Goal: Information Seeking & Learning: Compare options

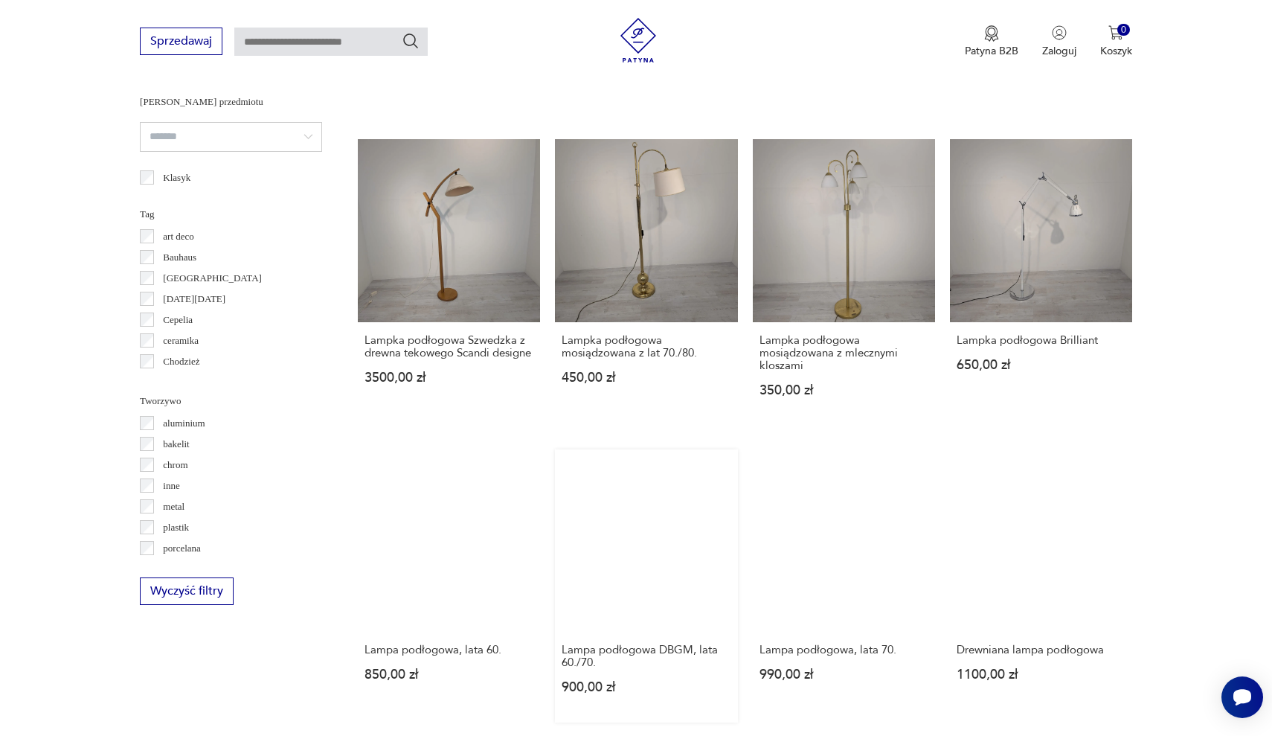
scroll to position [1094, 0]
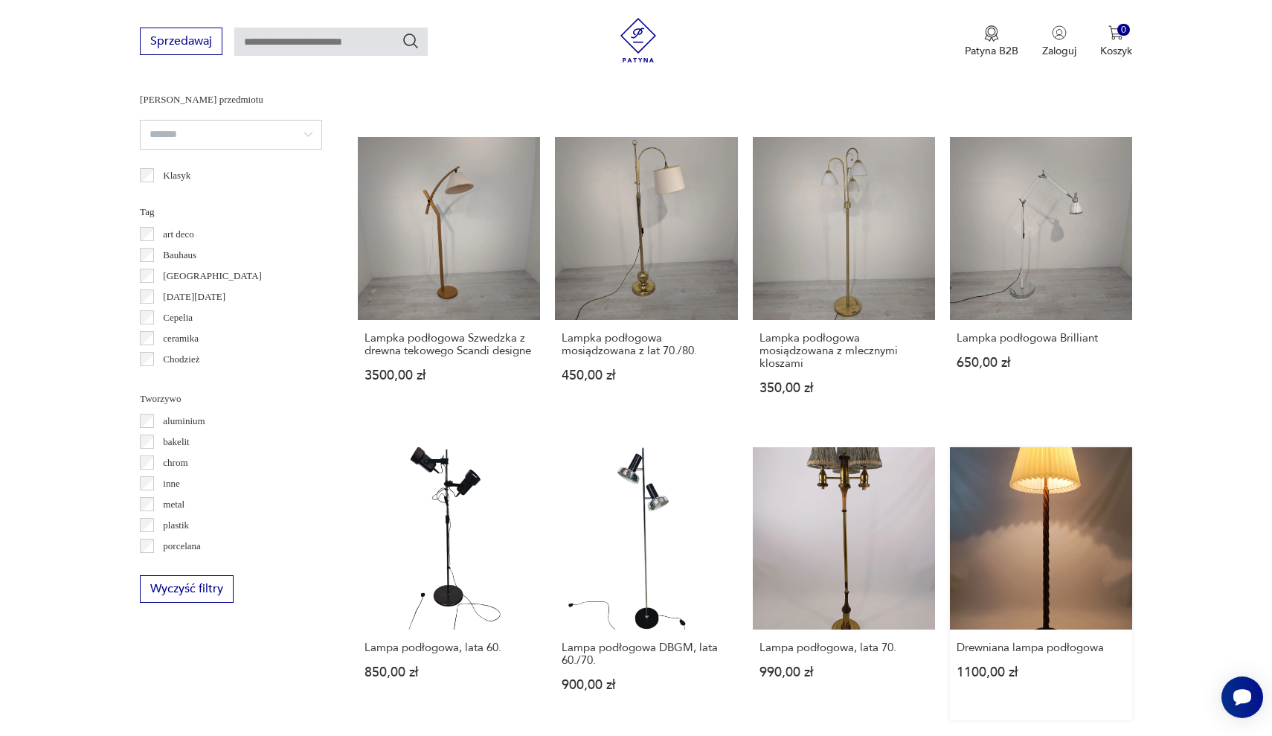
click at [950, 447] on link "Drewniana lampa podłogowa 1100,00 zł" at bounding box center [1041, 583] width 182 height 273
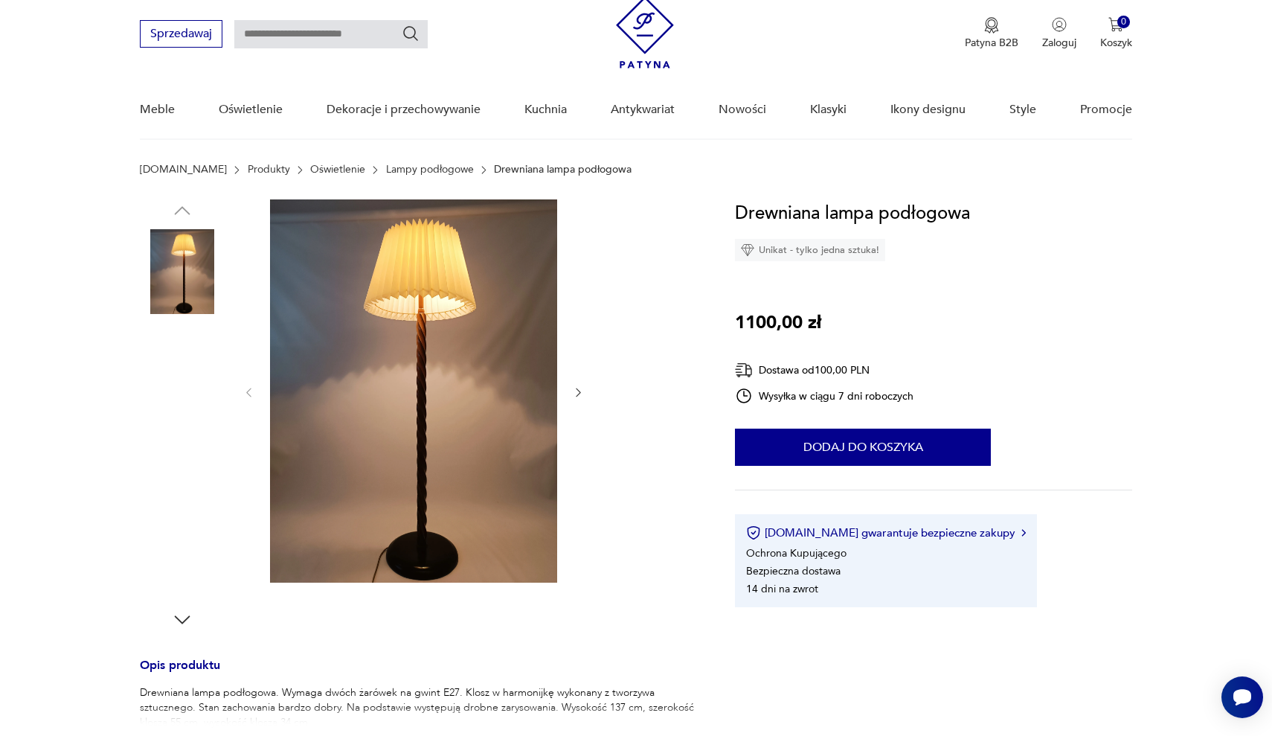
scroll to position [62, 0]
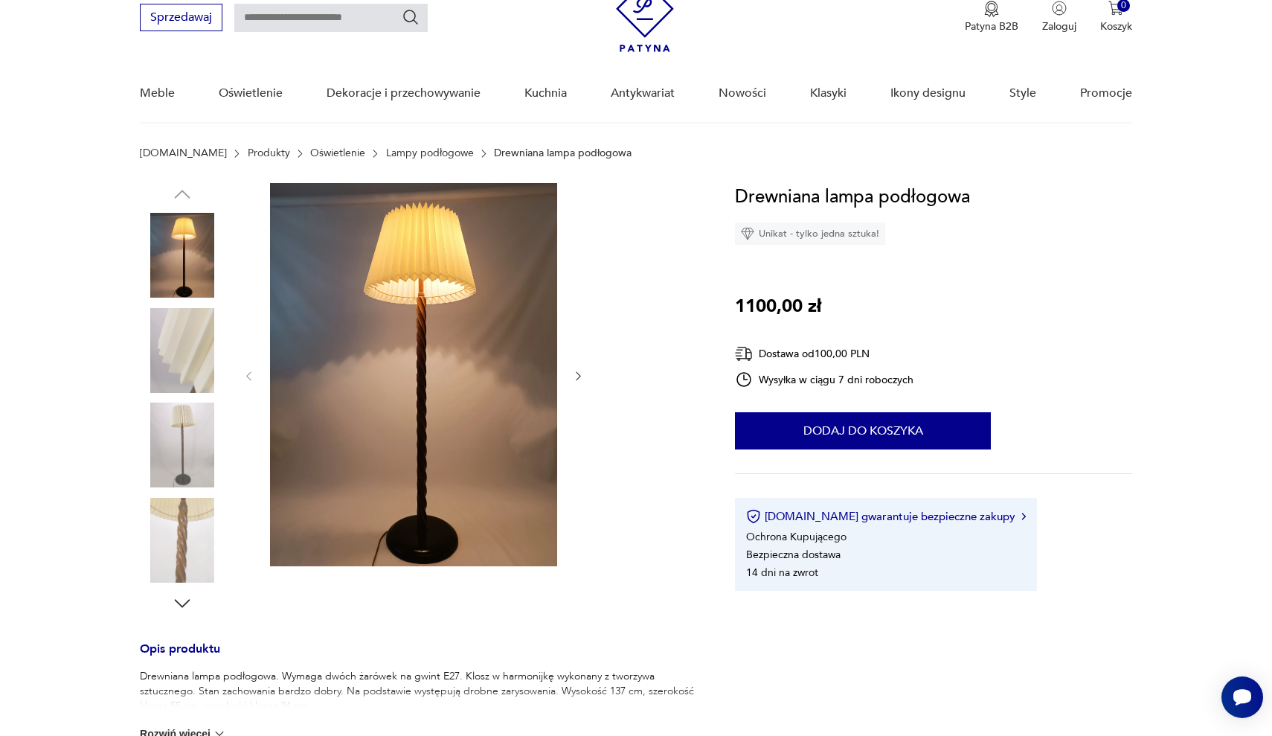
click at [581, 370] on icon "button" at bounding box center [578, 376] width 13 height 13
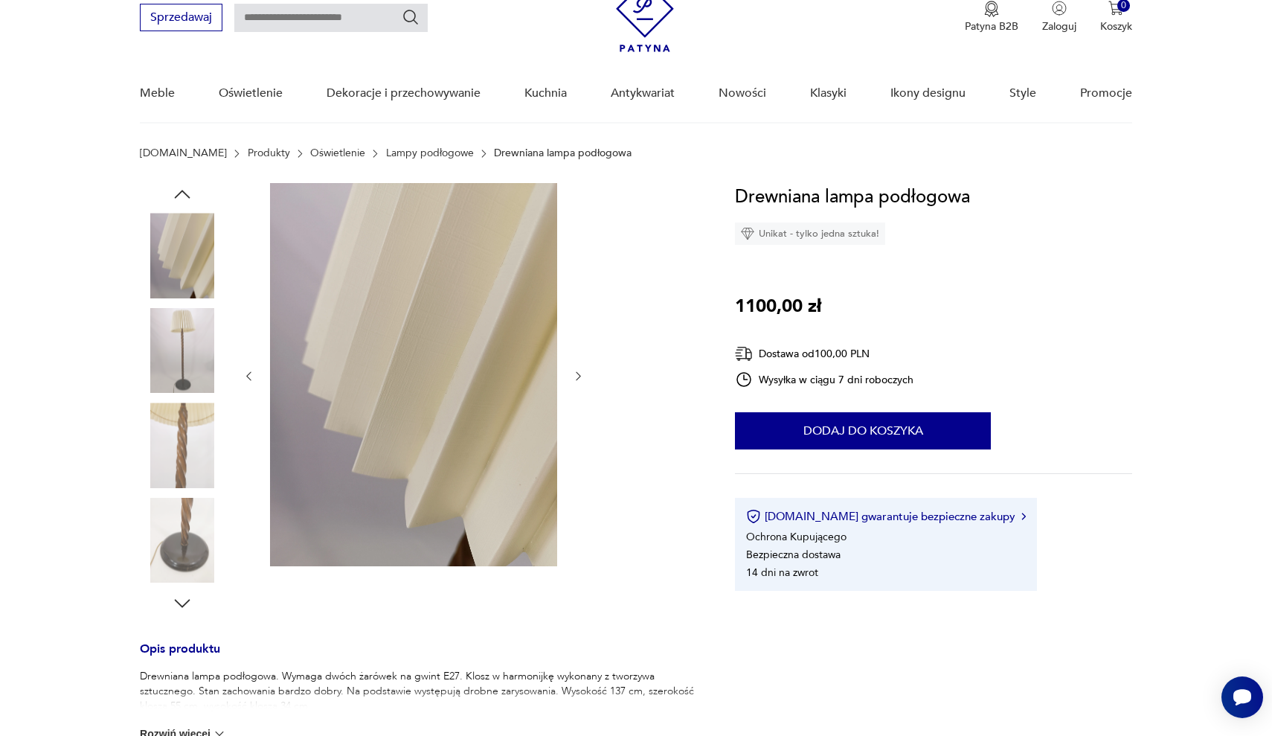
click at [581, 370] on icon "button" at bounding box center [578, 376] width 13 height 13
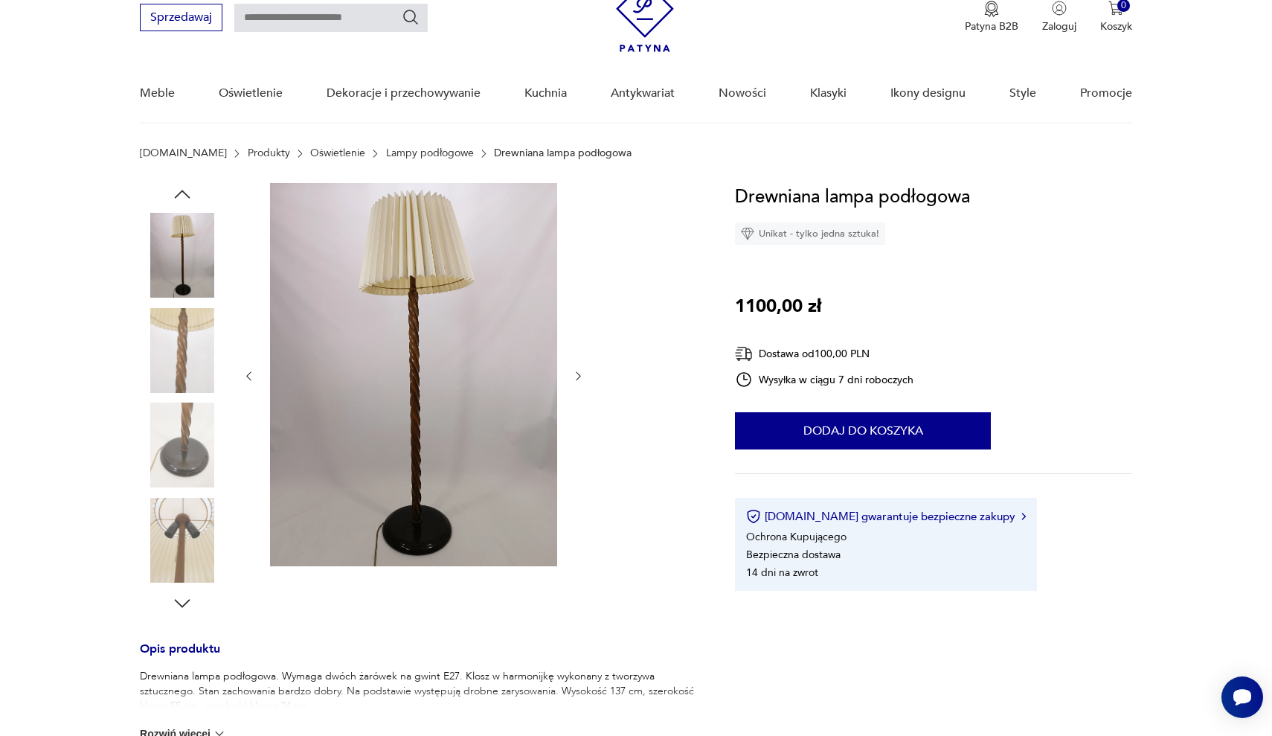
click at [581, 370] on icon "button" at bounding box center [578, 376] width 13 height 13
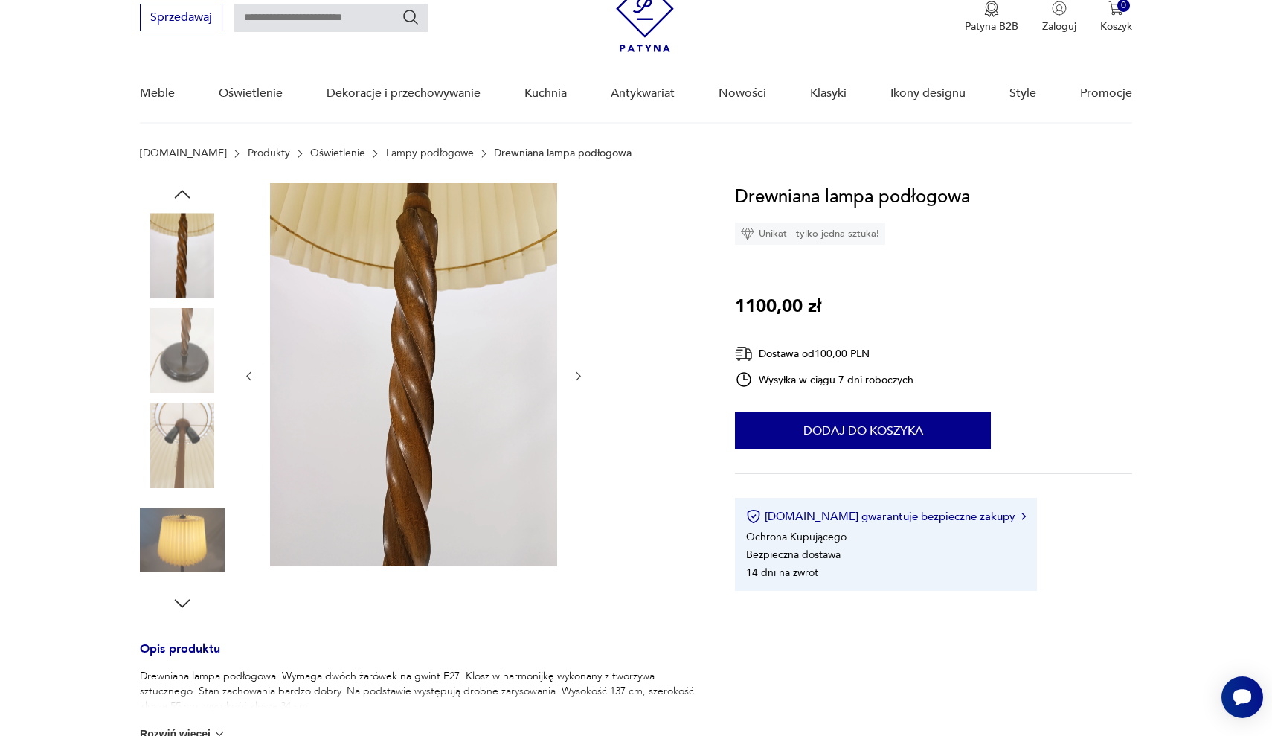
click at [582, 370] on icon "button" at bounding box center [578, 376] width 13 height 13
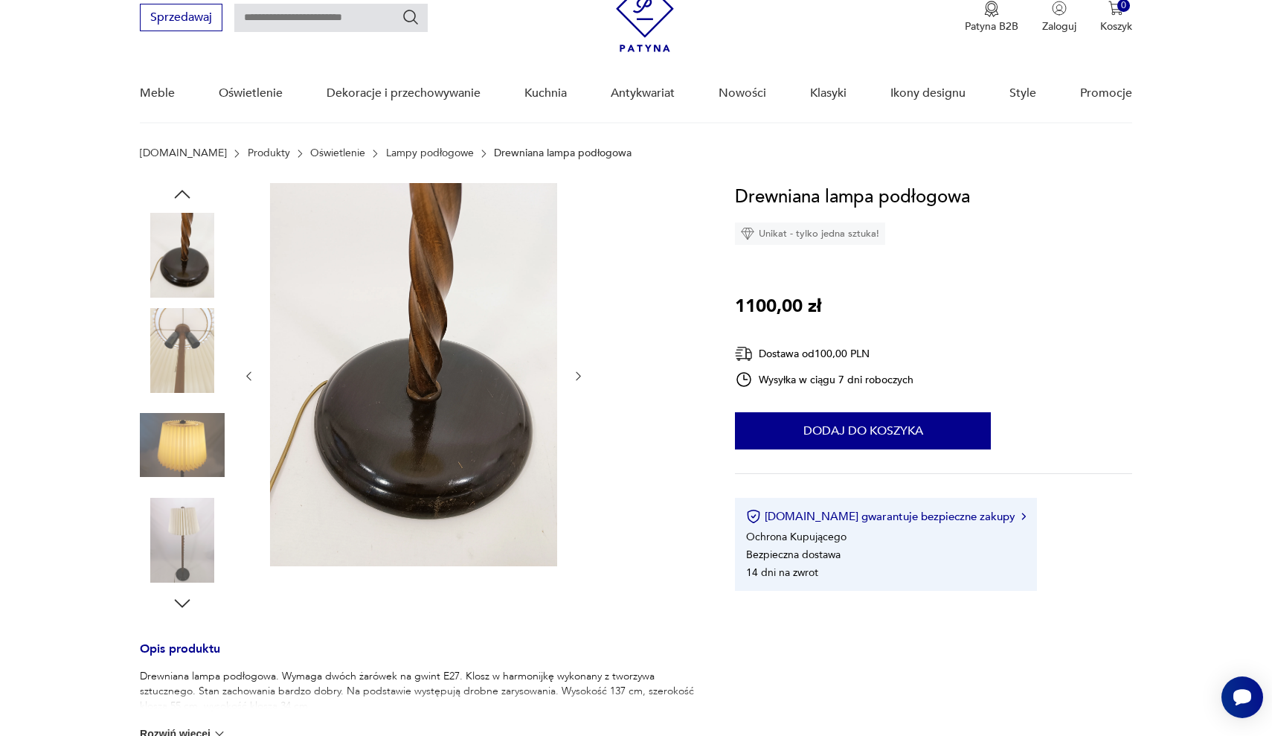
click at [582, 370] on icon "button" at bounding box center [578, 376] width 13 height 13
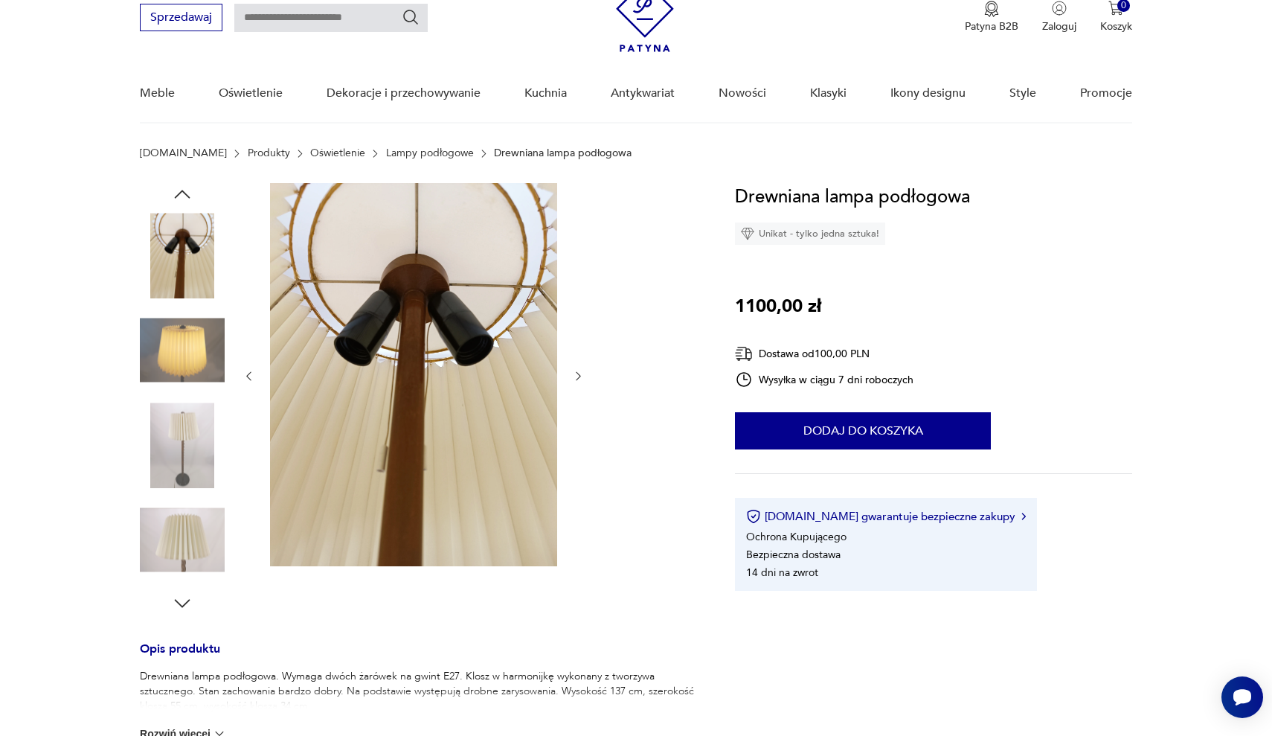
click at [582, 370] on icon "button" at bounding box center [578, 376] width 13 height 13
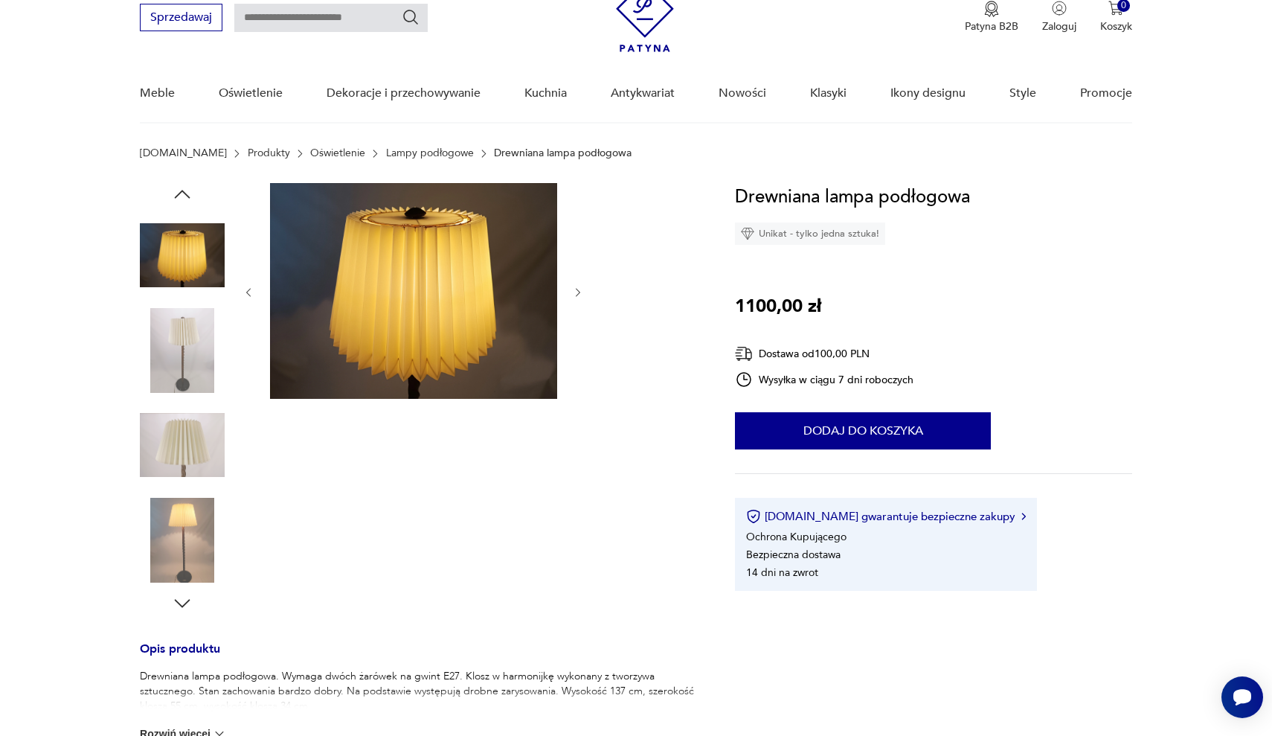
click at [581, 291] on icon "button" at bounding box center [578, 292] width 13 height 13
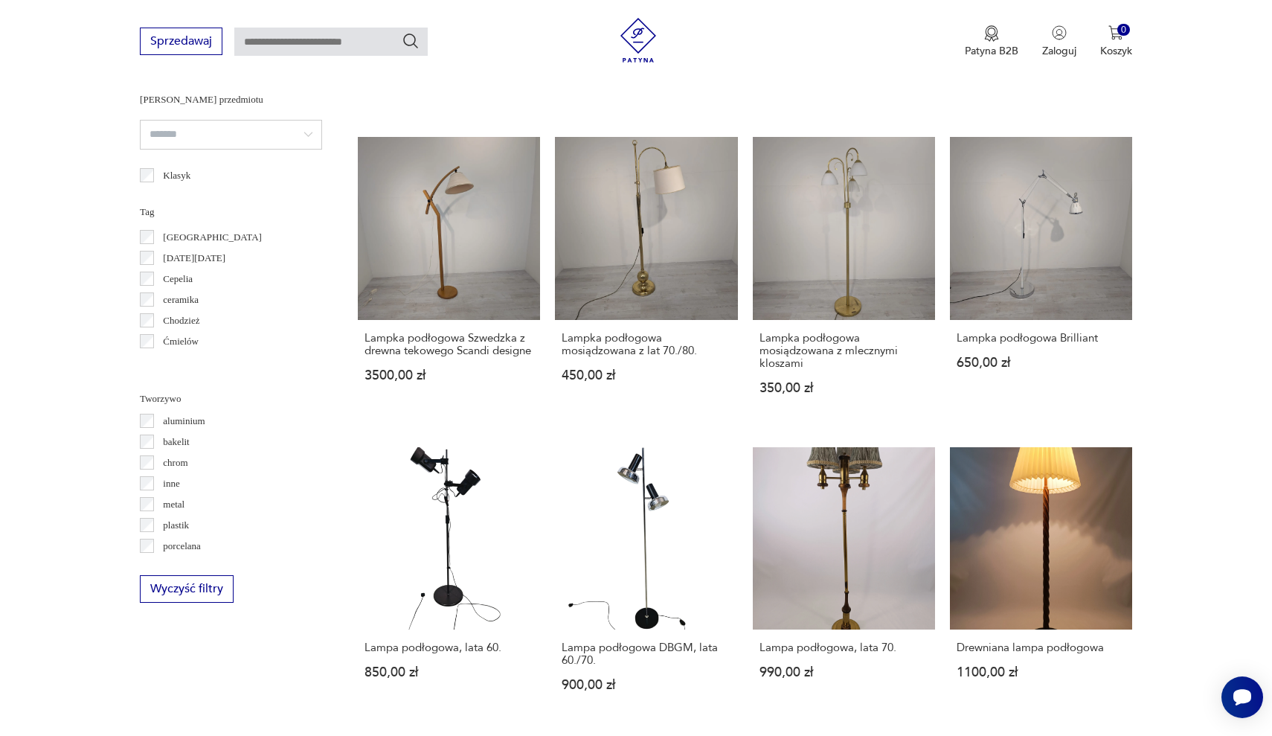
scroll to position [53, 0]
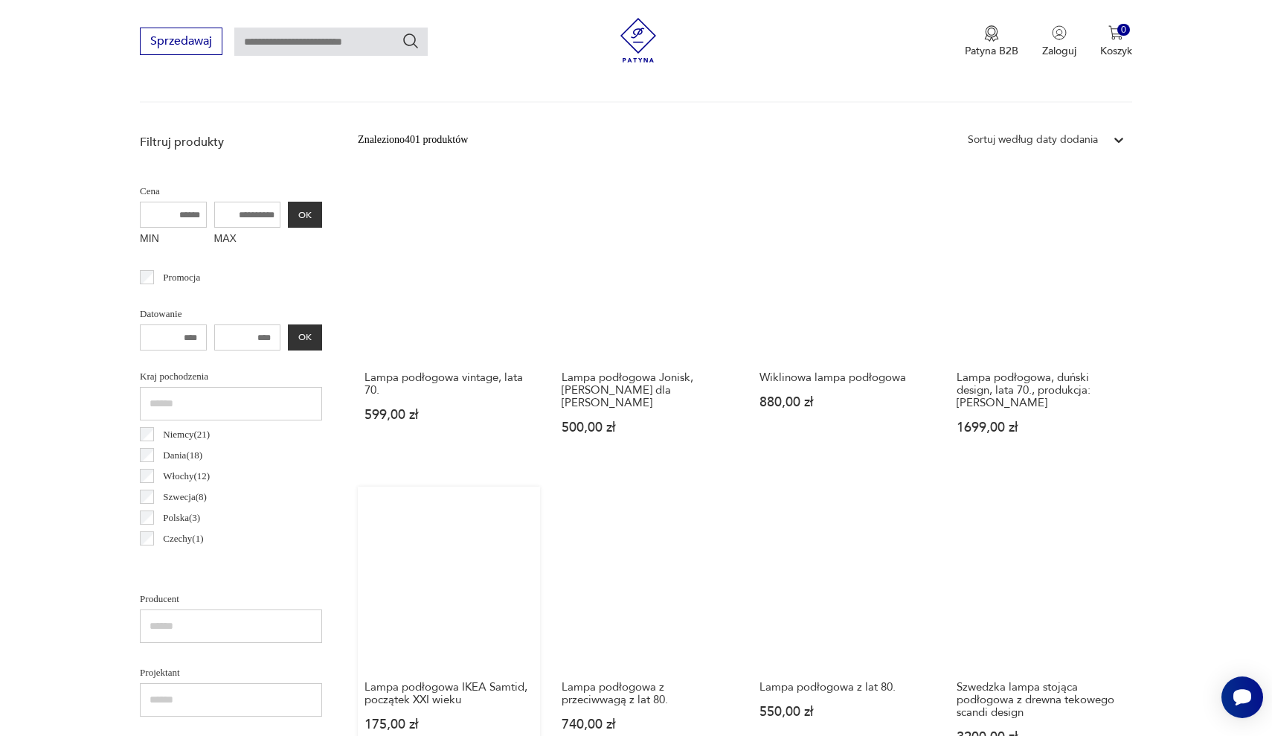
scroll to position [454, 0]
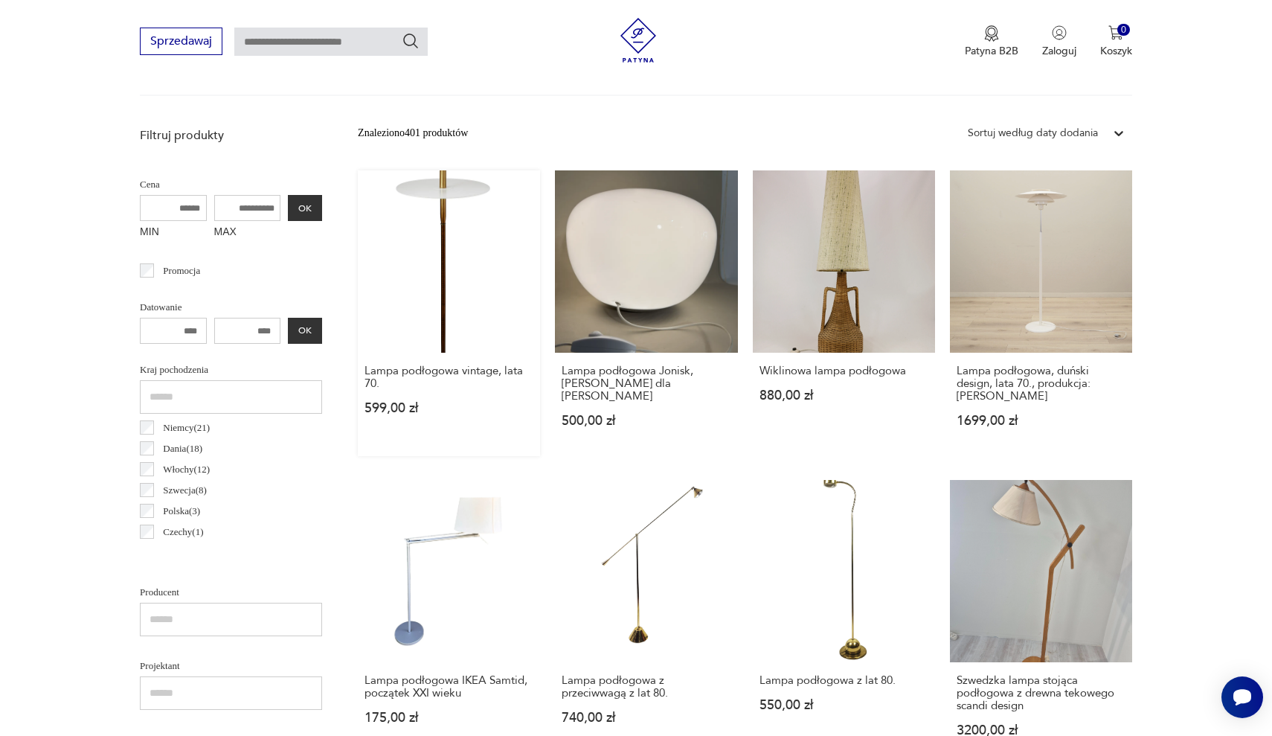
click at [414, 267] on link "Lampa podłogowa vintage, lata 70. 599,00 zł" at bounding box center [449, 313] width 182 height 286
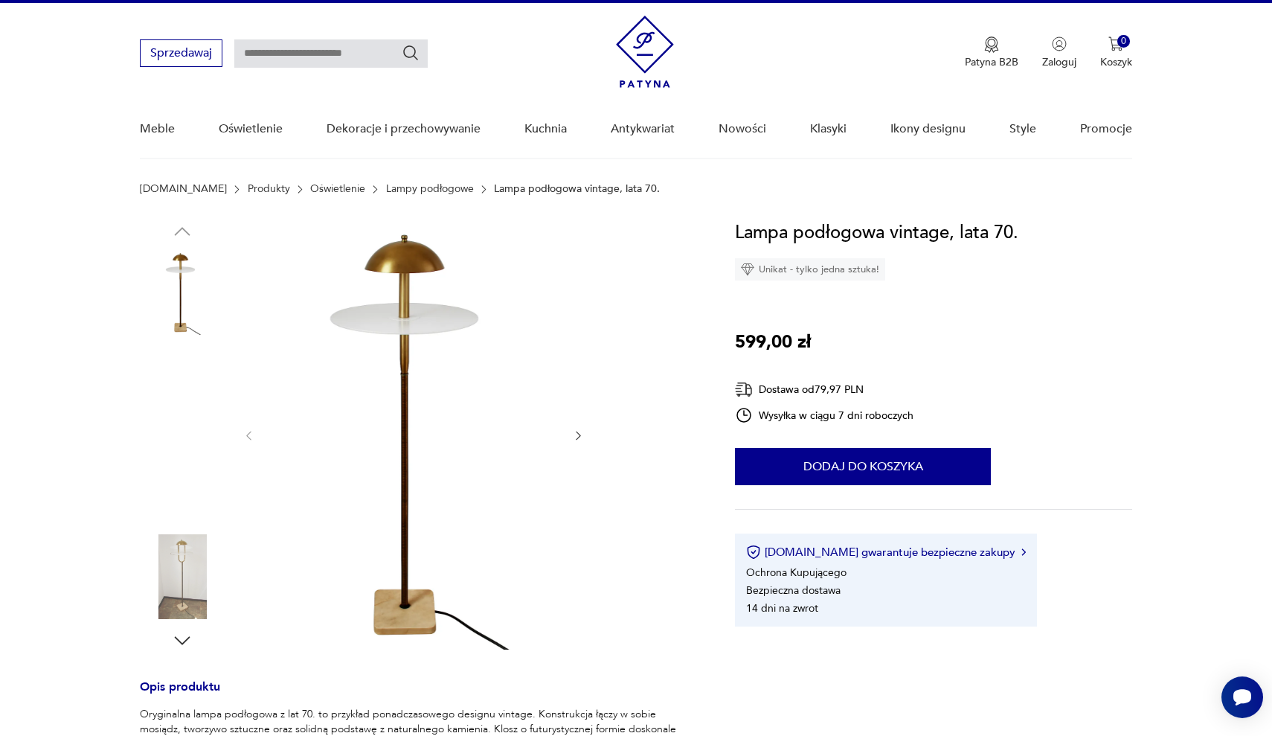
scroll to position [71, 0]
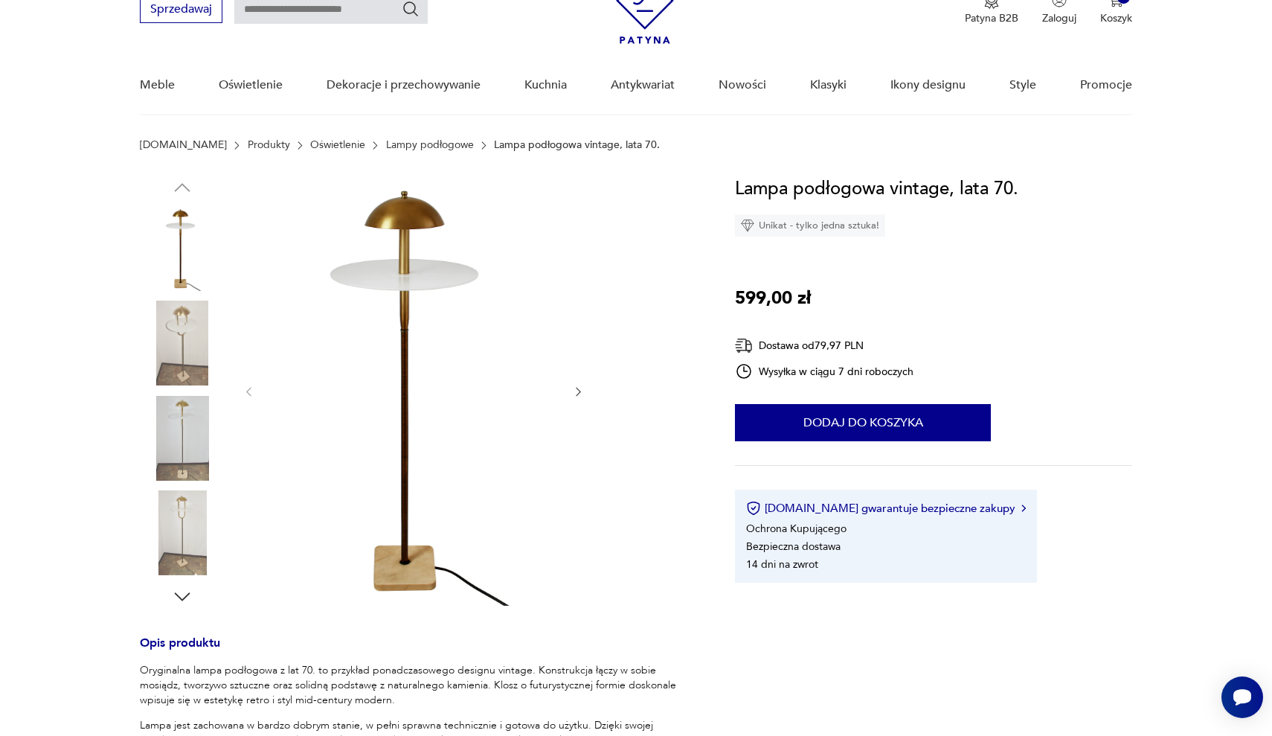
click at [576, 391] on icon "button" at bounding box center [578, 391] width 13 height 13
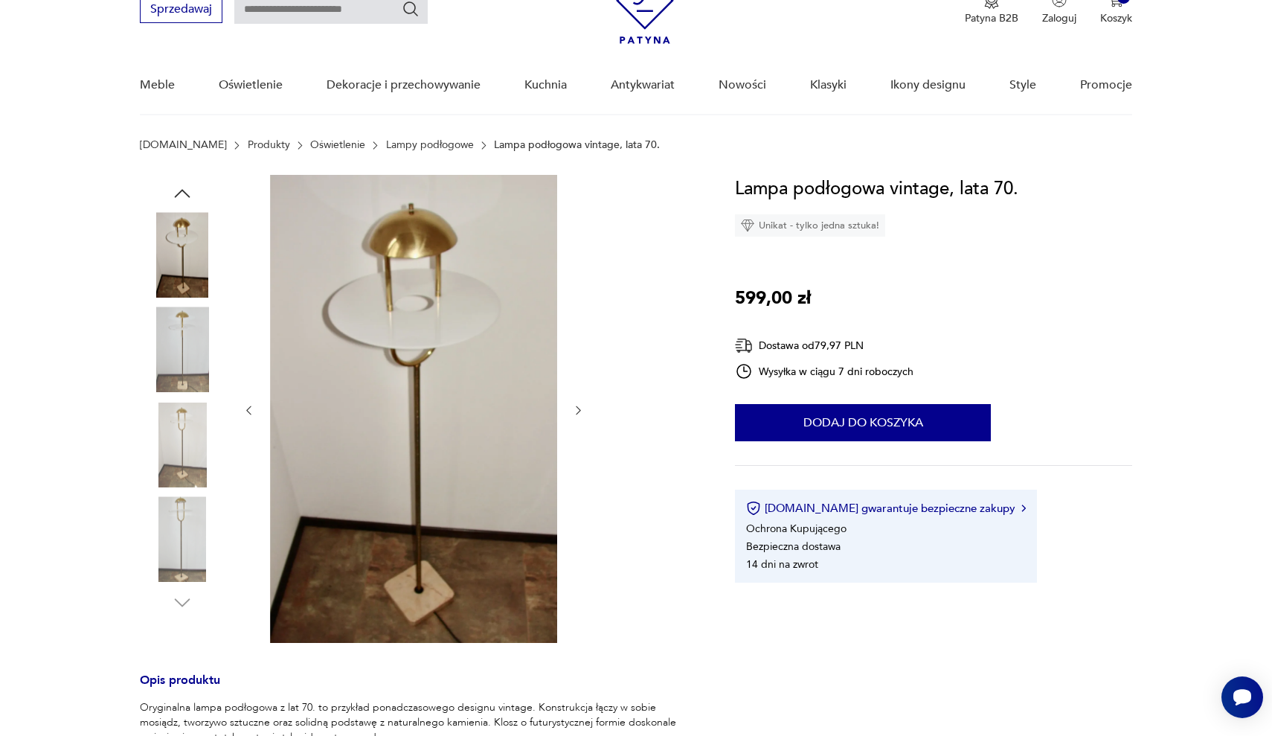
click at [576, 391] on div at bounding box center [413, 410] width 342 height 471
click at [582, 412] on icon "button" at bounding box center [578, 410] width 13 height 13
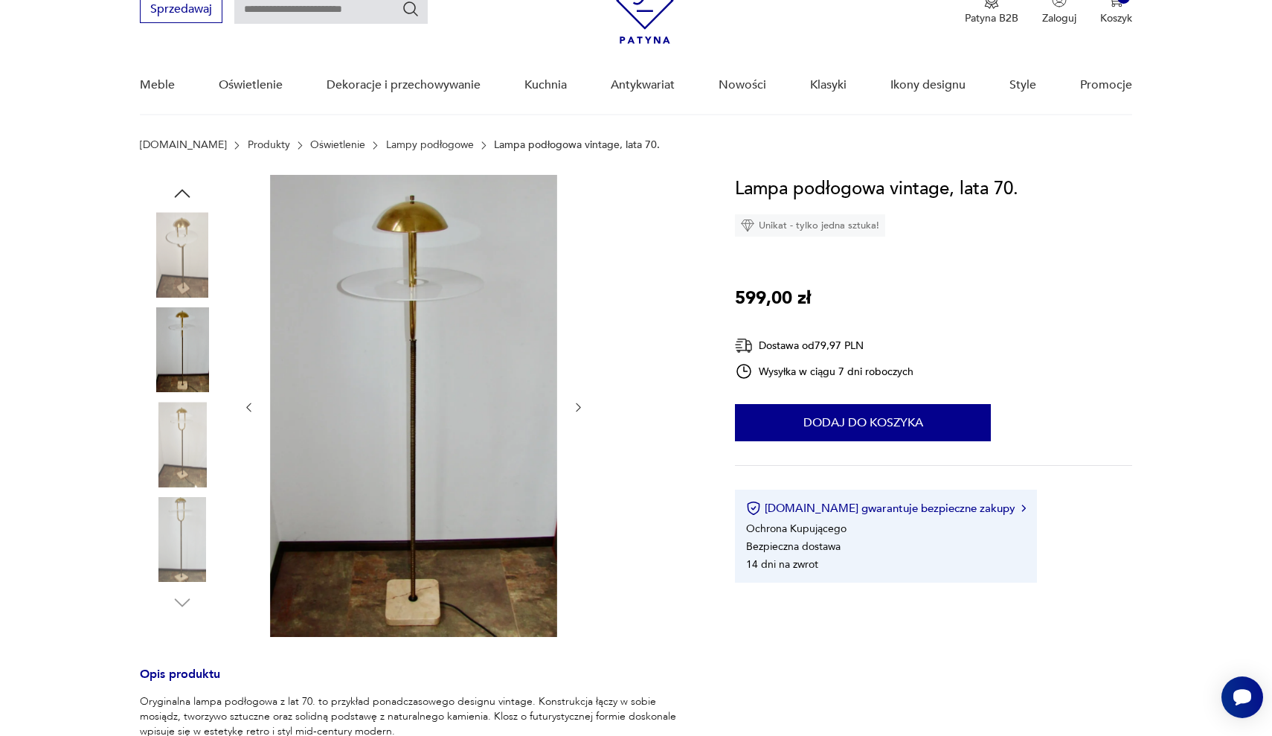
click at [582, 412] on icon "button" at bounding box center [578, 407] width 13 height 13
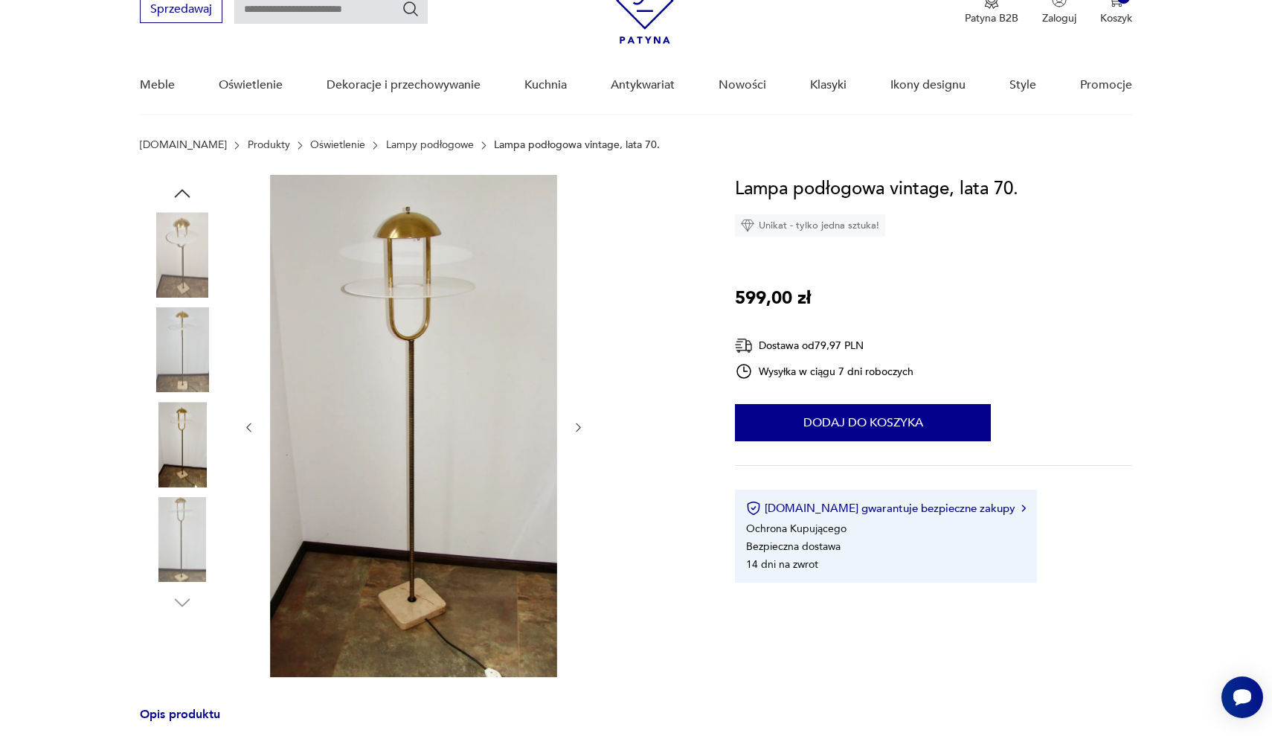
click at [580, 426] on icon "button" at bounding box center [578, 427] width 13 height 13
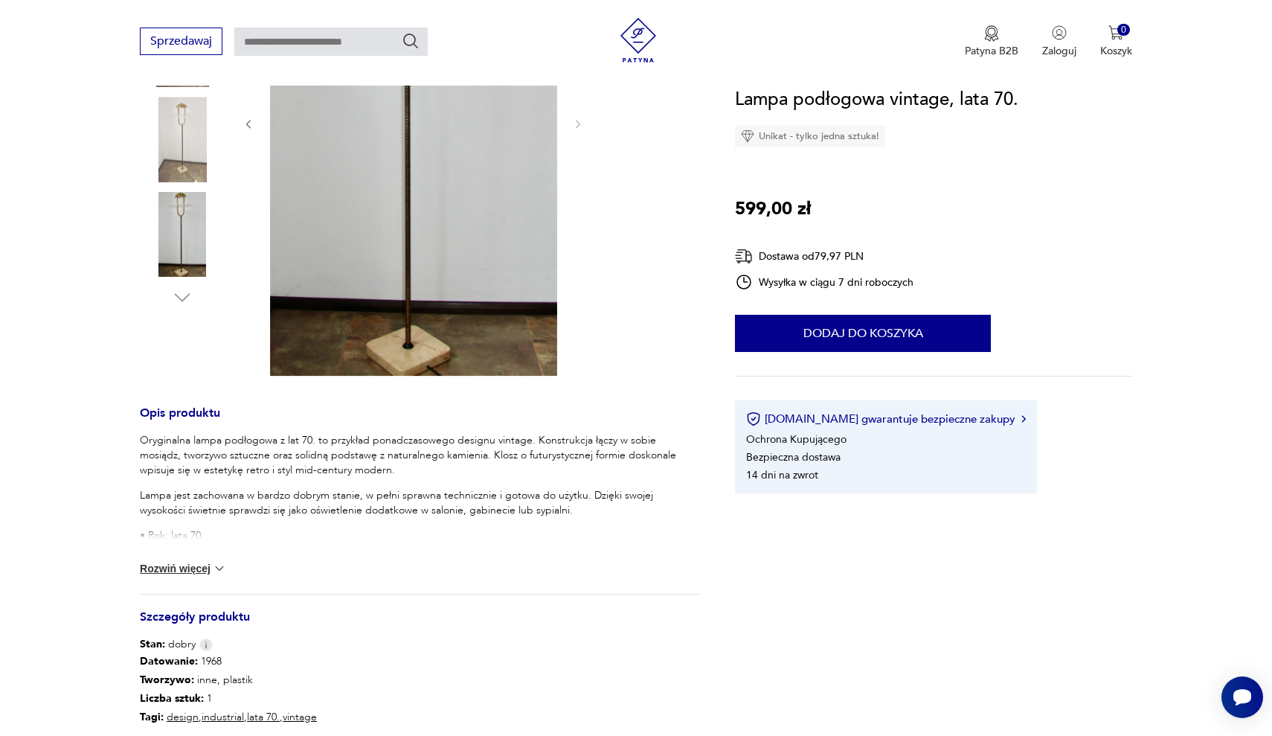
scroll to position [389, 0]
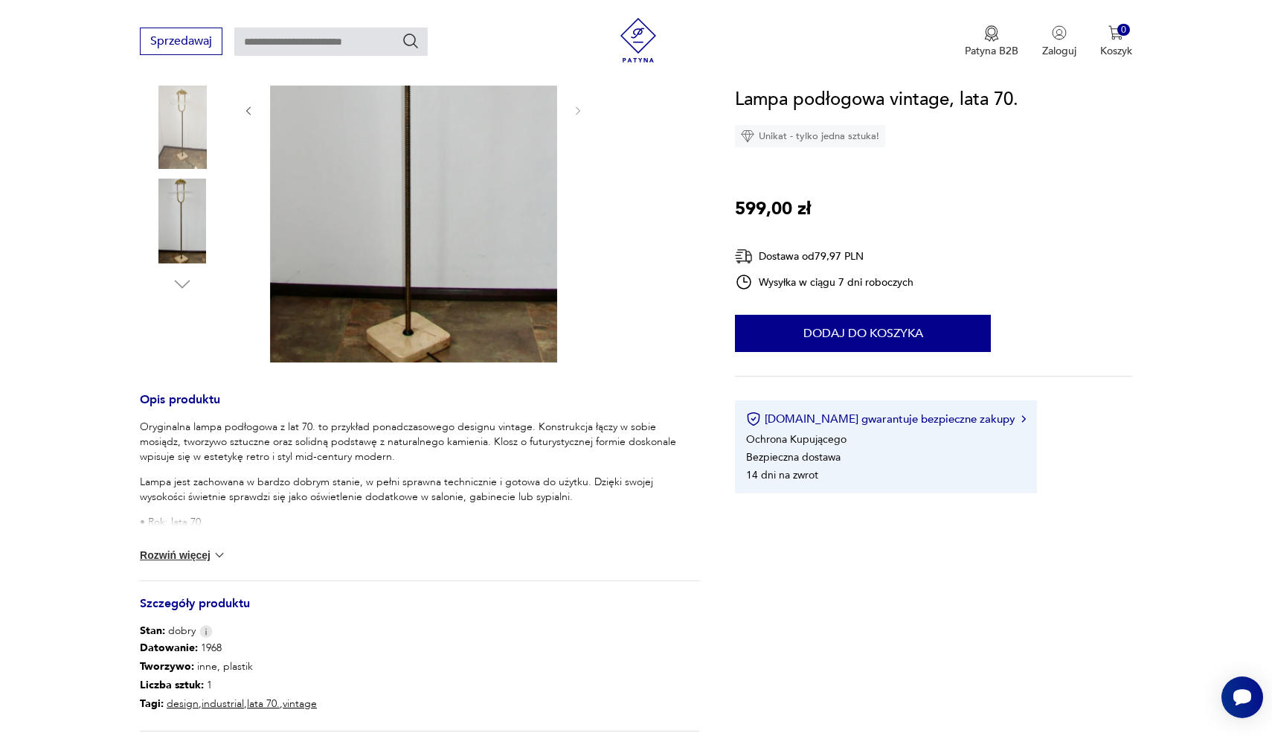
click at [201, 559] on button "Rozwiń więcej" at bounding box center [183, 554] width 86 height 15
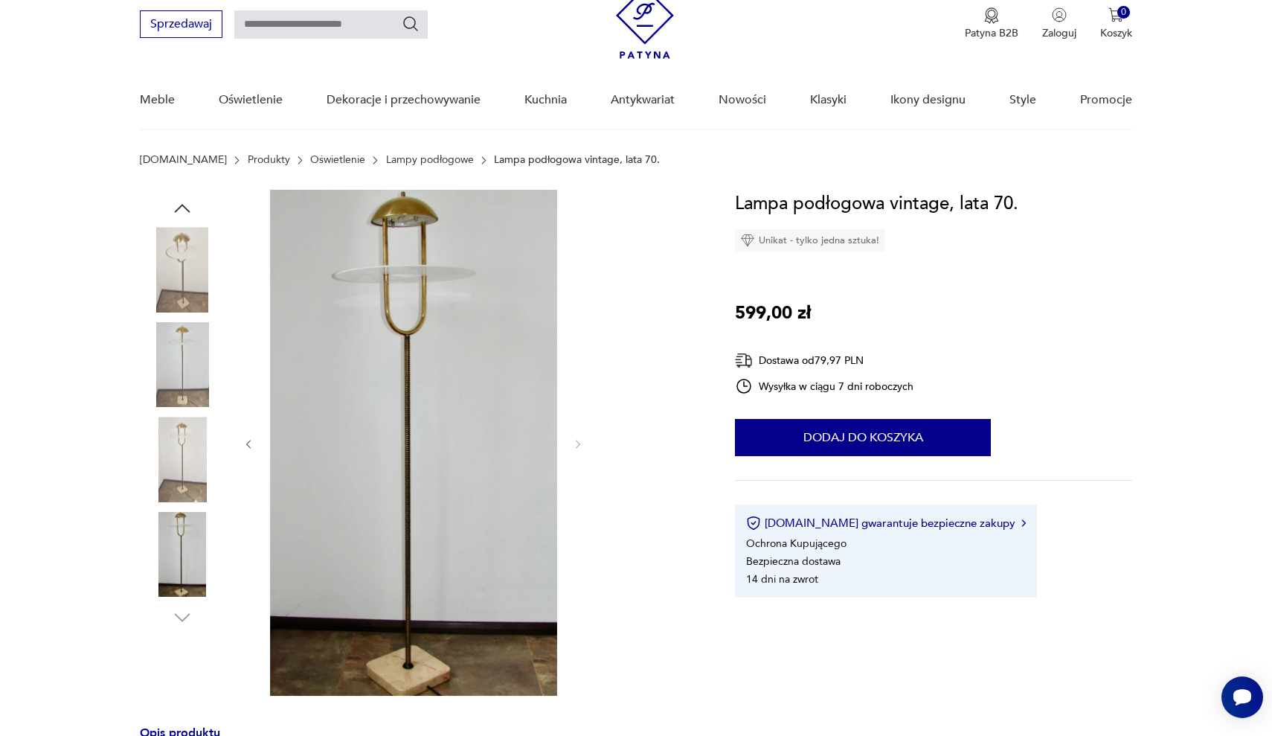
scroll to position [43, 0]
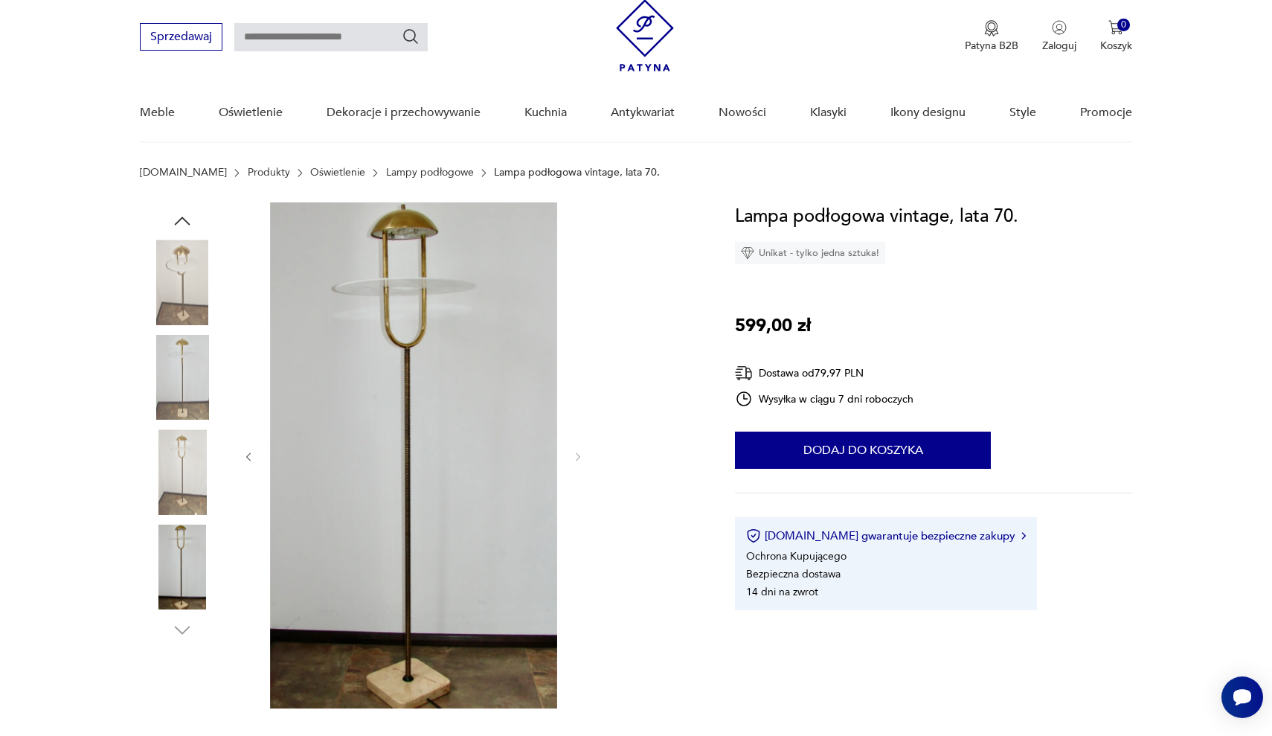
click at [253, 458] on icon "button" at bounding box center [248, 457] width 13 height 13
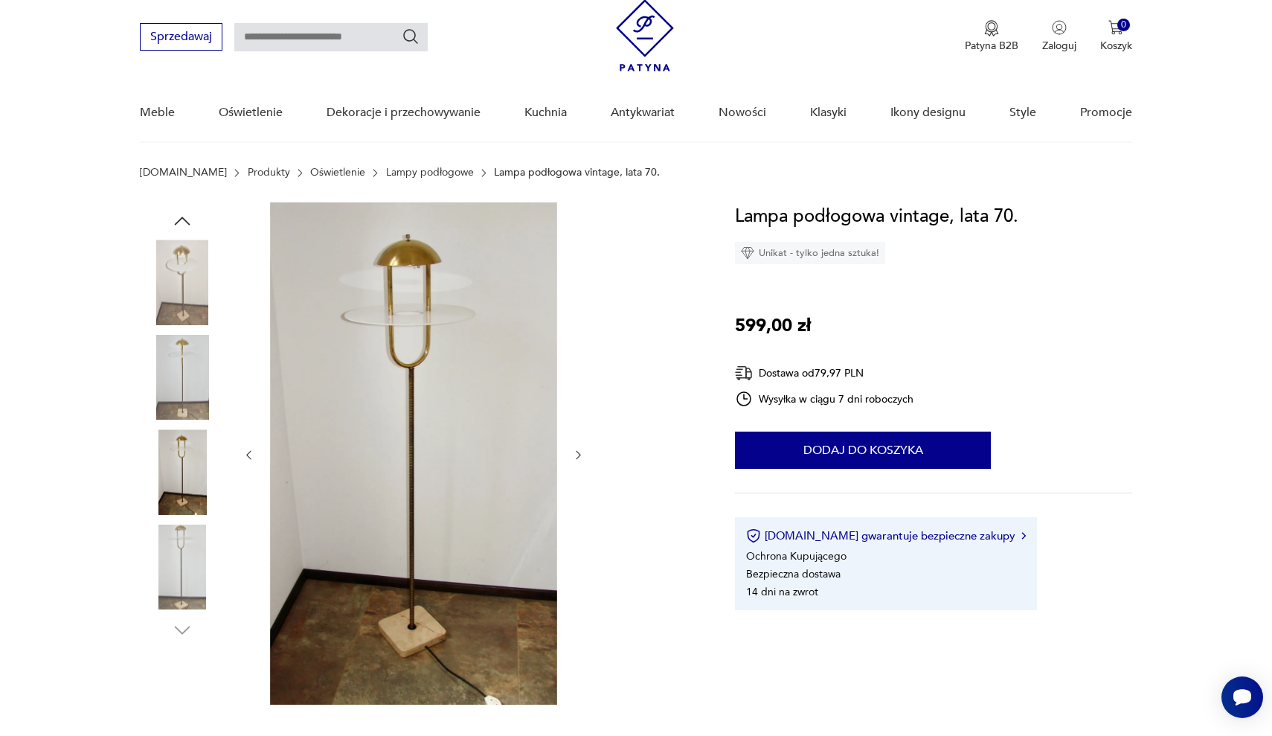
click at [253, 458] on icon "button" at bounding box center [248, 455] width 13 height 13
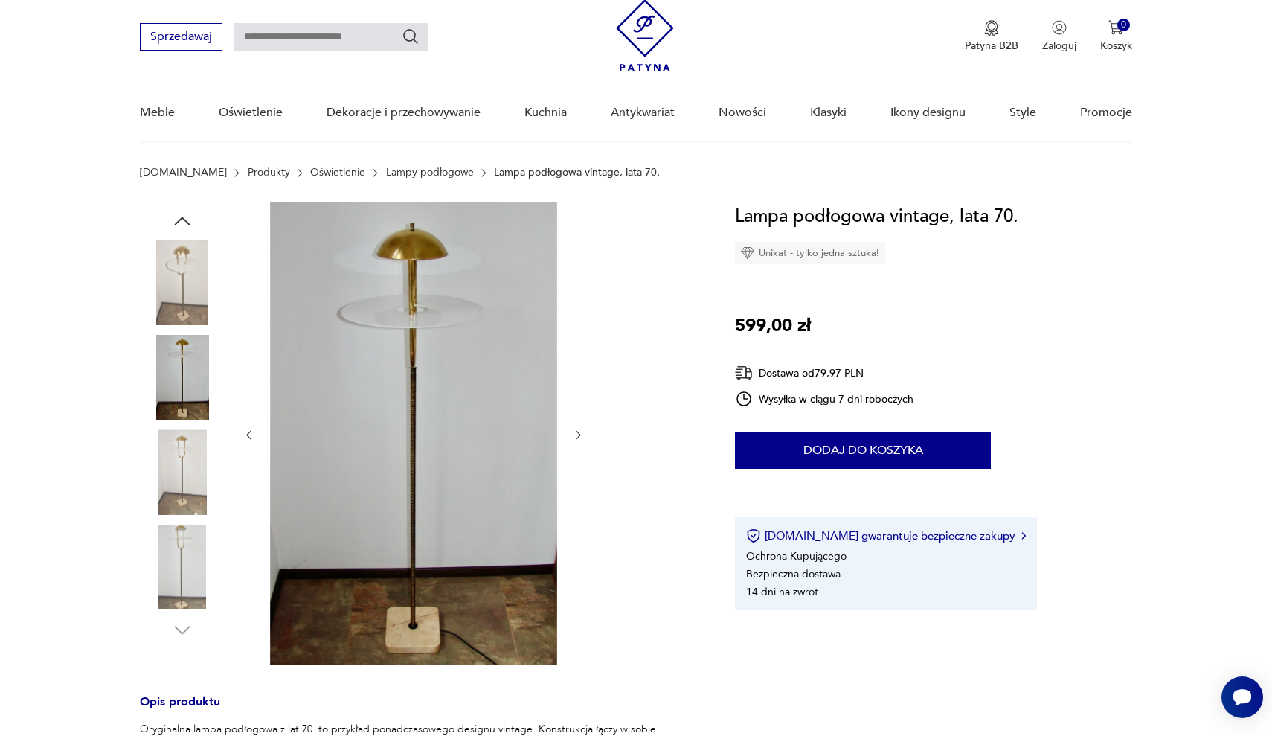
click at [253, 458] on div at bounding box center [413, 434] width 342 height 465
click at [249, 440] on icon "button" at bounding box center [248, 434] width 13 height 13
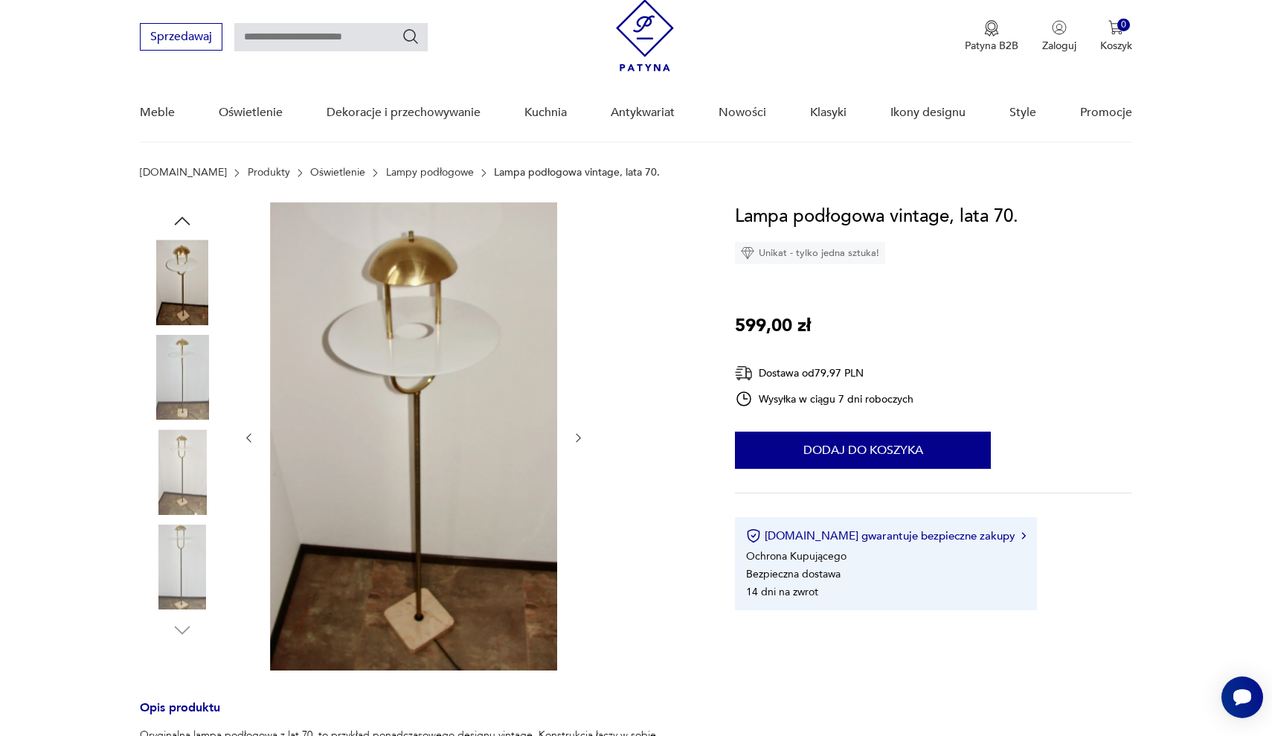
click at [249, 440] on icon "button" at bounding box center [248, 437] width 13 height 13
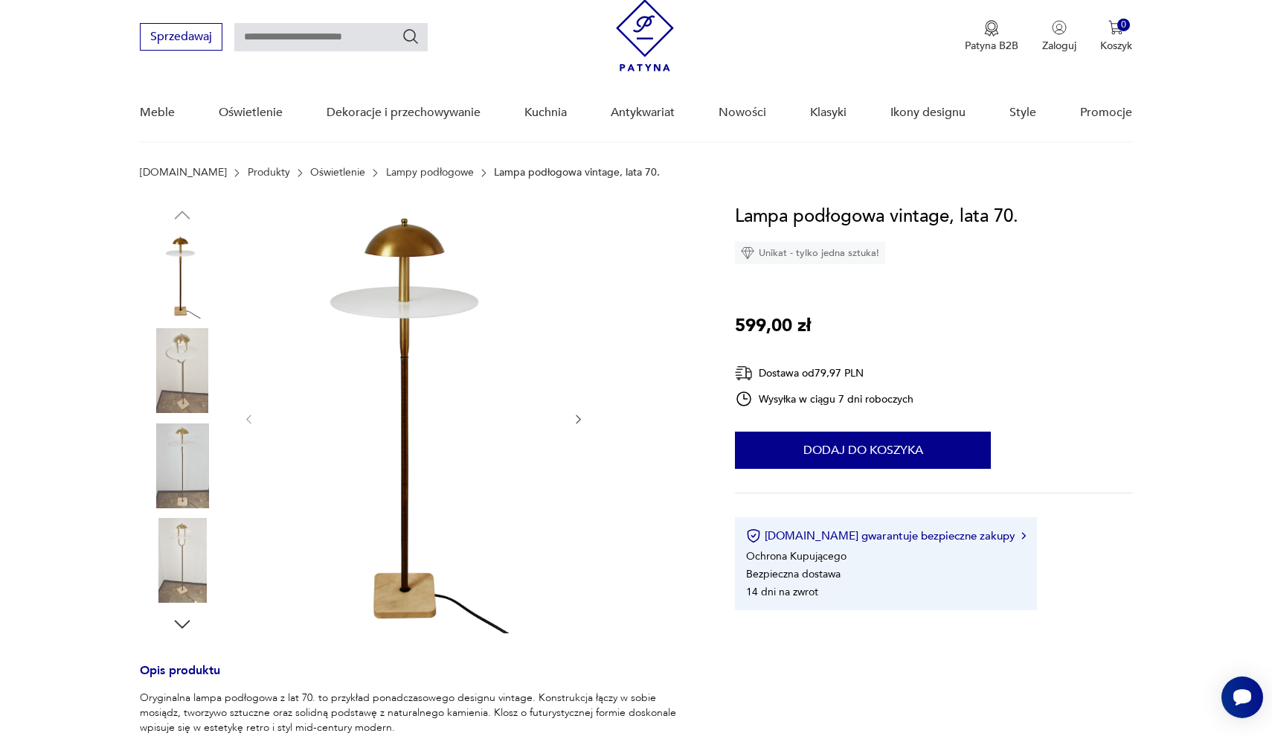
click at [249, 440] on div at bounding box center [413, 419] width 342 height 434
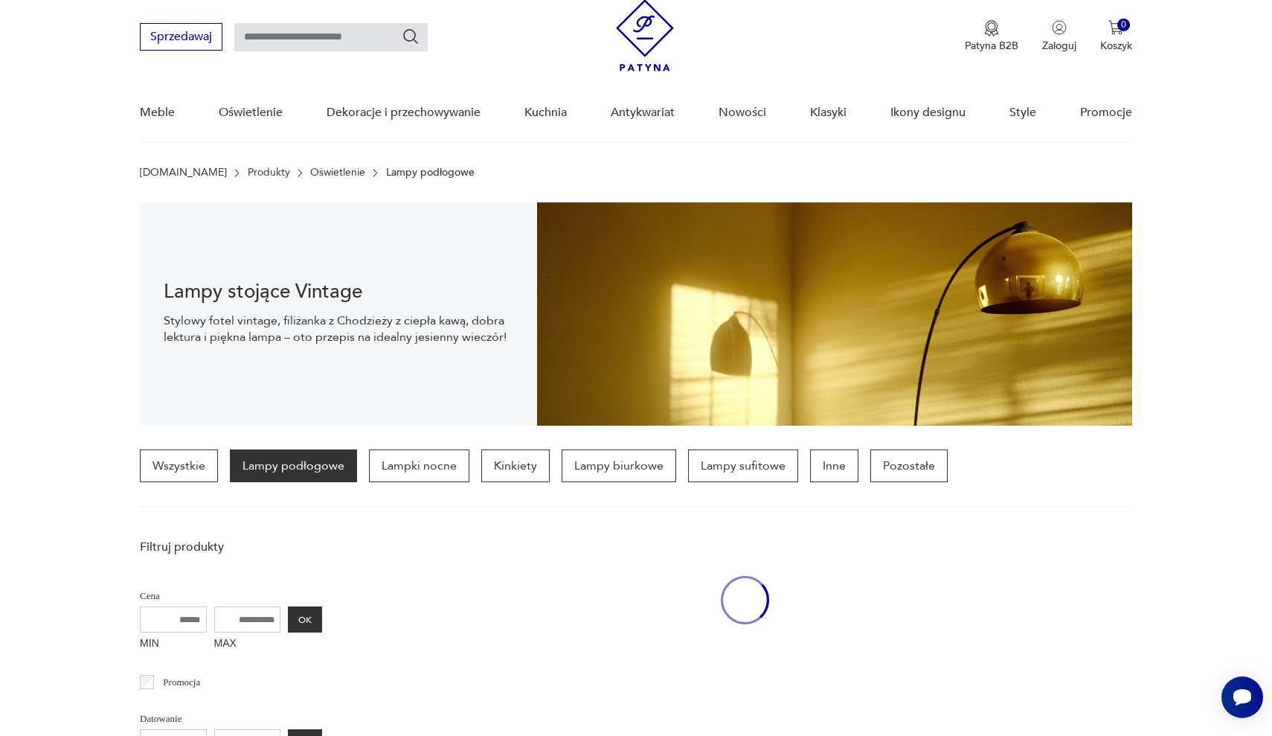
scroll to position [454, 0]
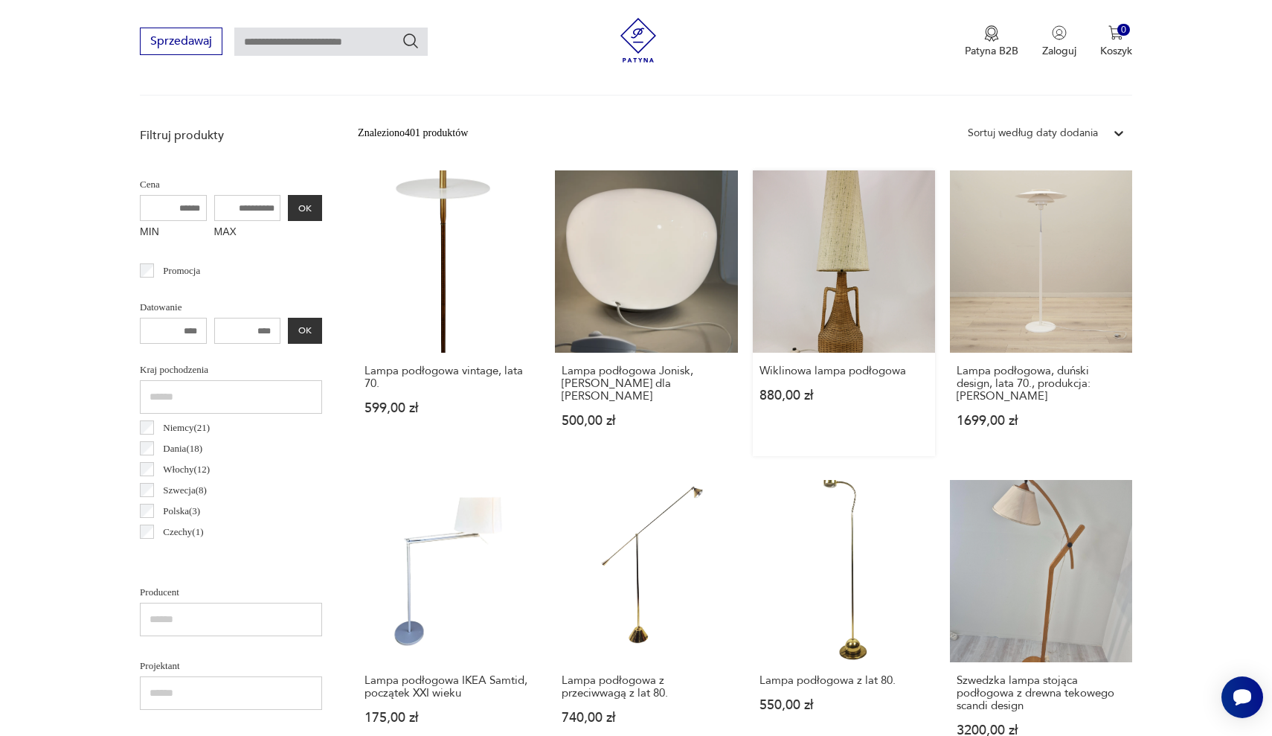
click at [753, 245] on link "Wiklinowa lampa podłogowa 880,00 zł" at bounding box center [844, 313] width 182 height 286
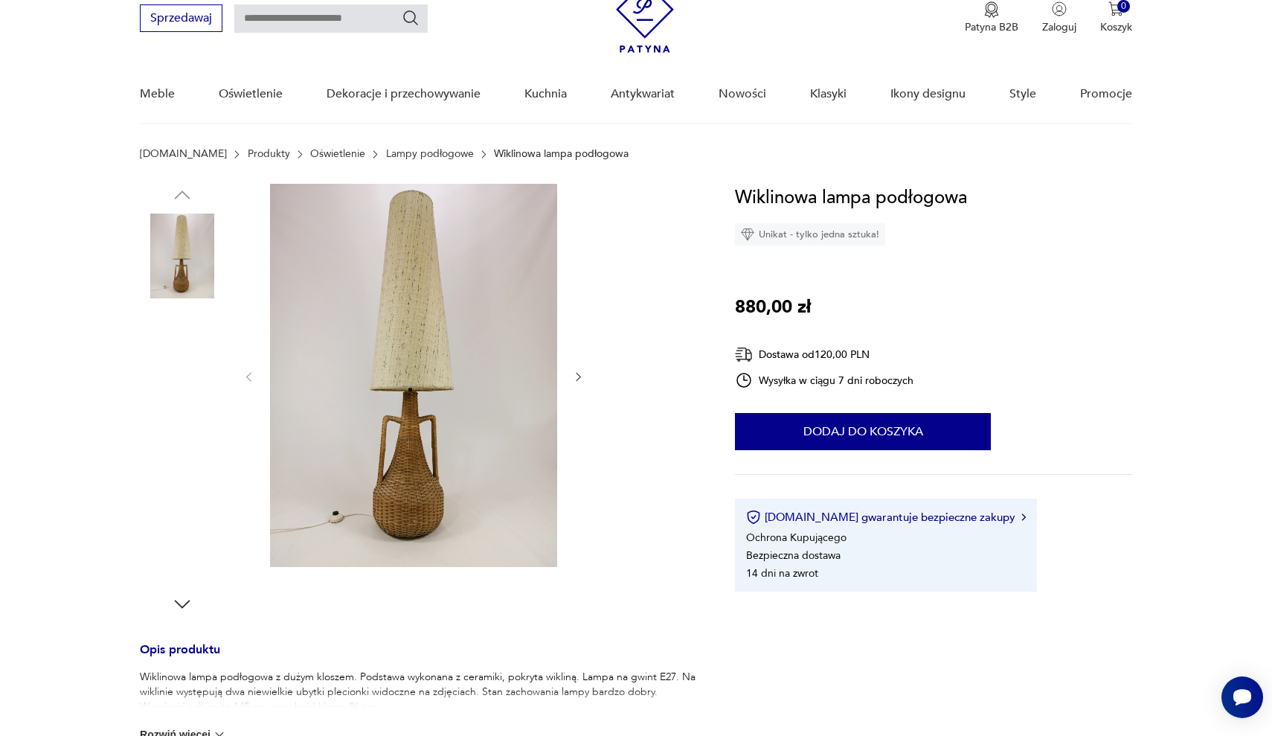
scroll to position [66, 0]
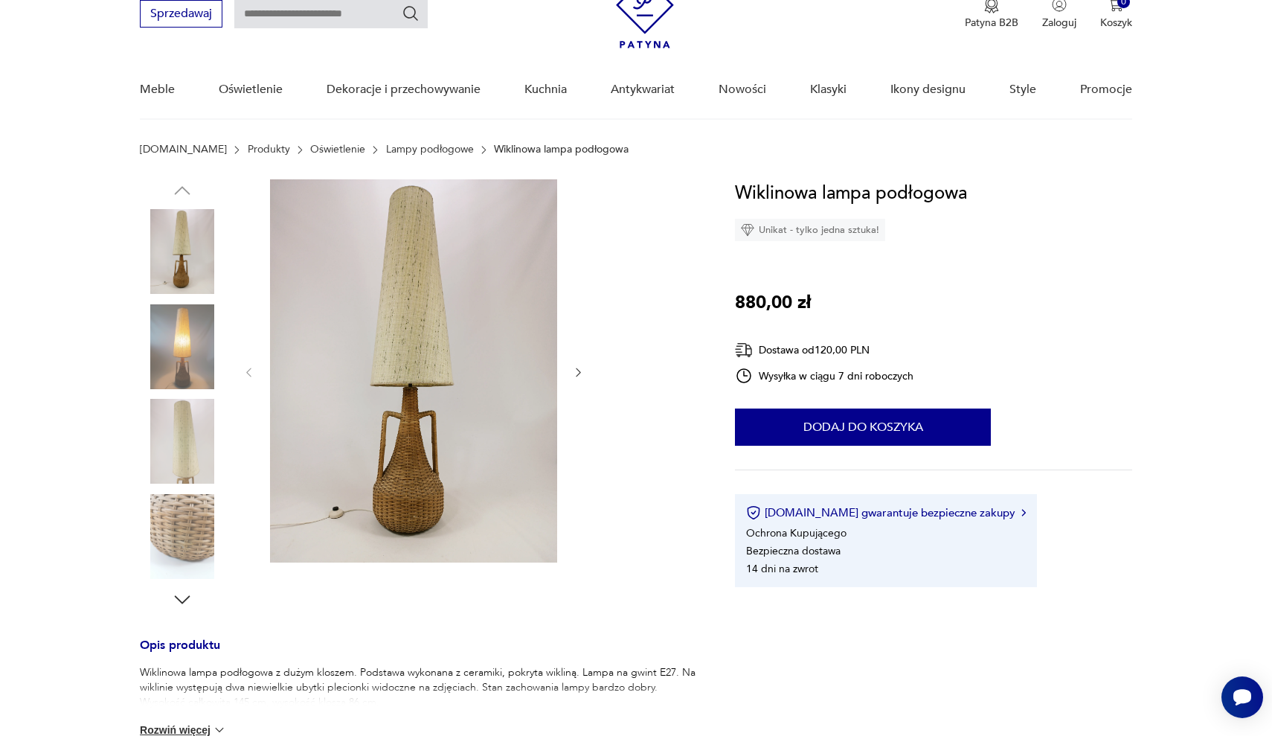
click at [581, 372] on icon "button" at bounding box center [578, 372] width 13 height 13
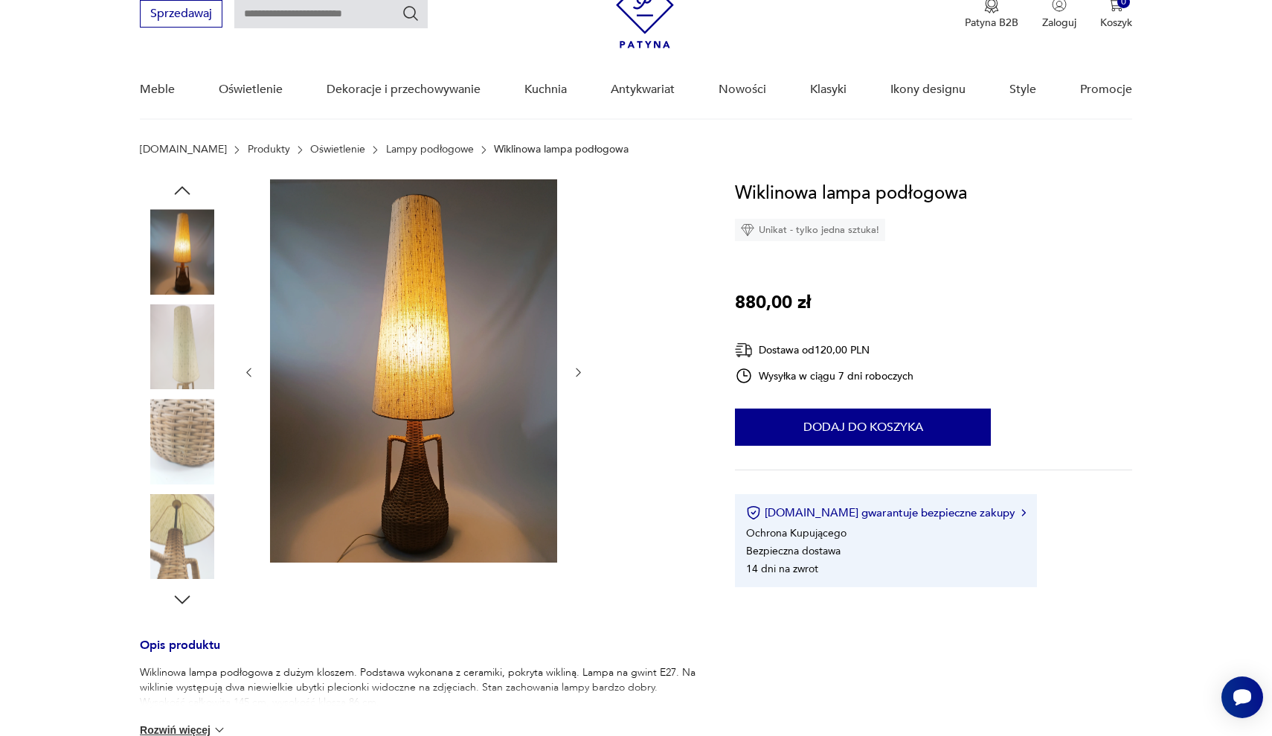
click at [581, 372] on icon "button" at bounding box center [578, 372] width 13 height 13
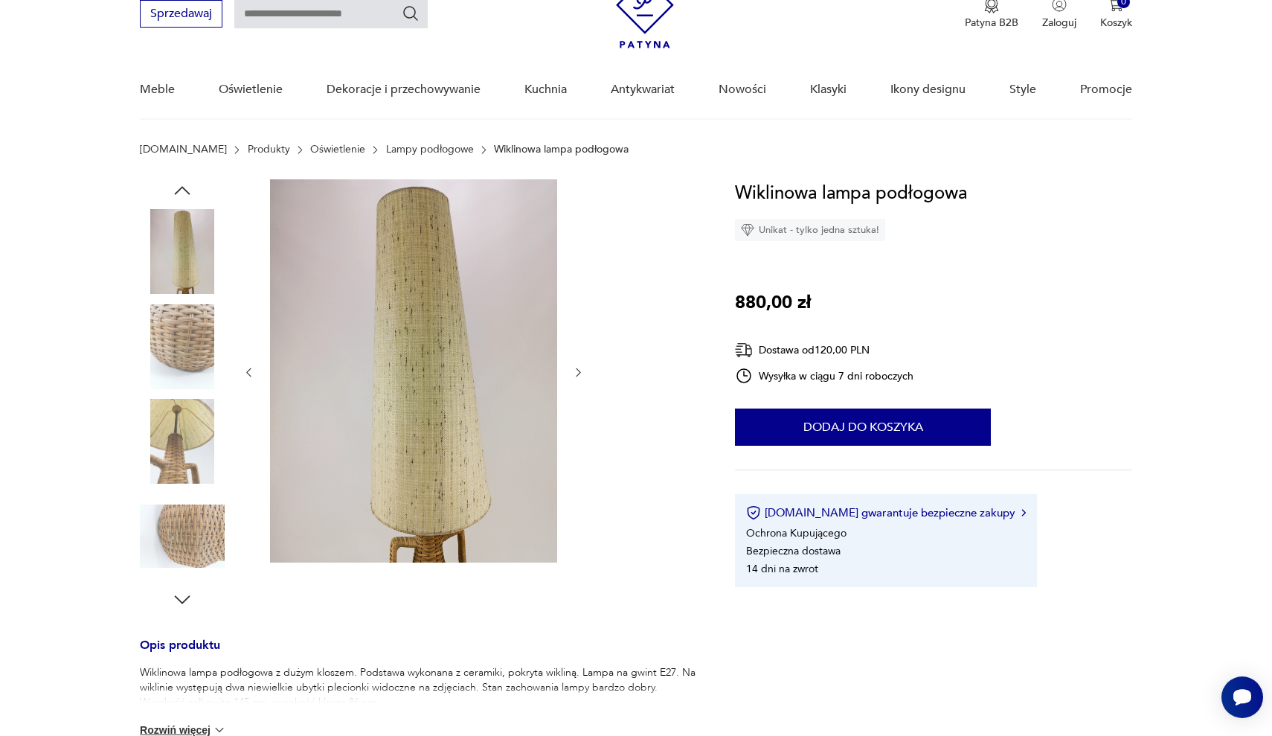
click at [581, 373] on icon "button" at bounding box center [578, 372] width 13 height 13
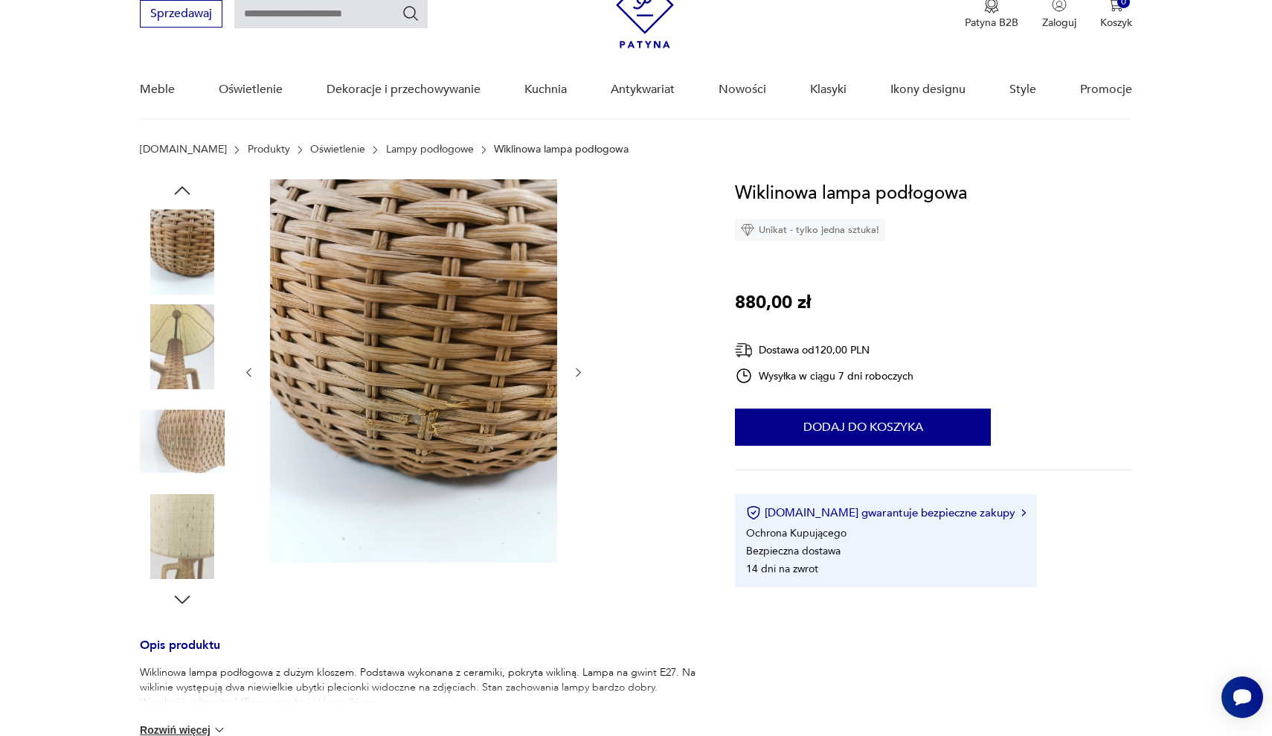
click at [581, 373] on icon "button" at bounding box center [578, 372] width 13 height 13
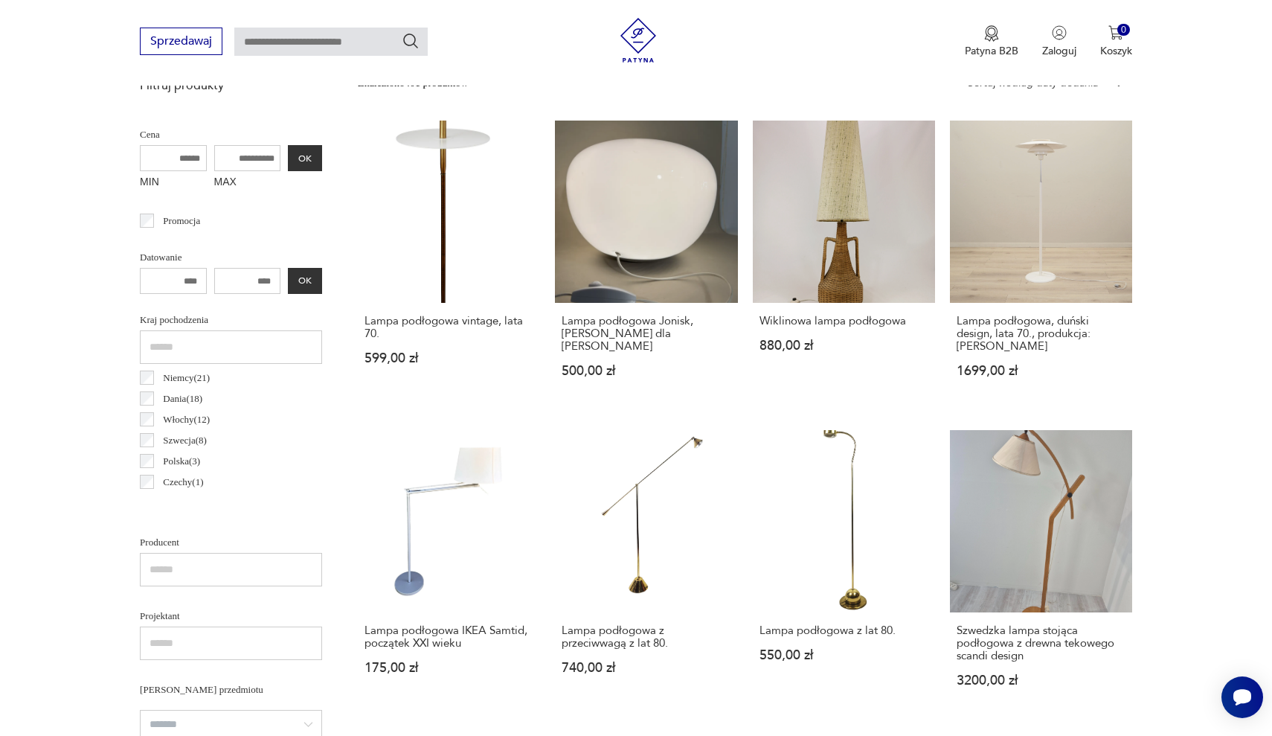
scroll to position [506, 0]
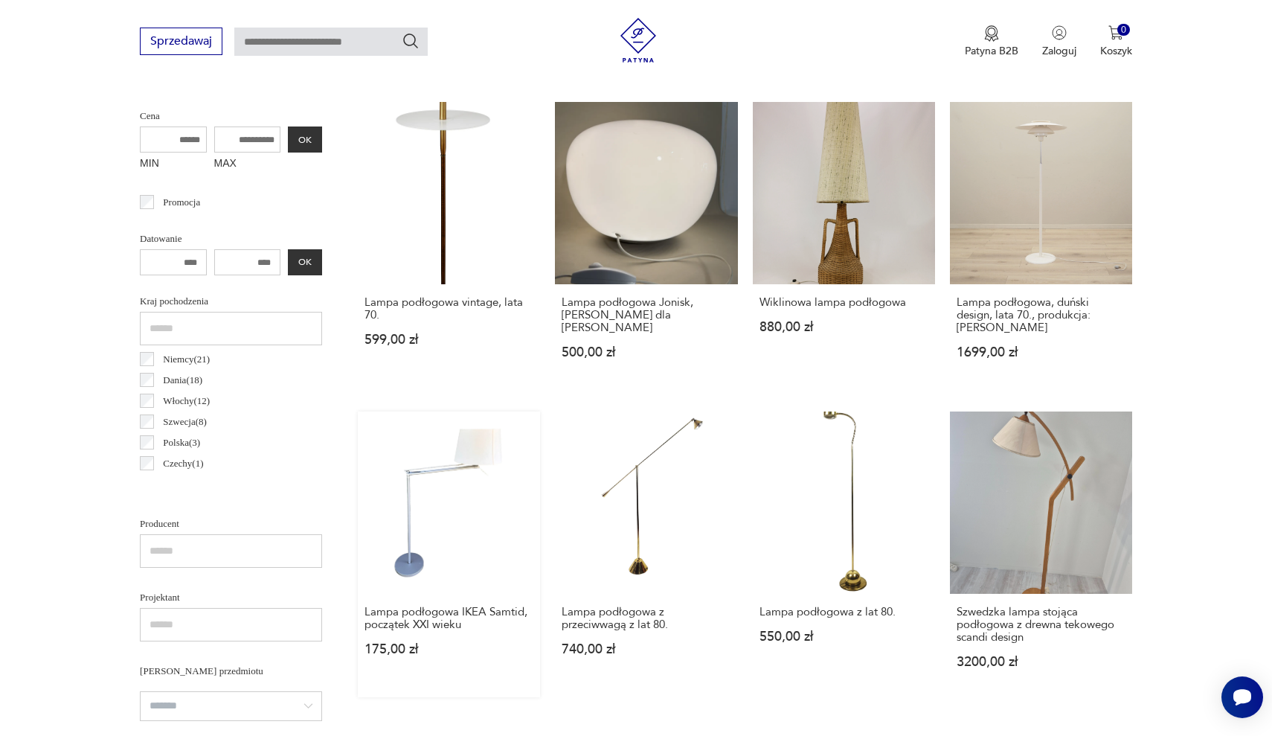
click at [540, 411] on link "Lampa podłogowa IKEA Samtid, początek XXI wieku 175,00 zł" at bounding box center [449, 554] width 182 height 286
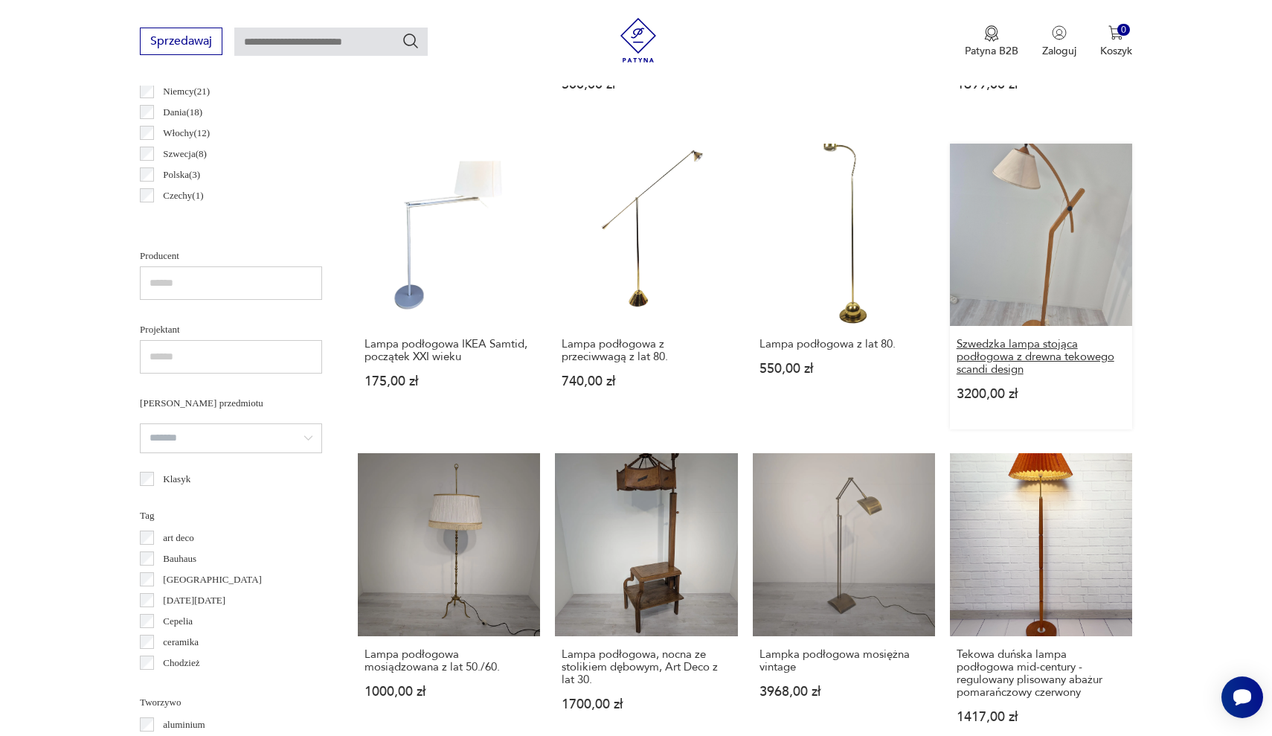
scroll to position [817, 0]
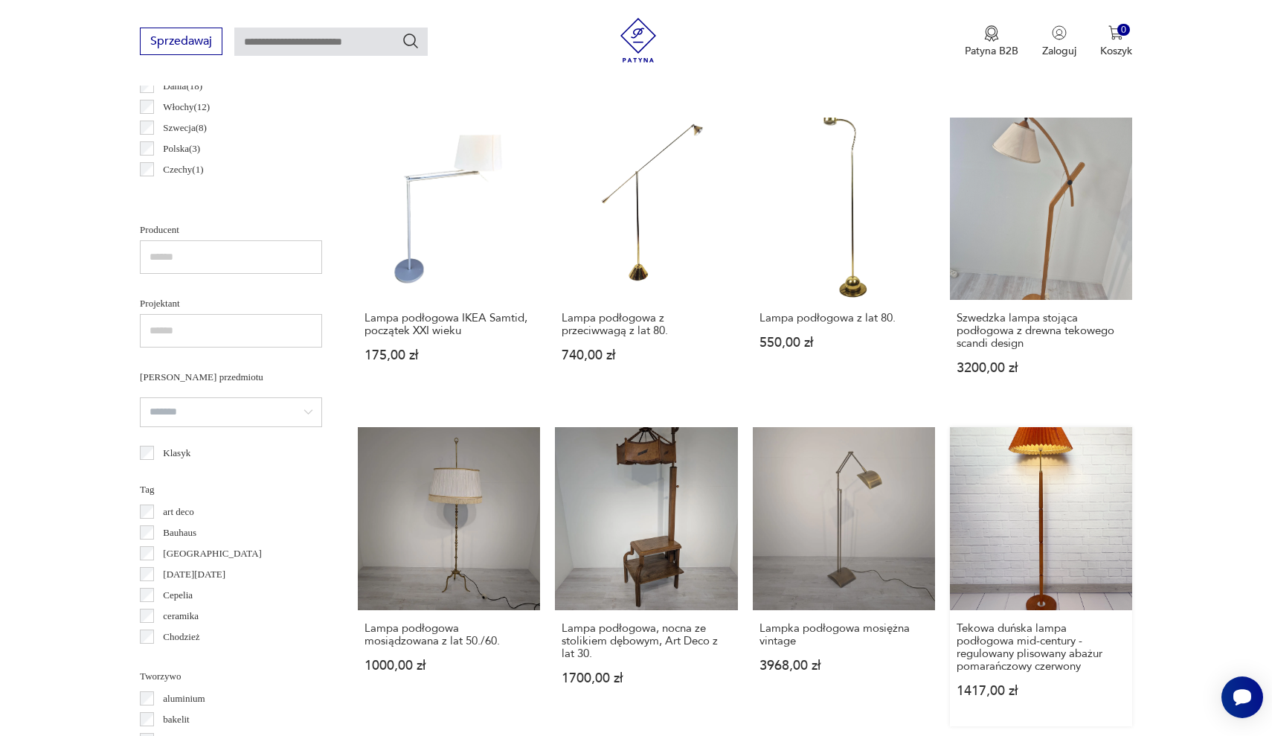
click at [950, 439] on link "Tekowa duńska lampa podłogowa mid-century - regulowany plisowany abażur pomarań…" at bounding box center [1041, 576] width 182 height 298
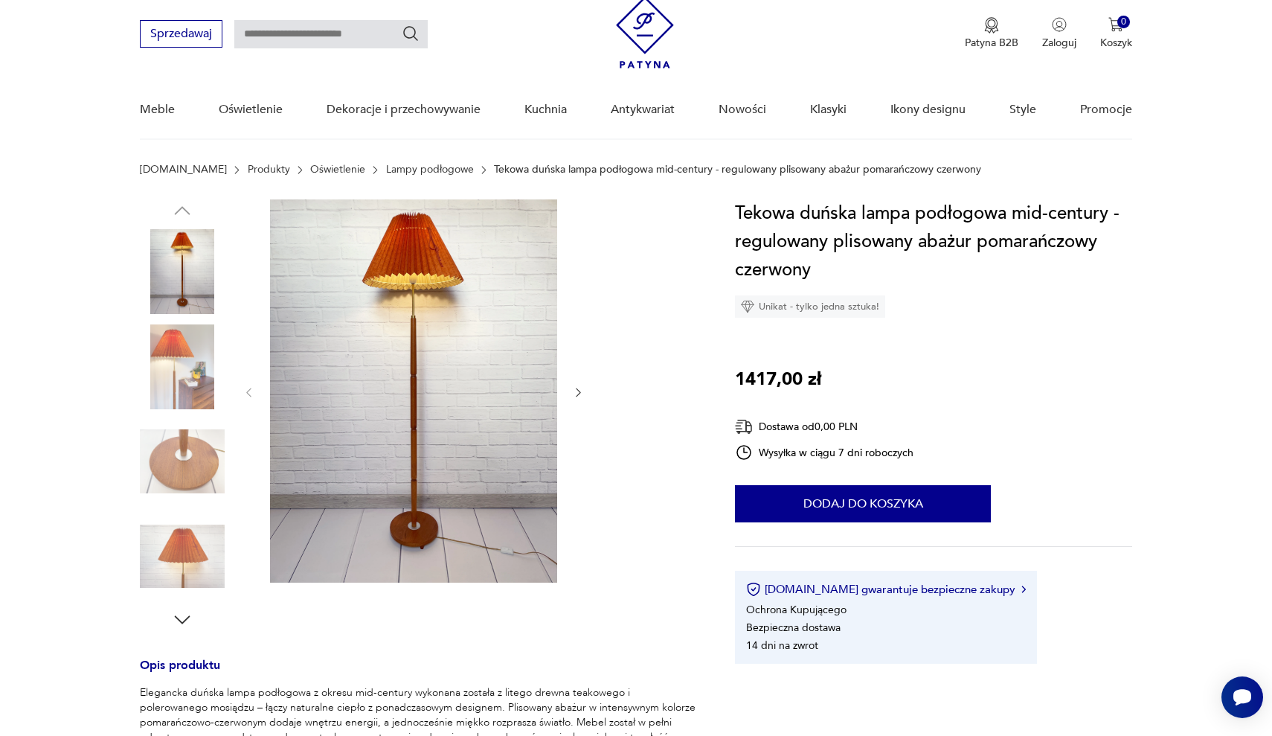
scroll to position [65, 0]
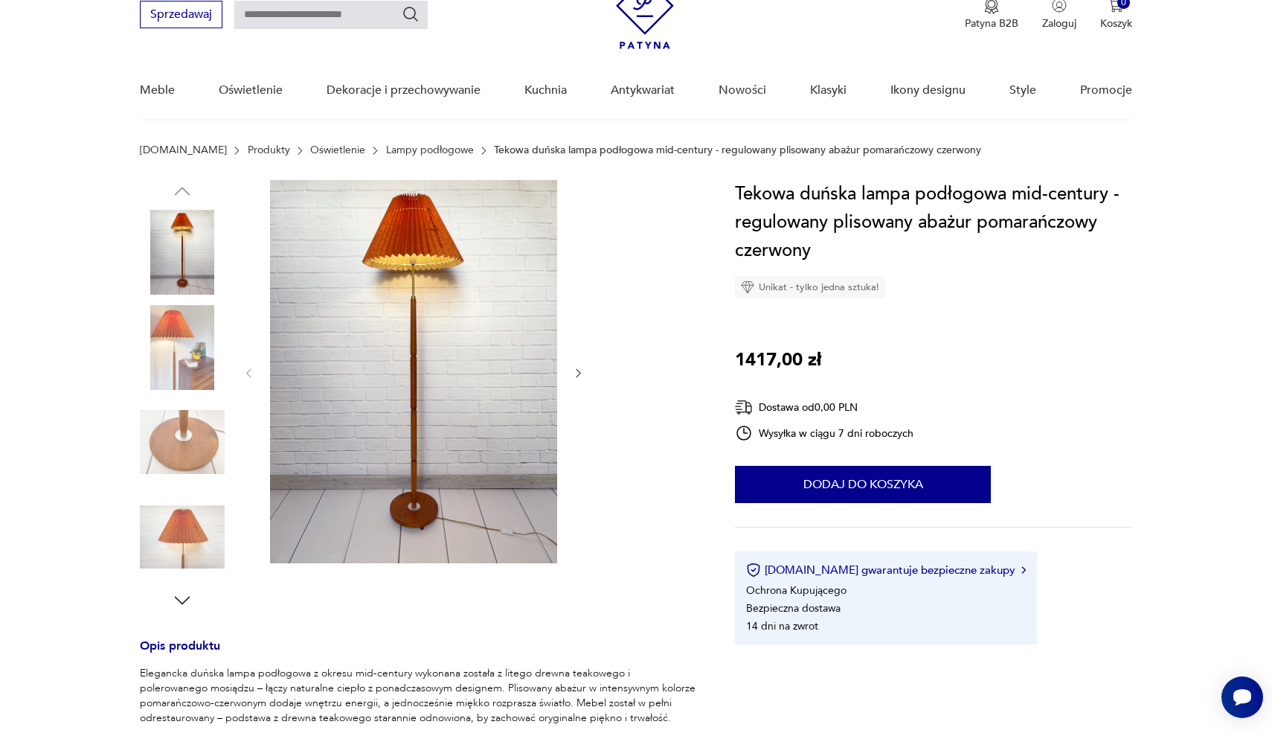
click at [580, 375] on icon "button" at bounding box center [578, 373] width 13 height 13
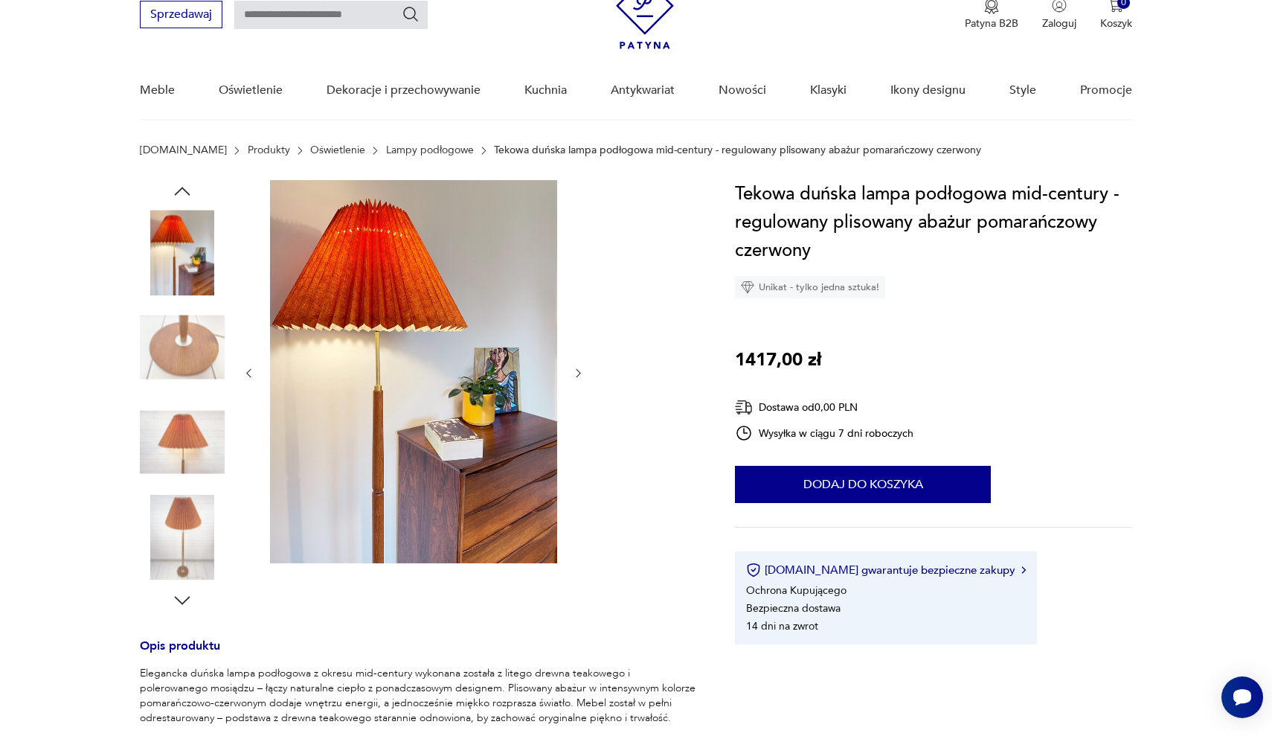
click at [580, 375] on icon "button" at bounding box center [578, 373] width 13 height 13
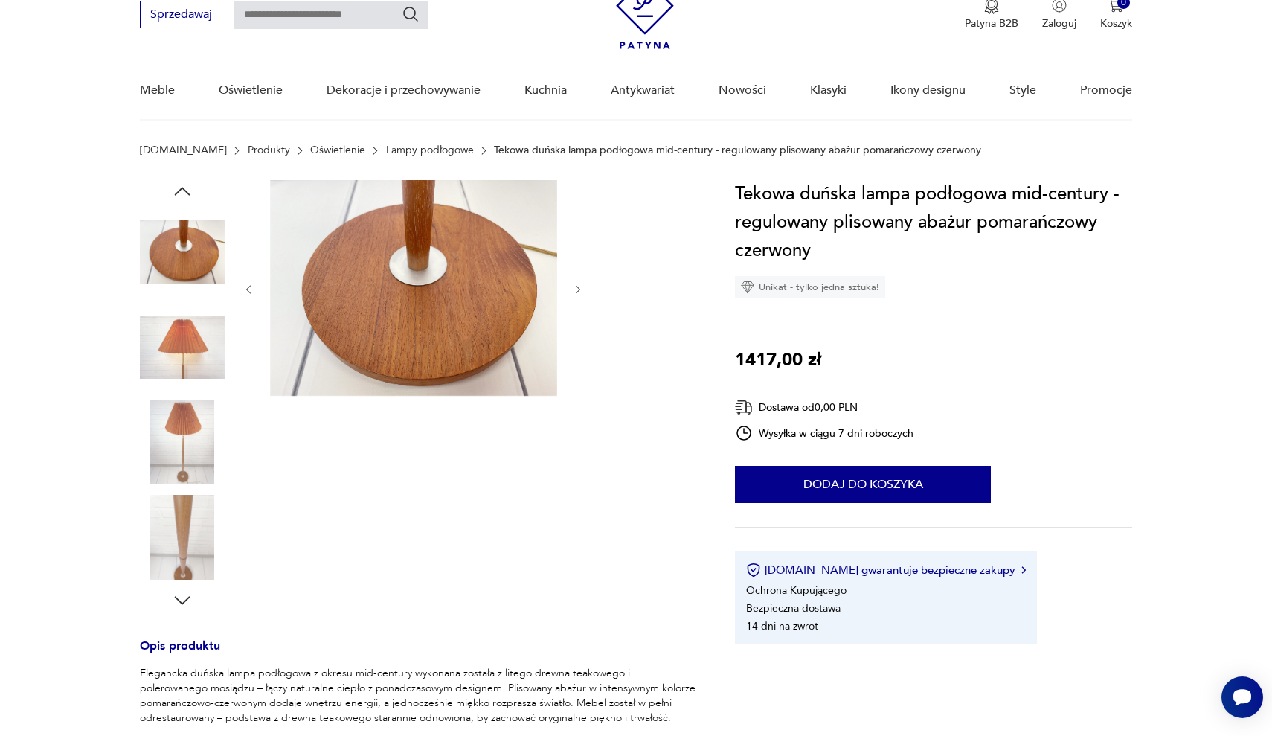
click at [576, 286] on icon "button" at bounding box center [578, 289] width 4 height 9
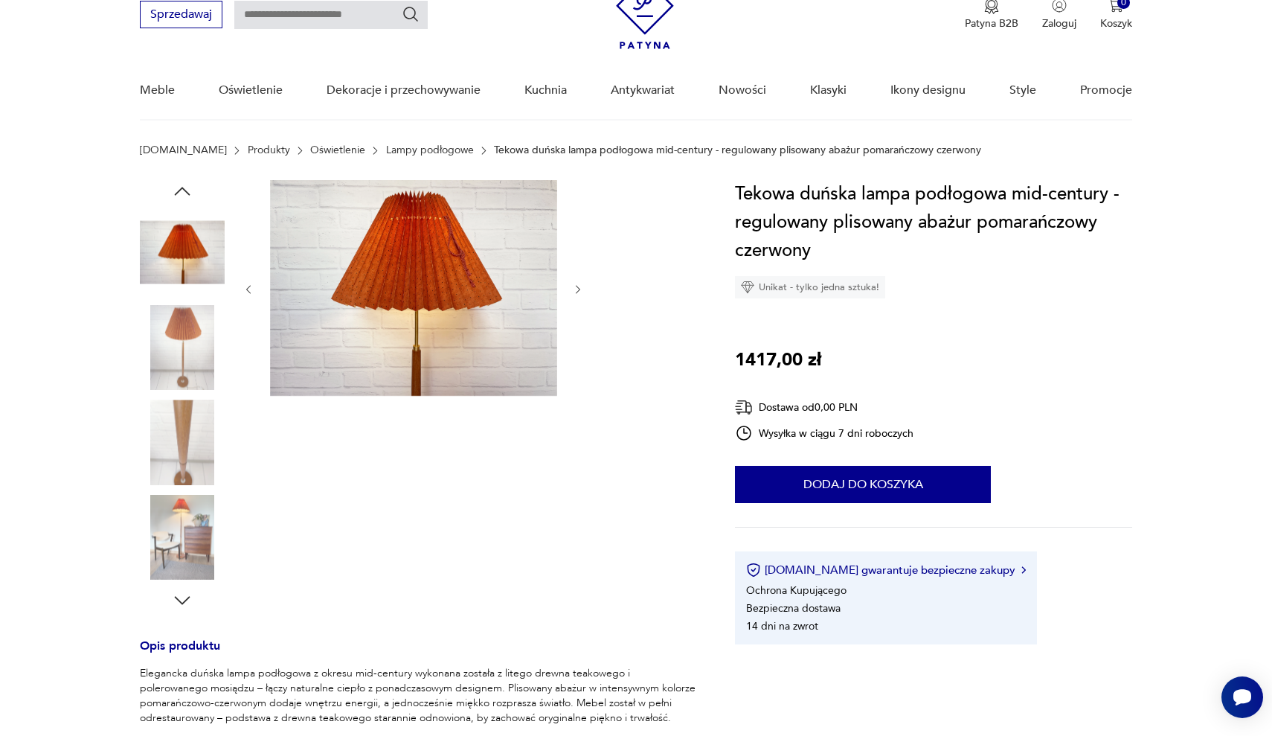
click at [576, 286] on icon "button" at bounding box center [578, 289] width 4 height 9
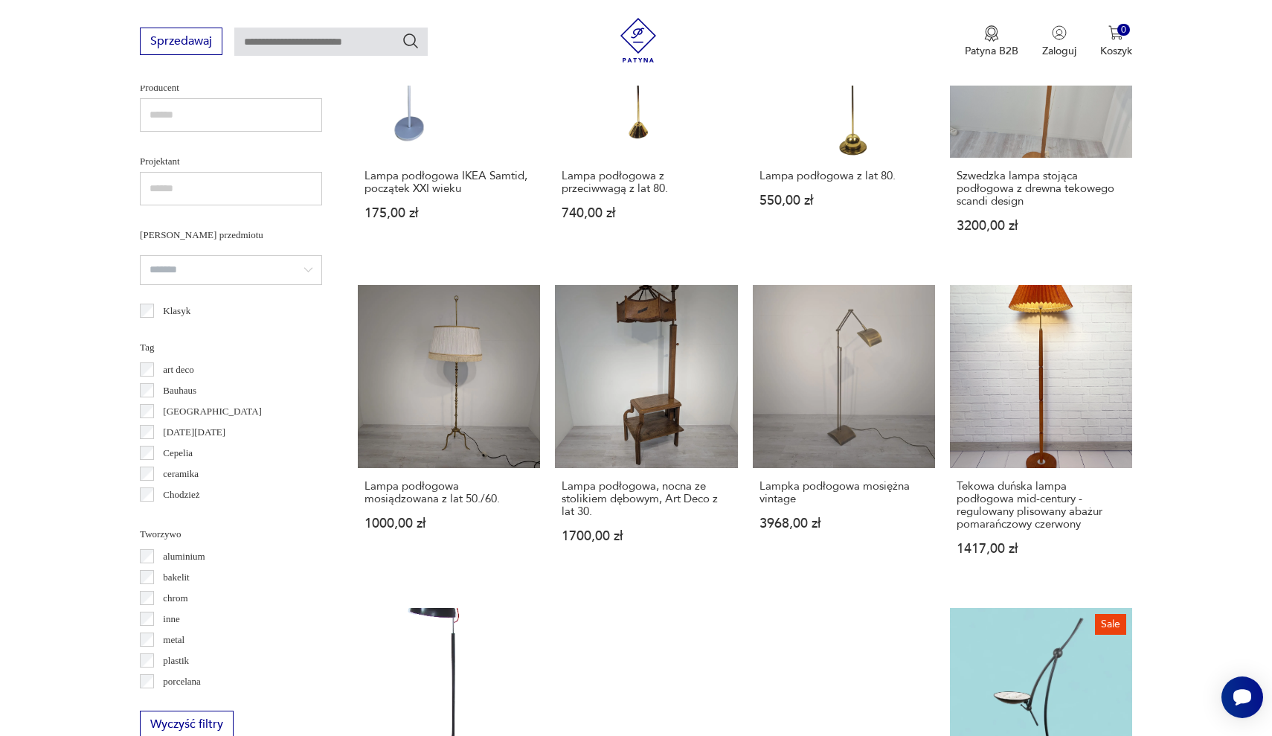
scroll to position [990, 0]
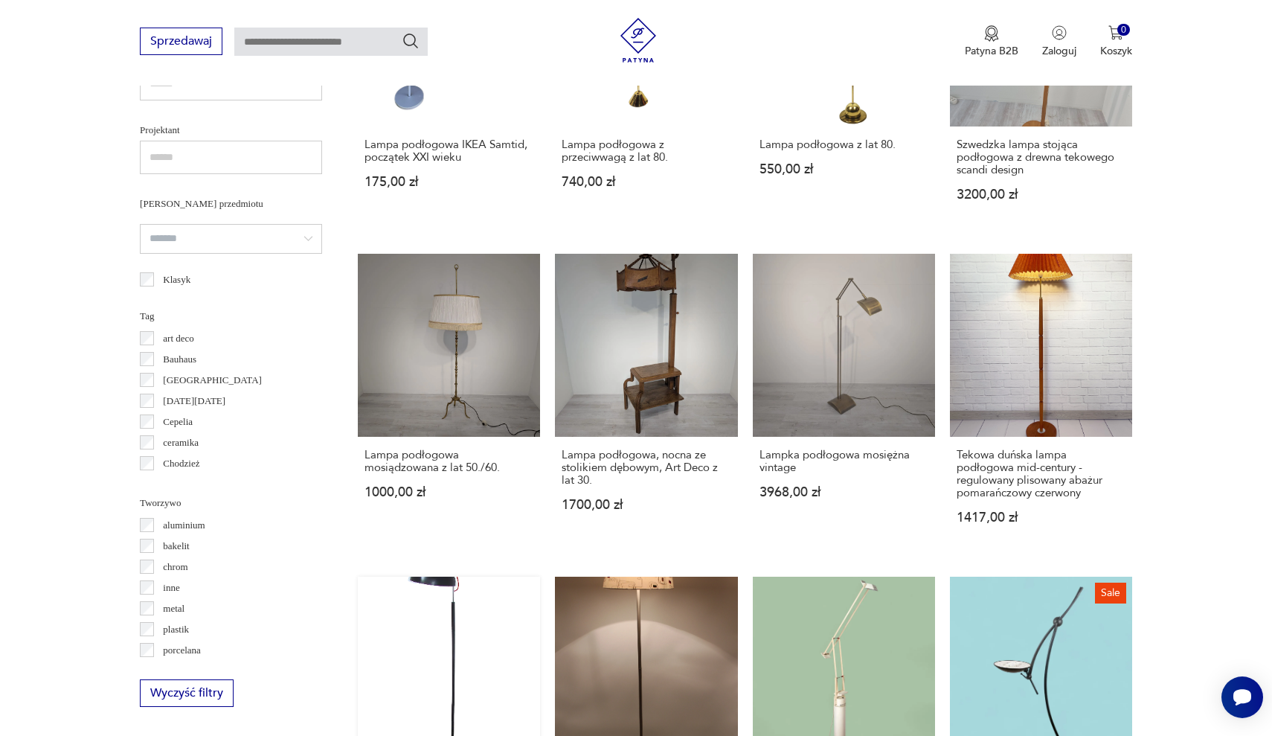
click at [540, 576] on link "Lampa podłogowa, lata 90. 399,00 zł" at bounding box center [449, 727] width 182 height 303
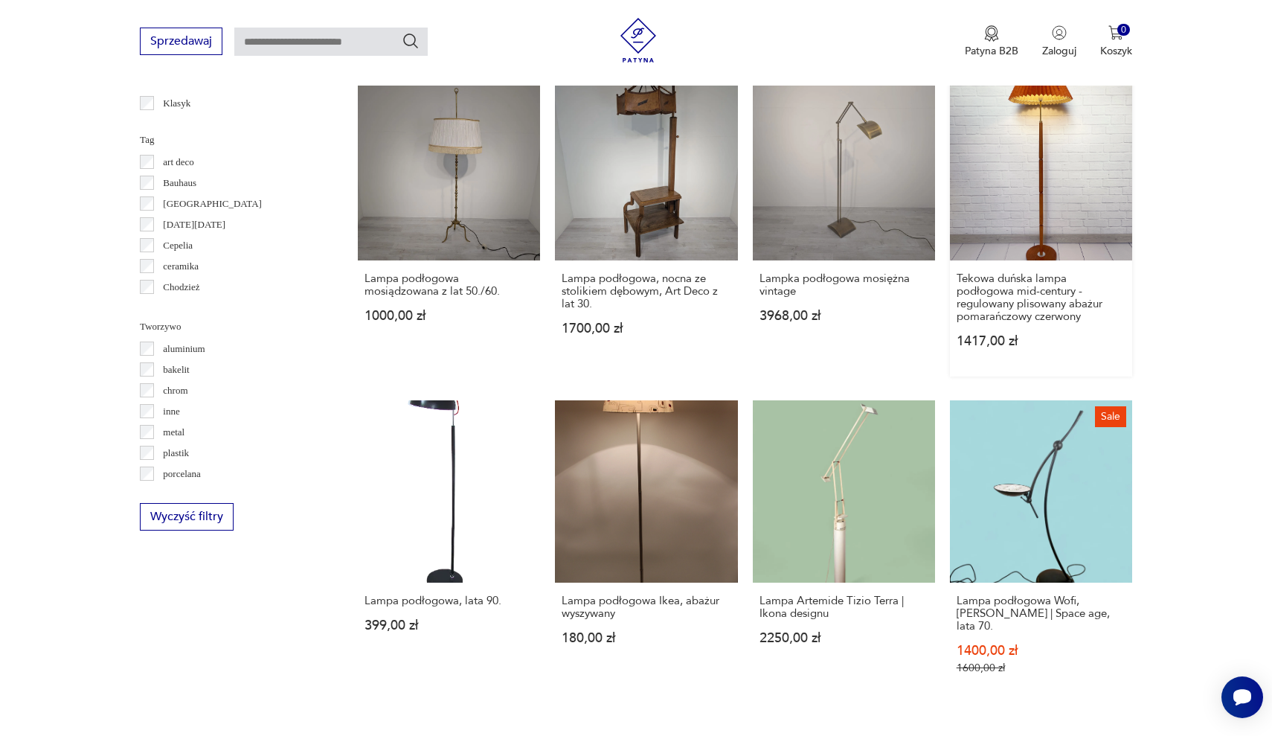
scroll to position [1279, 0]
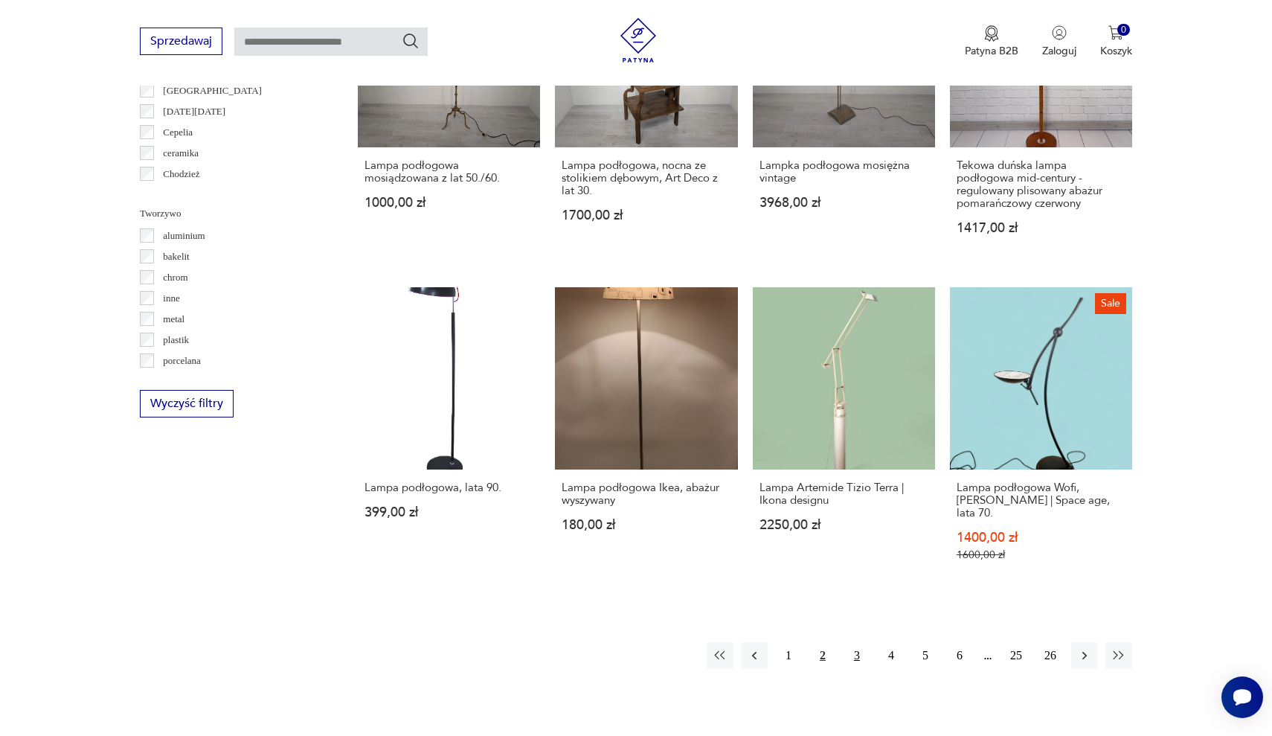
click at [859, 642] on button "3" at bounding box center [857, 655] width 27 height 27
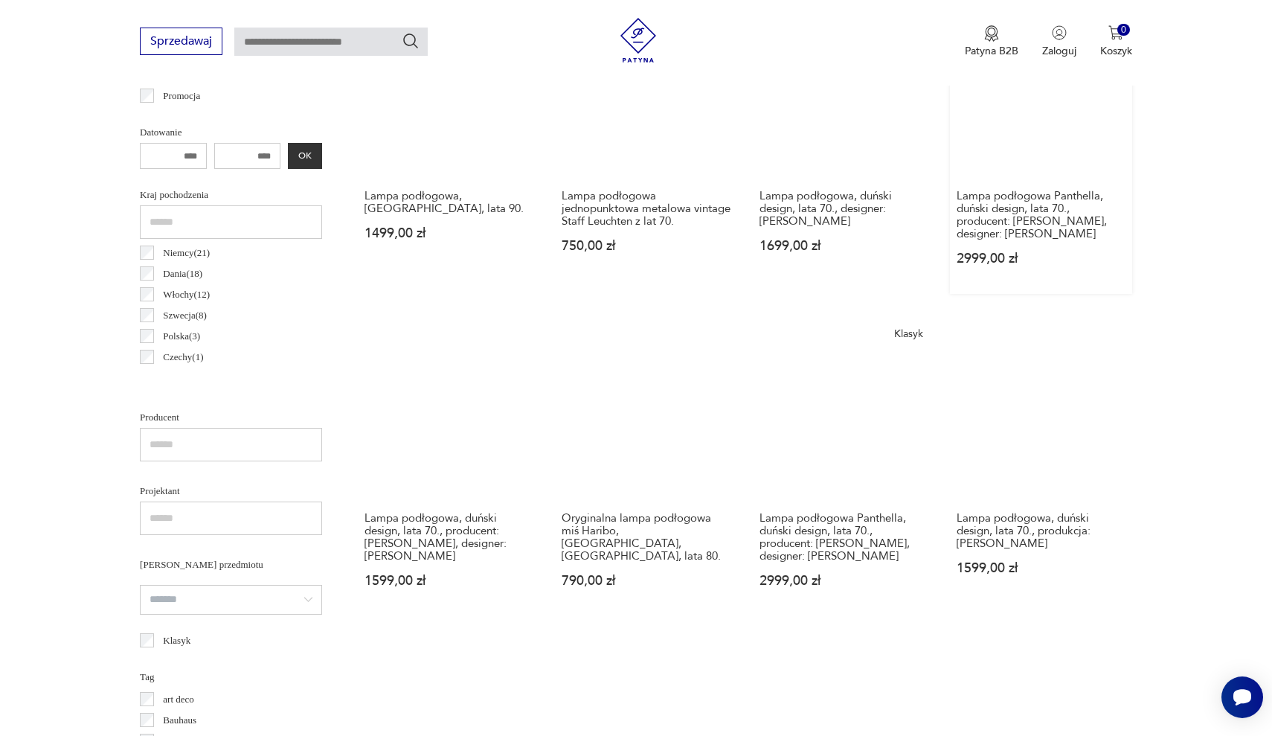
scroll to position [633, 0]
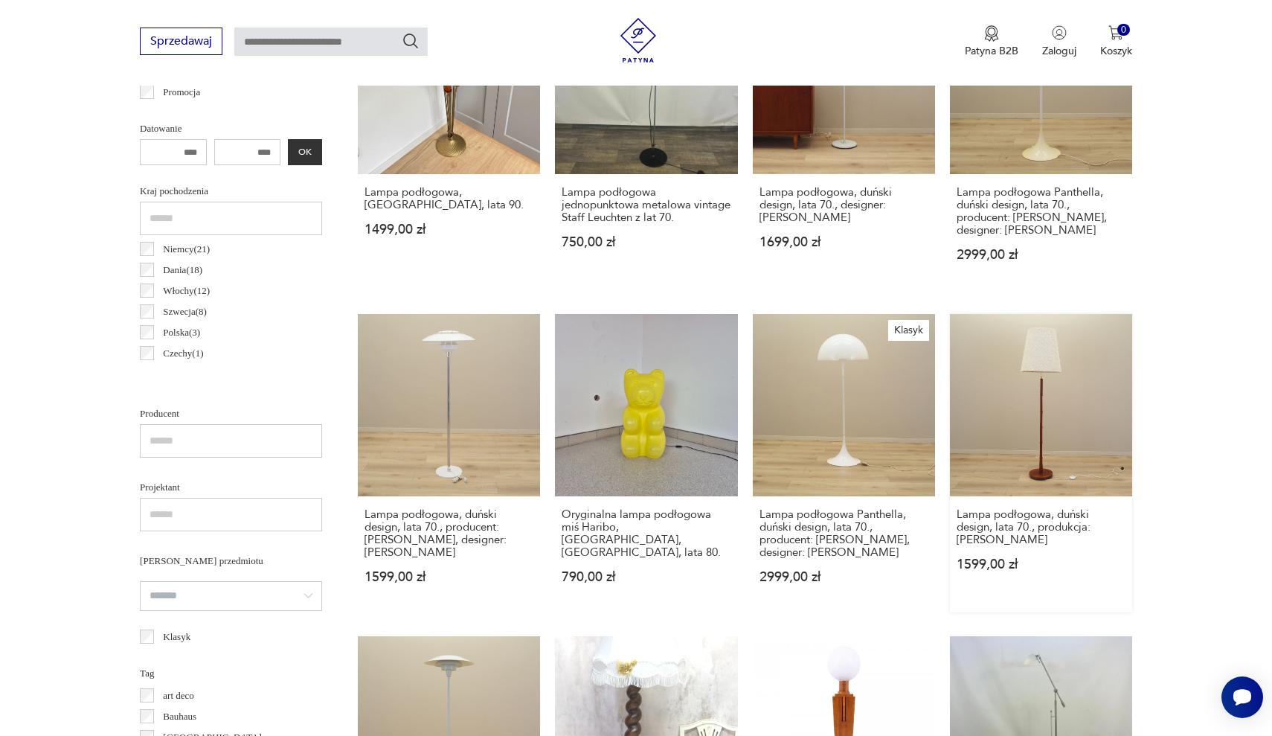
click at [950, 350] on link "Lampa podłogowa, duński design, lata 70., produkcja: [PERSON_NAME] 1599,00 zł" at bounding box center [1041, 463] width 182 height 298
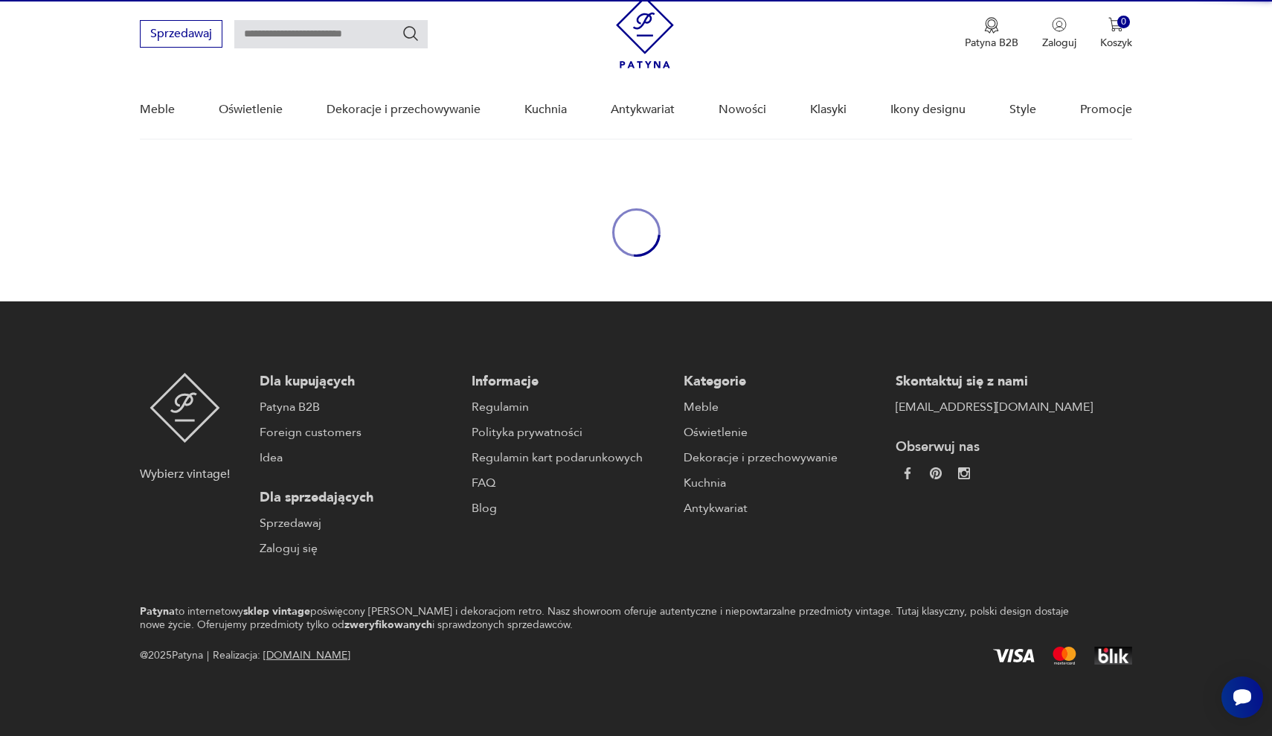
scroll to position [46, 0]
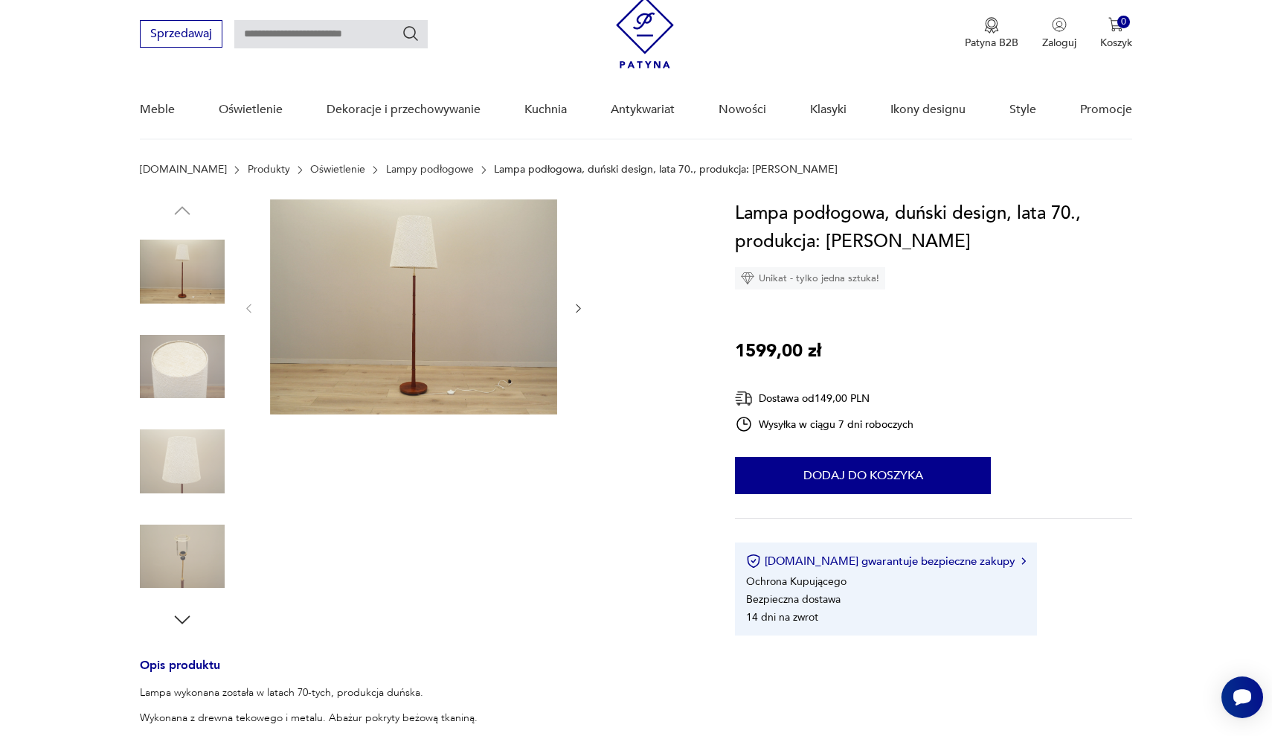
click at [579, 309] on icon "button" at bounding box center [578, 308] width 13 height 13
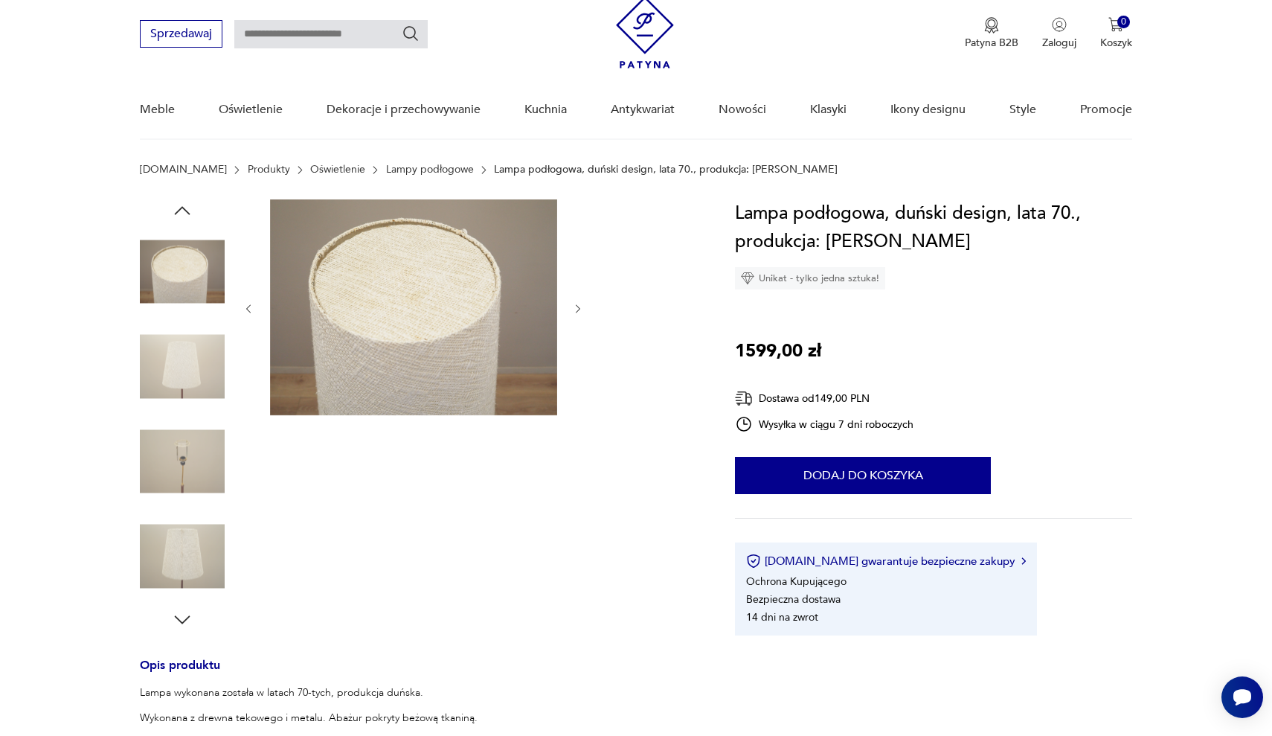
click at [579, 309] on icon "button" at bounding box center [578, 309] width 13 height 13
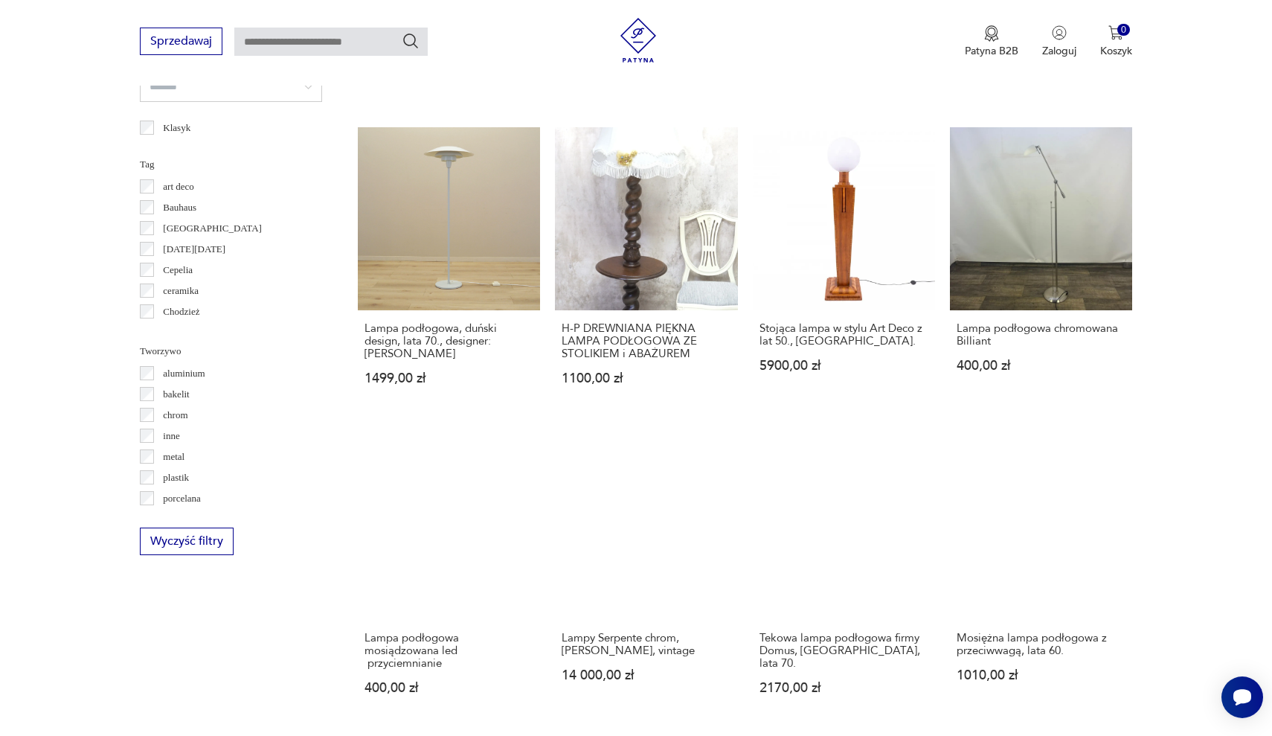
scroll to position [1143, 0]
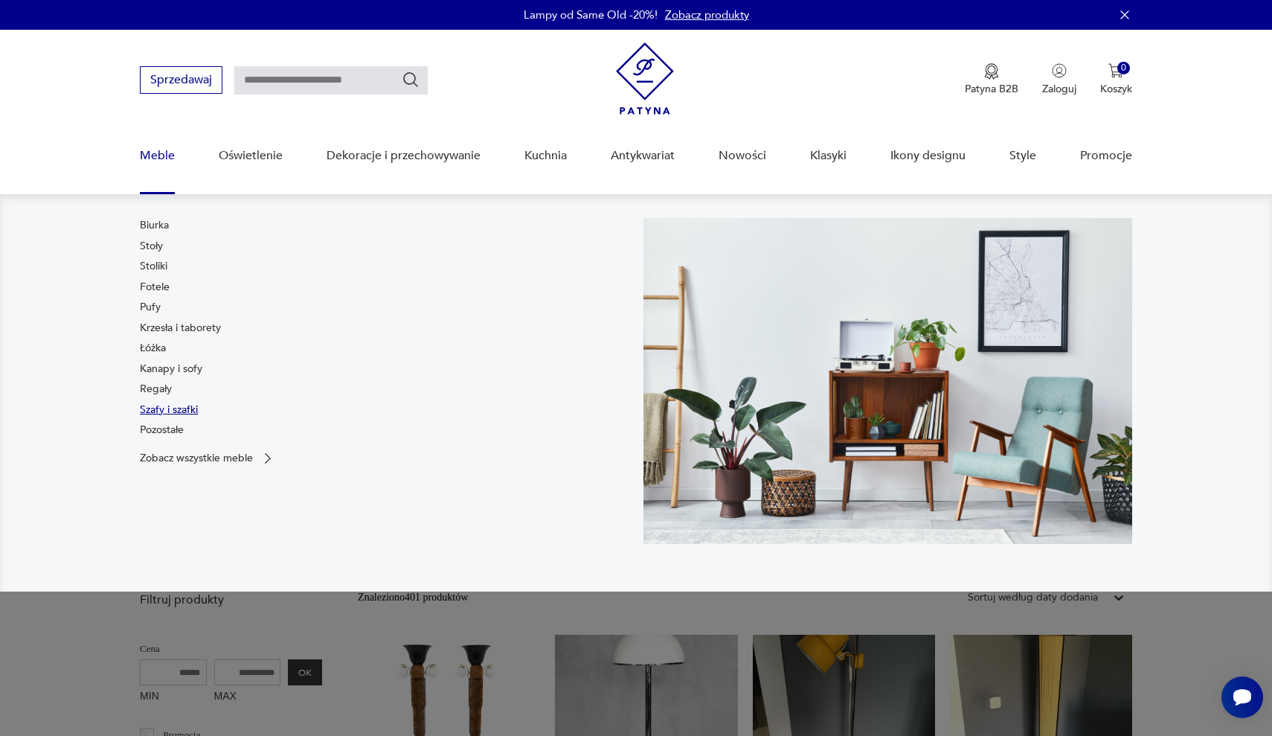
click at [165, 406] on link "Szafy i szafki" at bounding box center [169, 409] width 58 height 15
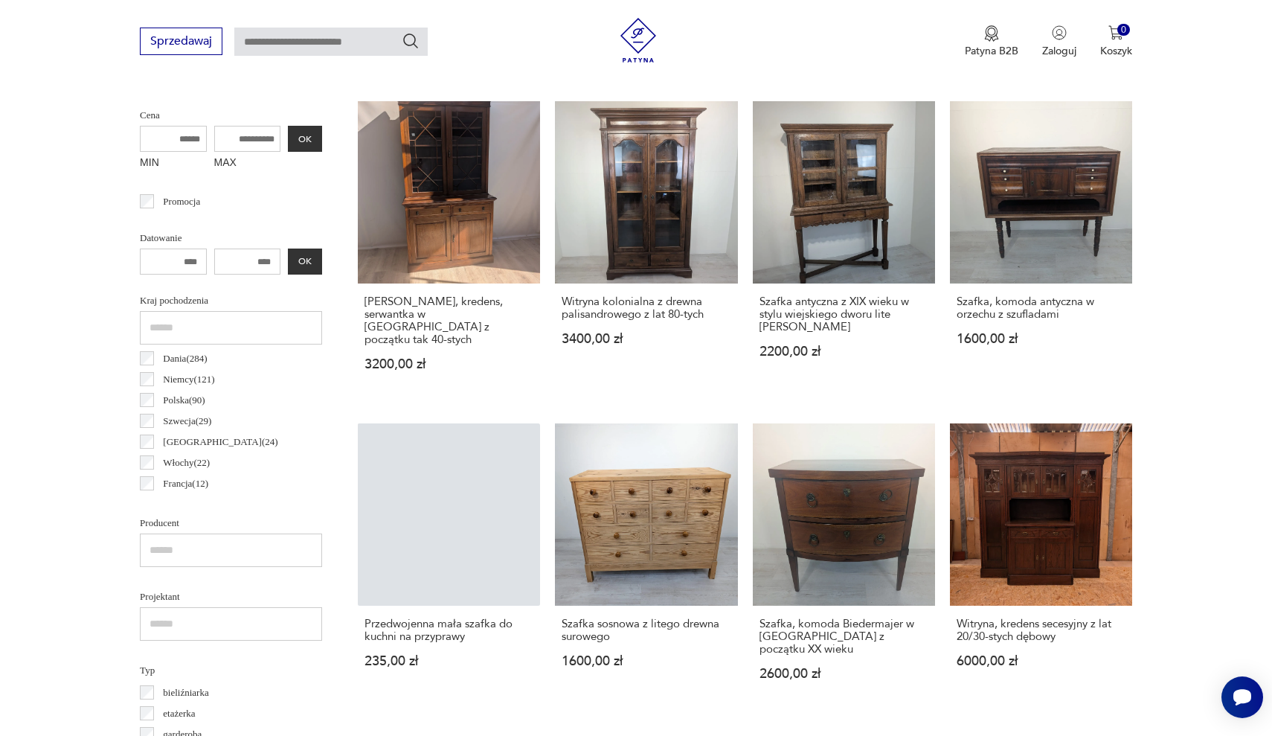
scroll to position [8, 0]
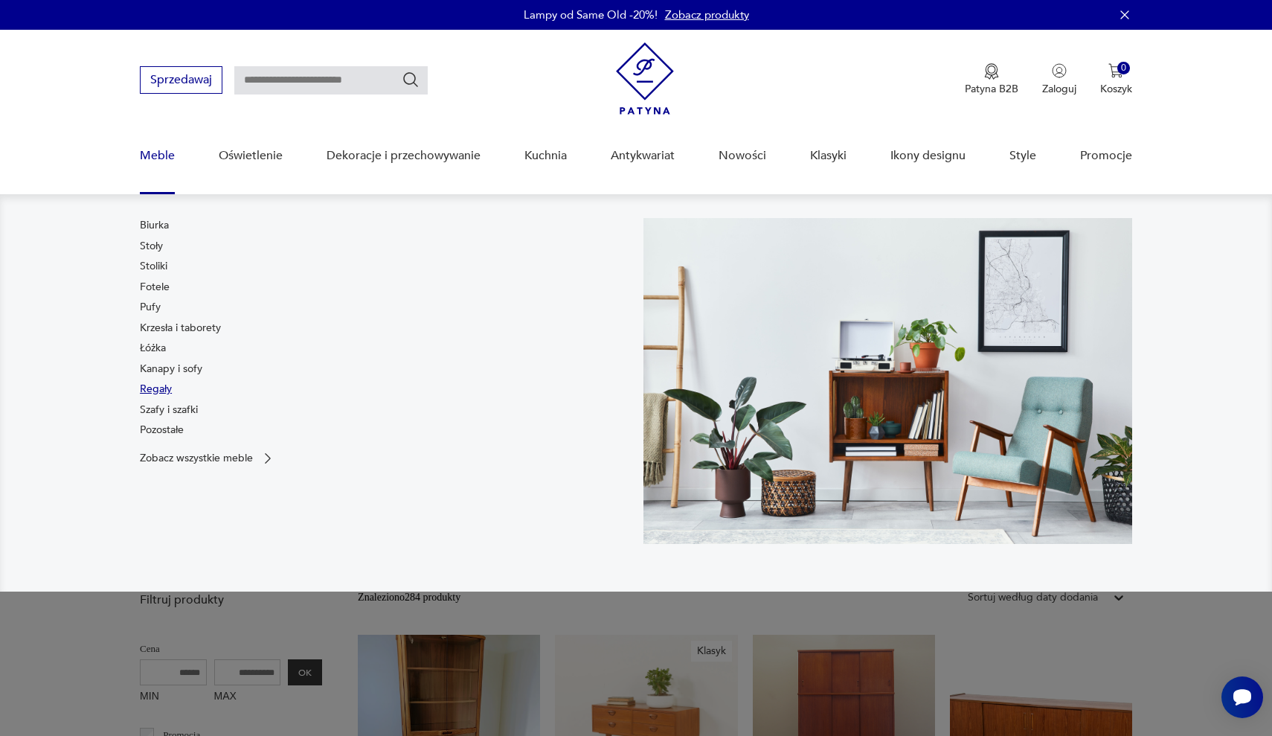
click at [161, 391] on link "Regały" at bounding box center [156, 389] width 32 height 15
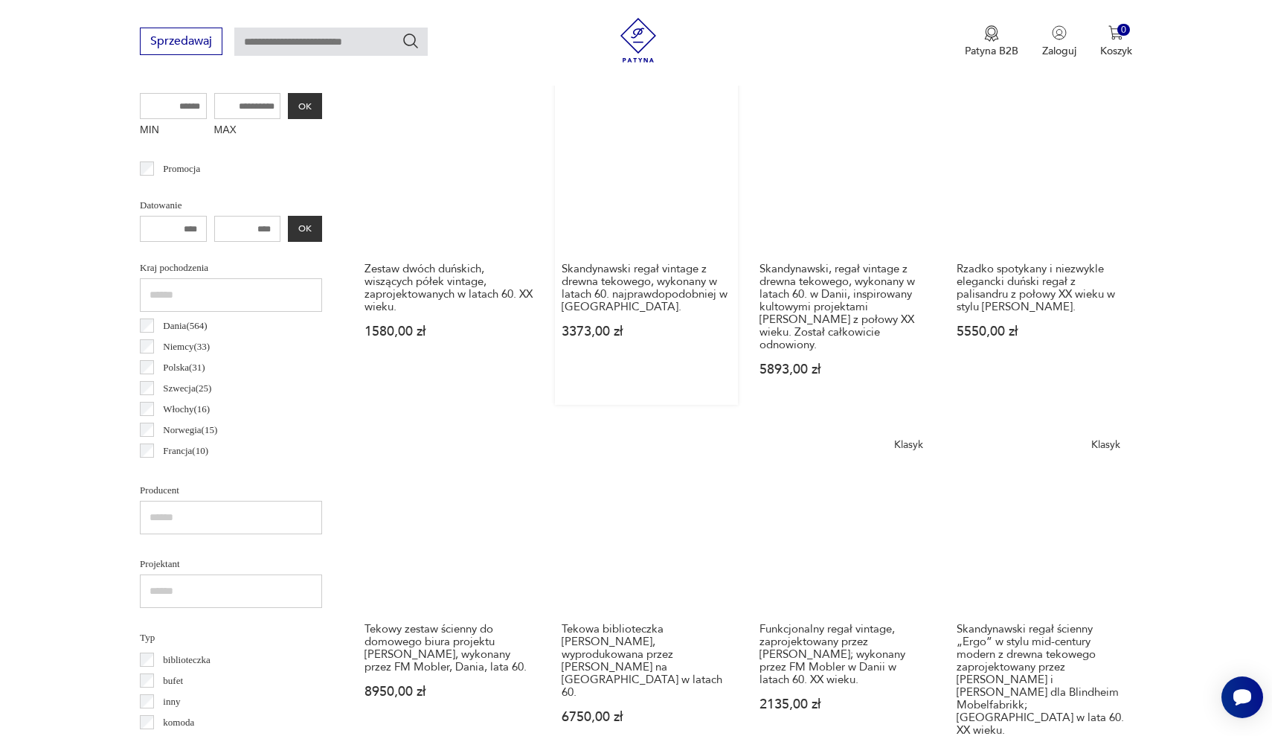
scroll to position [556, 0]
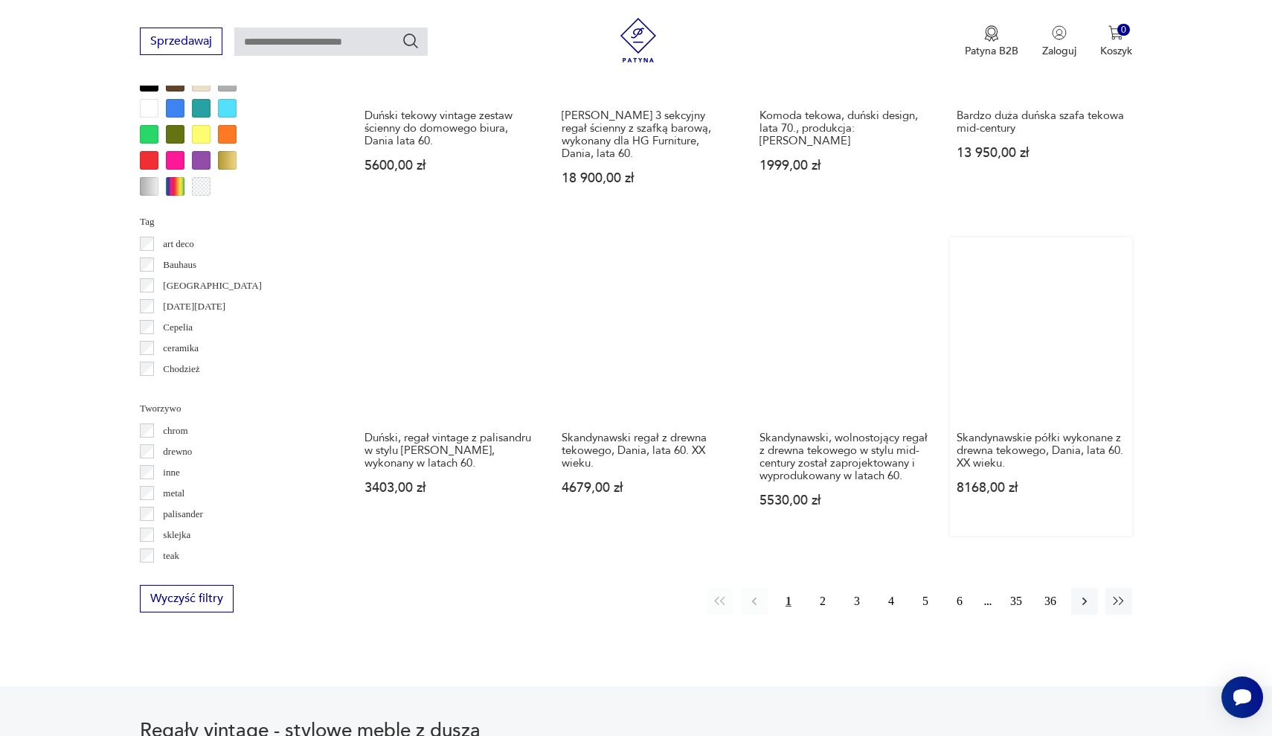
scroll to position [1430, 0]
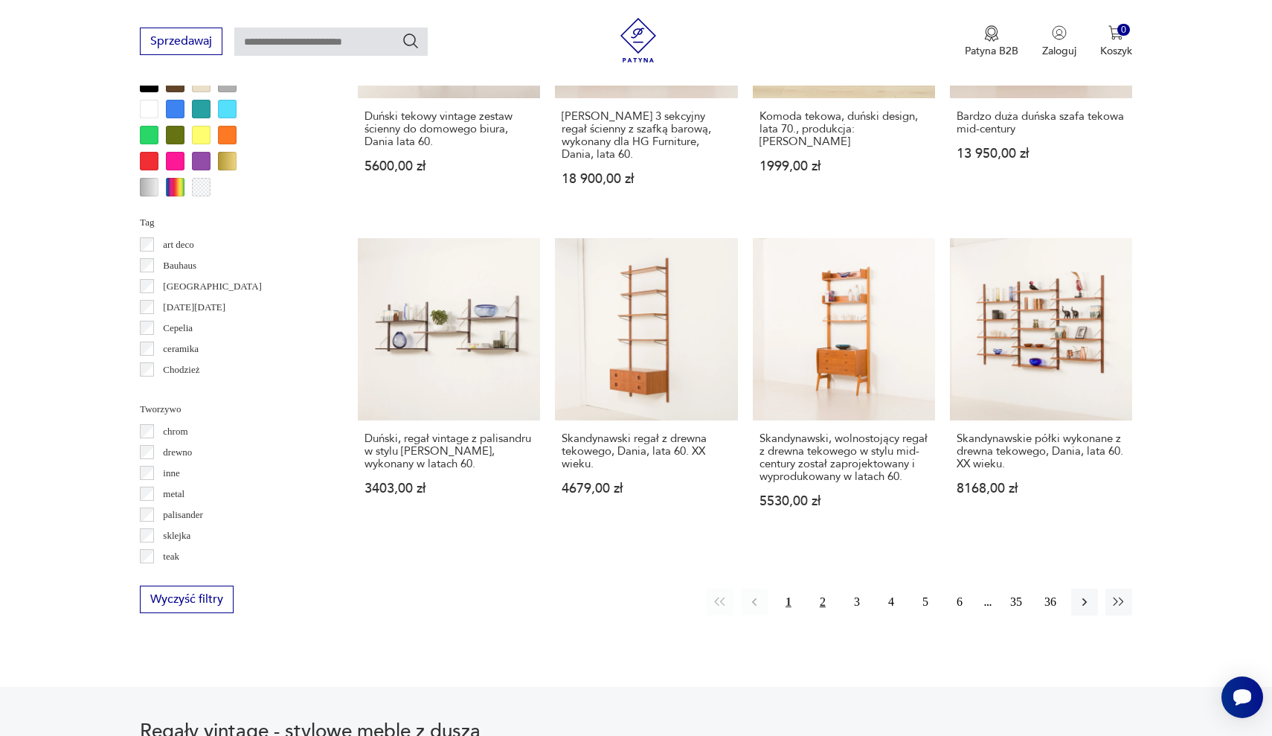
click at [824, 588] on button "2" at bounding box center [822, 601] width 27 height 27
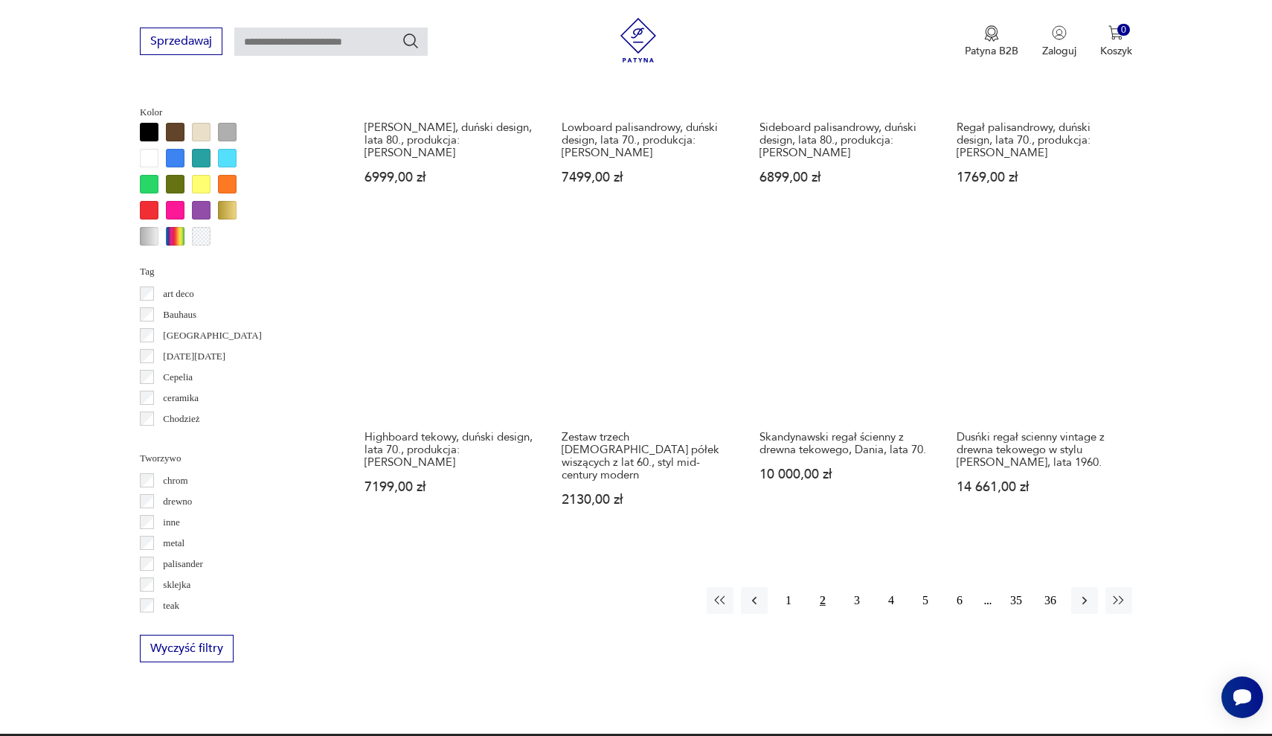
scroll to position [1459, 0]
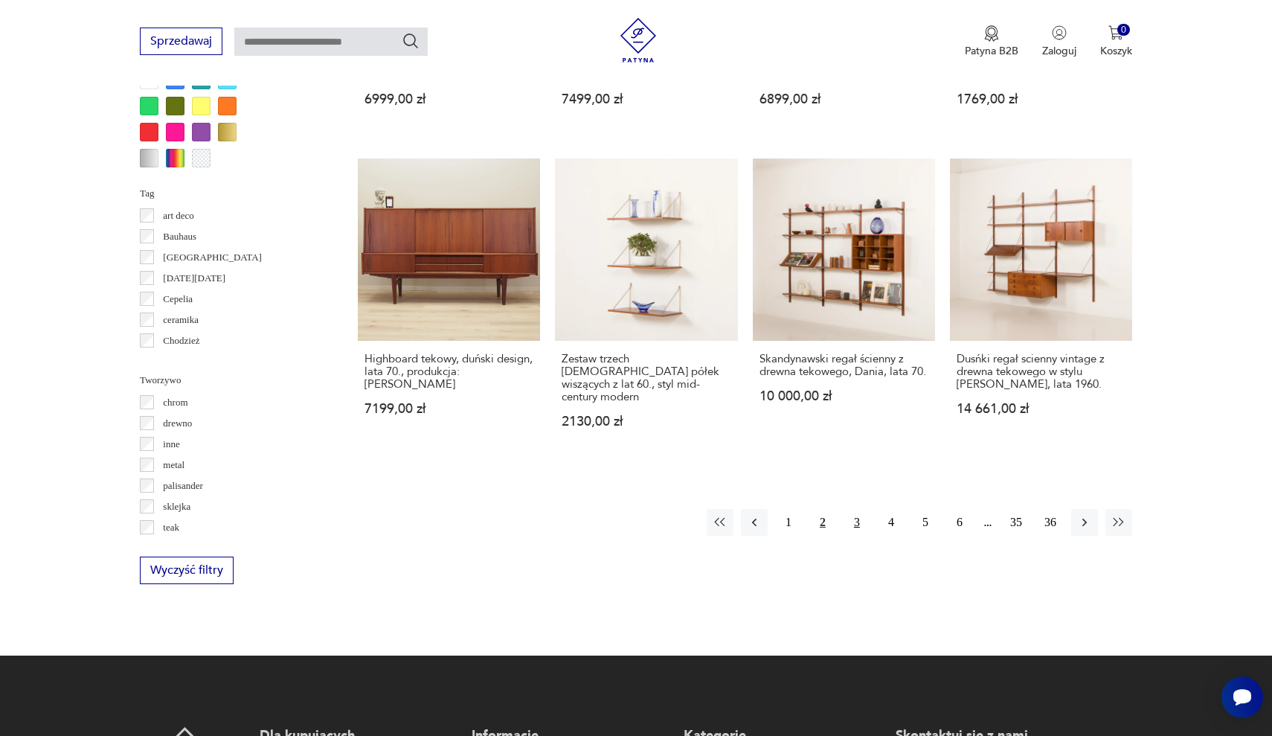
click at [859, 509] on button "3" at bounding box center [857, 522] width 27 height 27
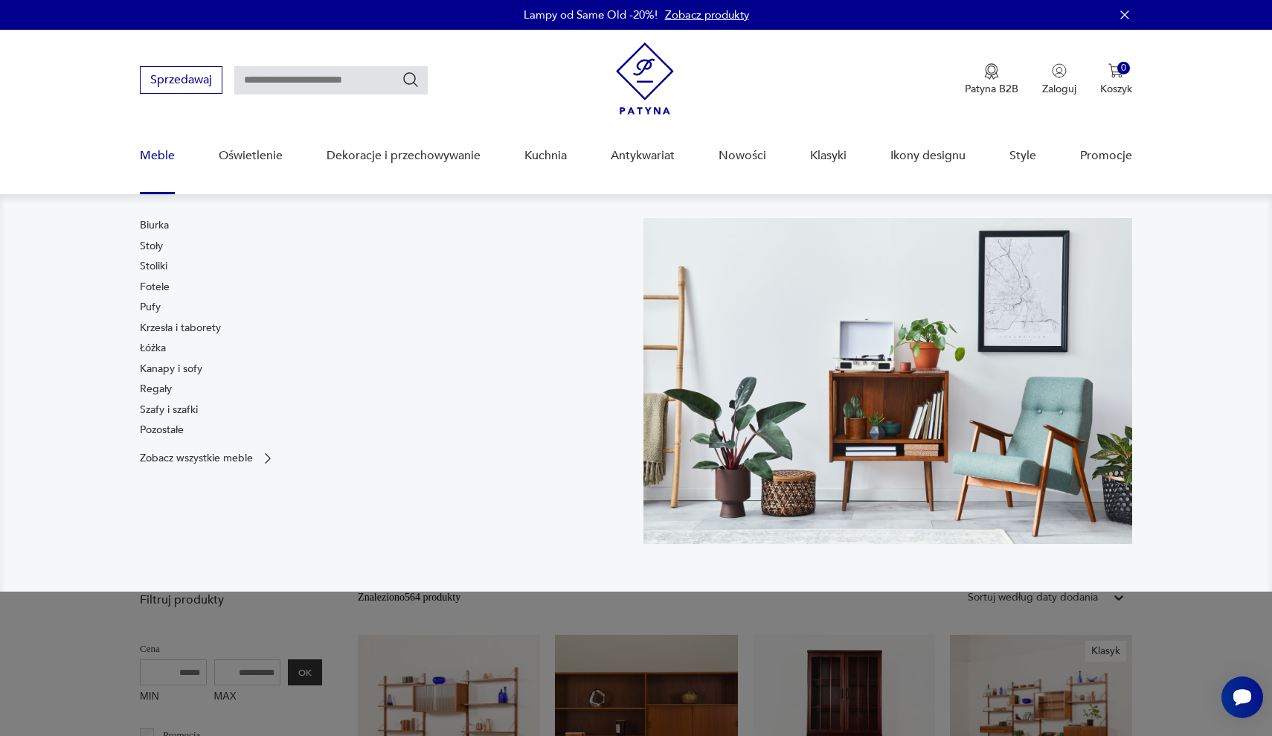
click at [154, 158] on link "Meble" at bounding box center [157, 155] width 35 height 57
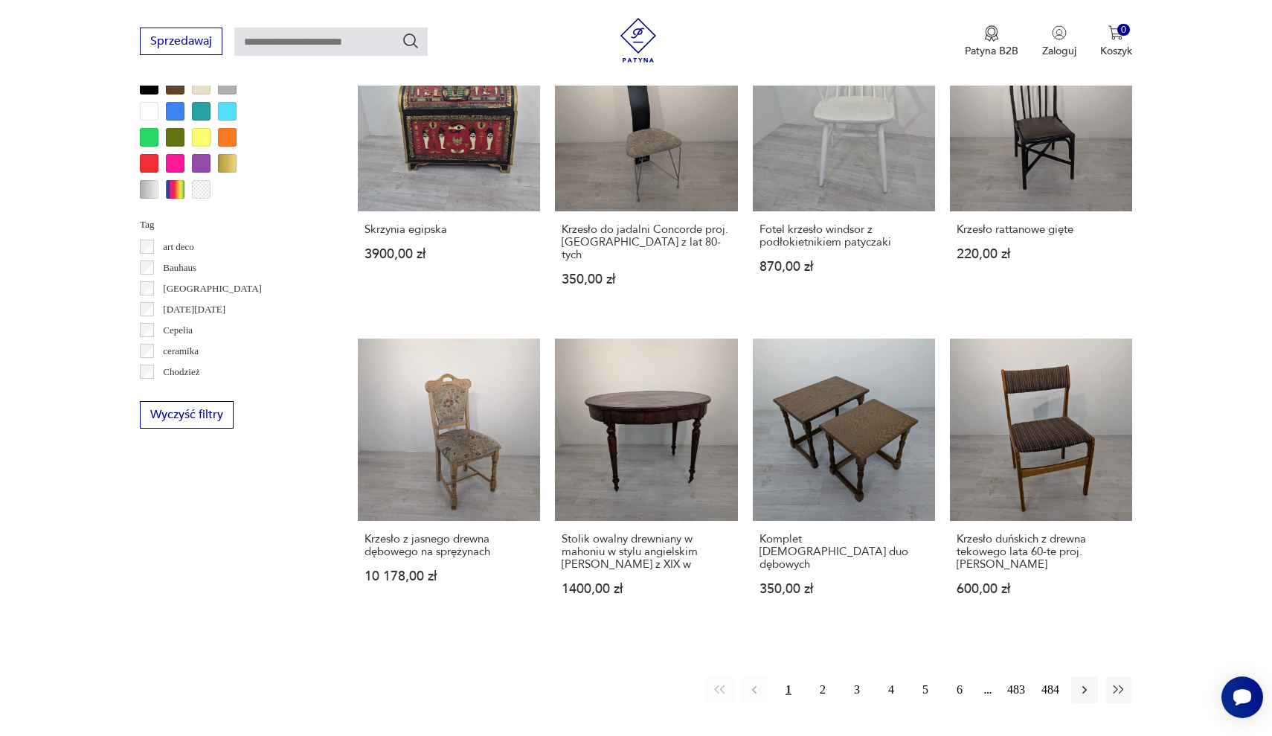
scroll to position [13, 0]
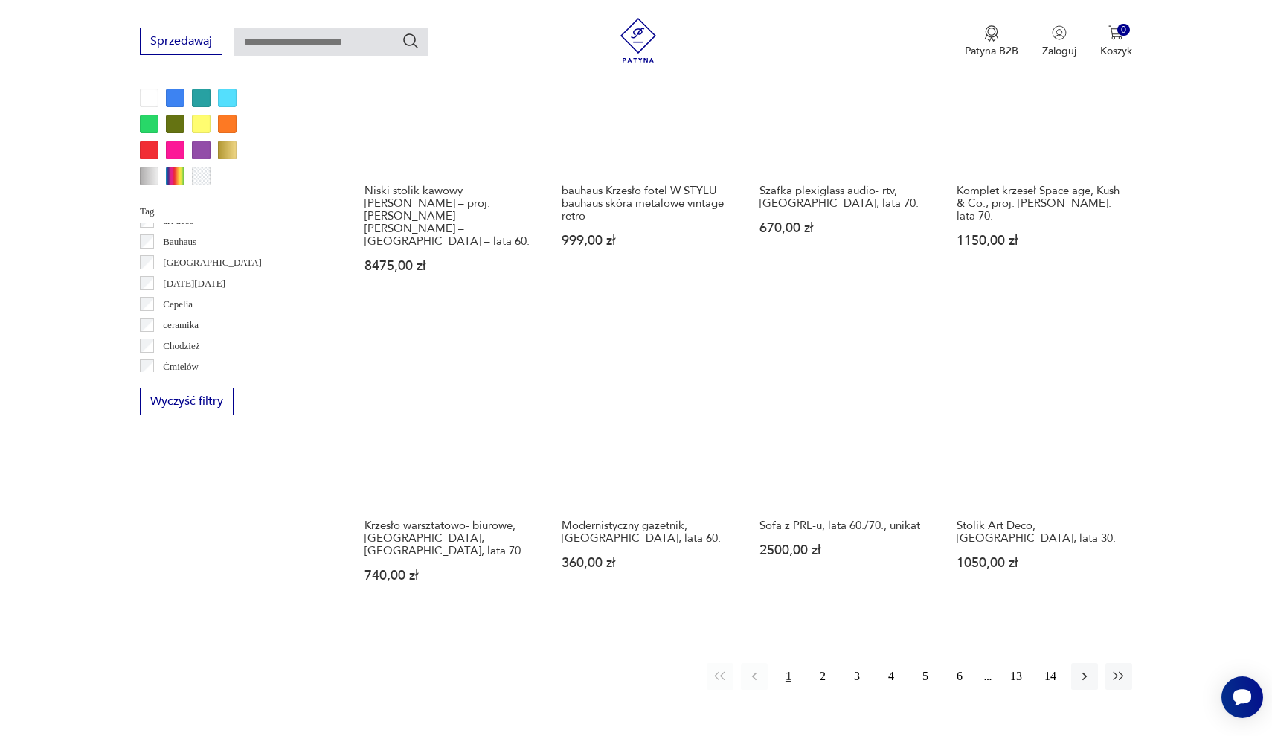
scroll to position [1307, 0]
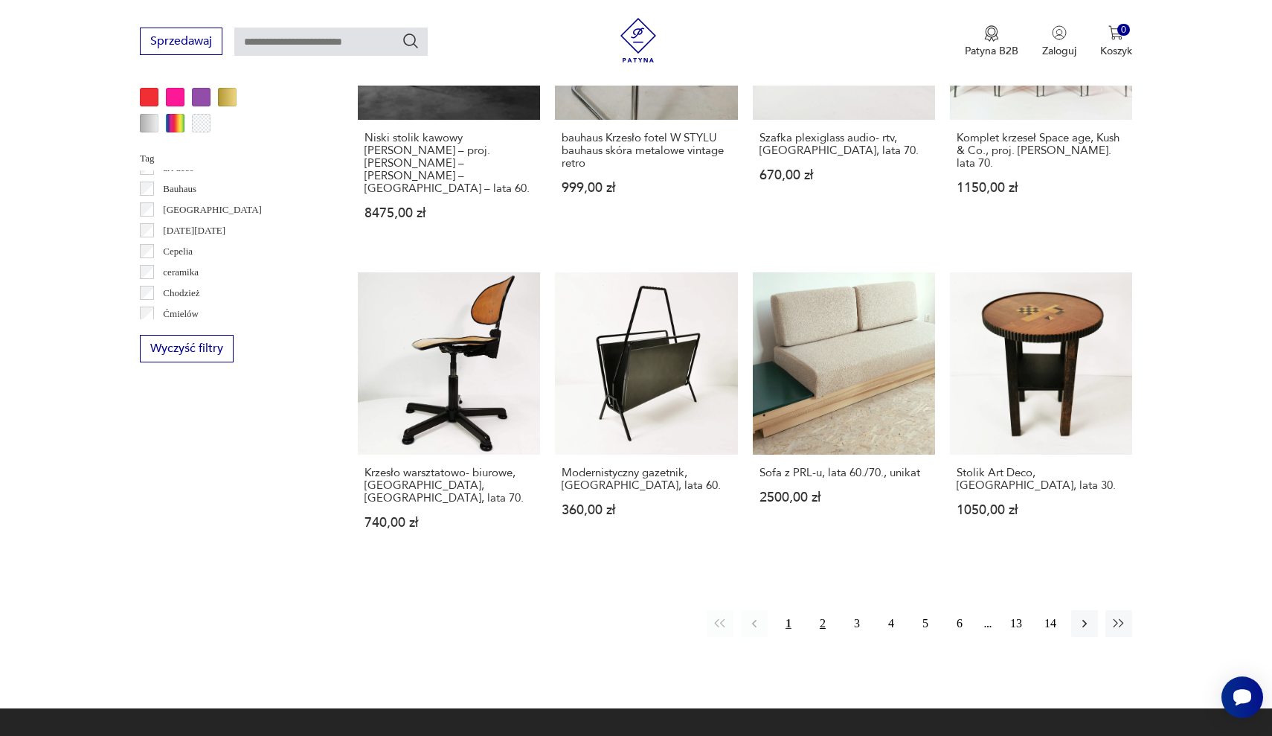
click at [825, 610] on button "2" at bounding box center [822, 623] width 27 height 27
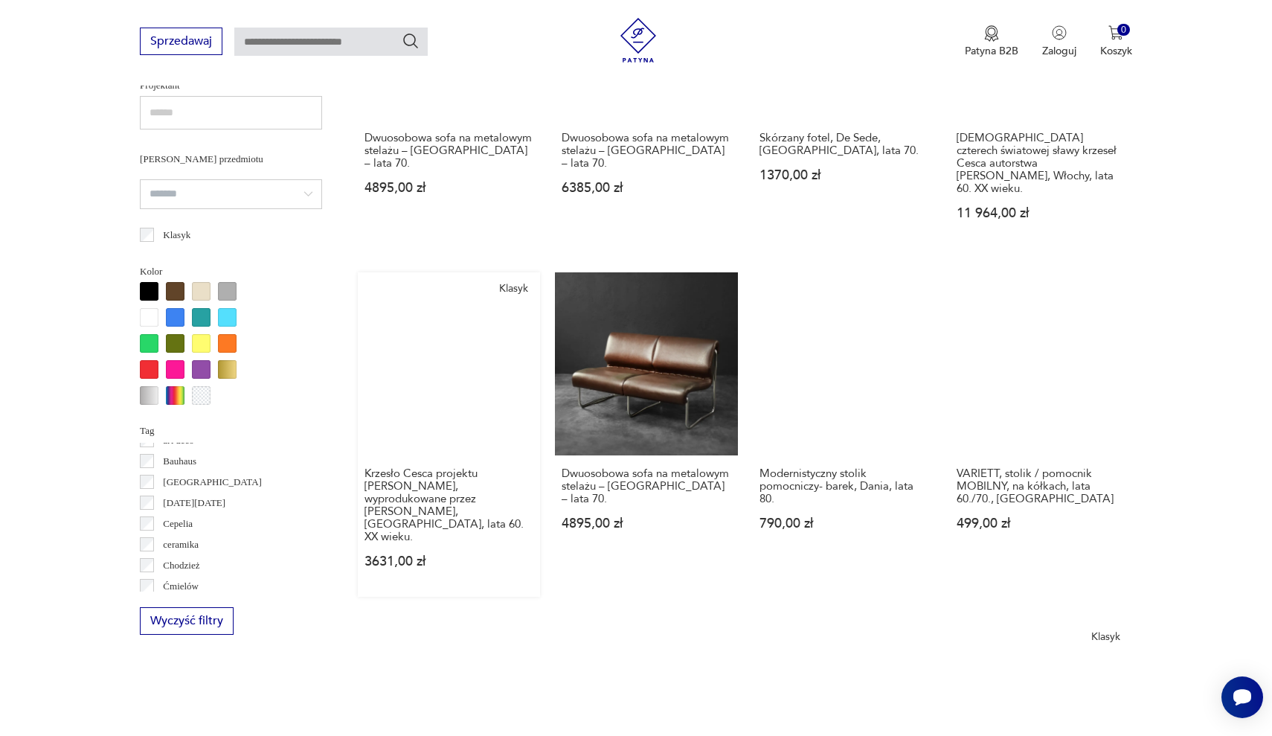
scroll to position [1036, 0]
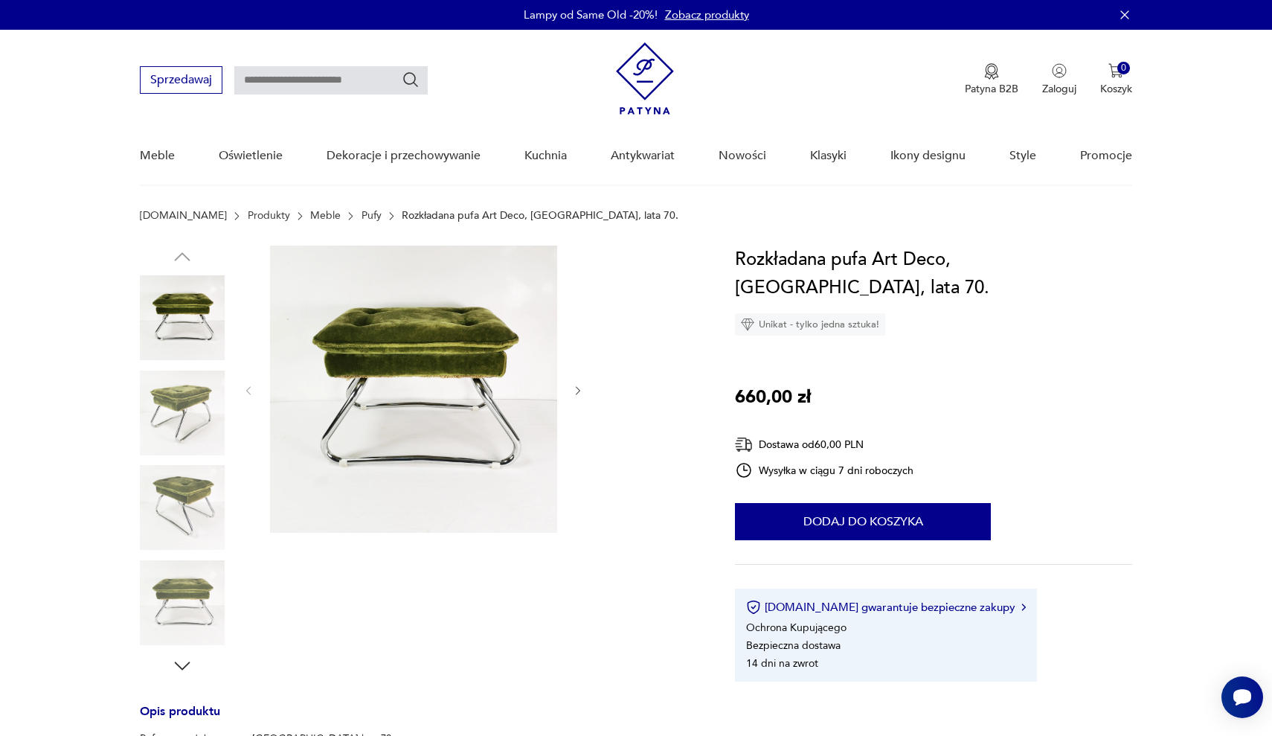
click at [578, 393] on icon "button" at bounding box center [578, 390] width 4 height 9
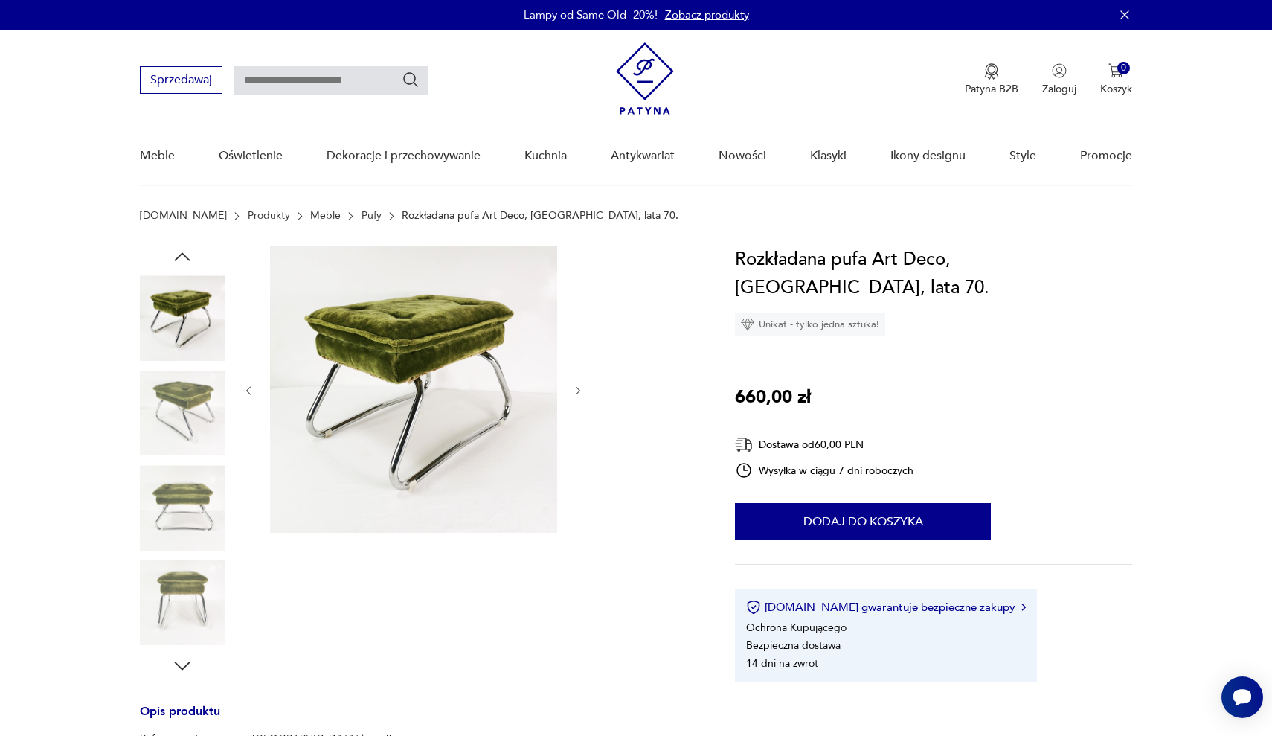
click at [578, 393] on icon "button" at bounding box center [578, 390] width 4 height 9
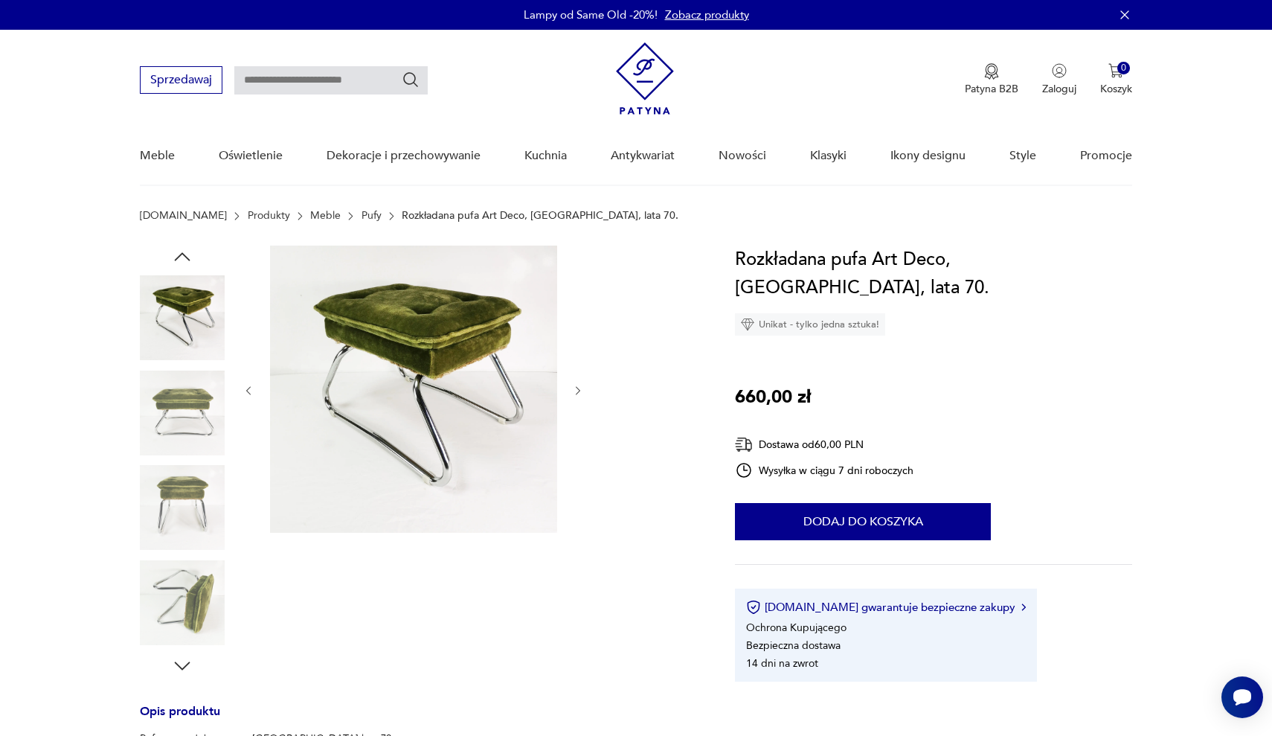
click at [578, 393] on icon "button" at bounding box center [578, 390] width 4 height 9
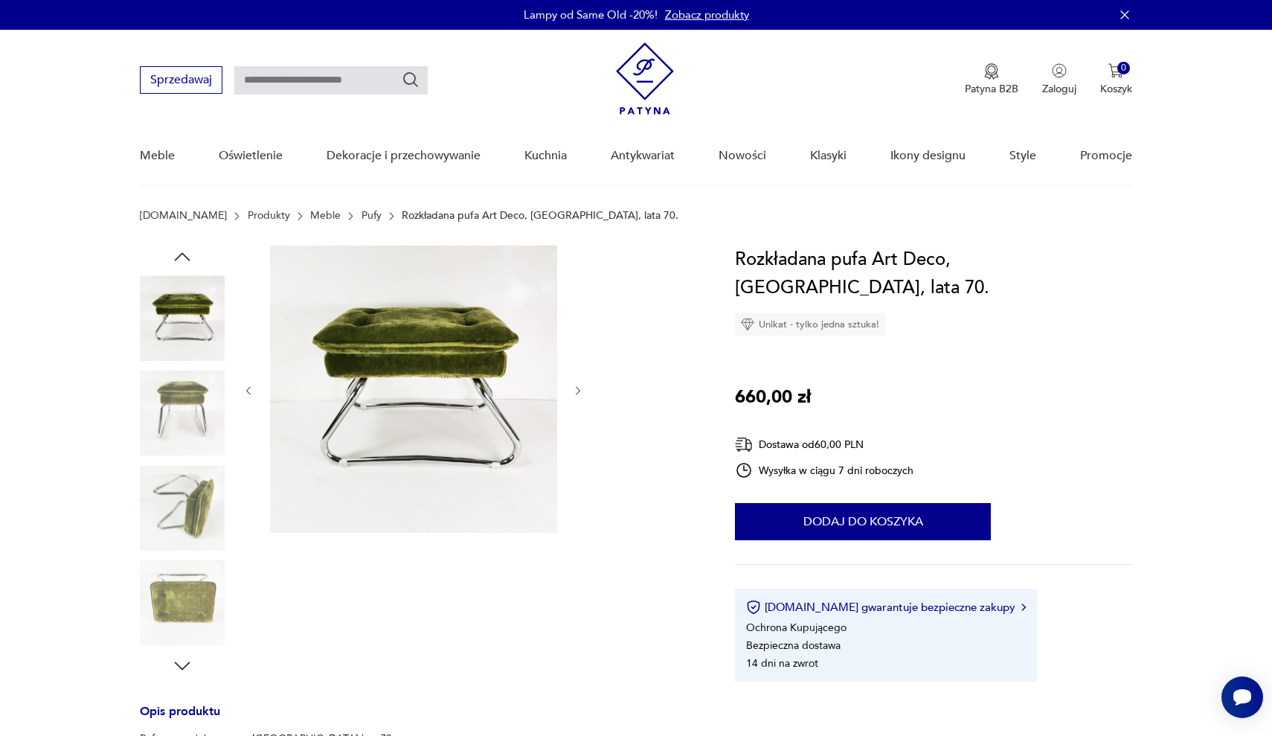
click at [579, 387] on icon "button" at bounding box center [578, 391] width 13 height 13
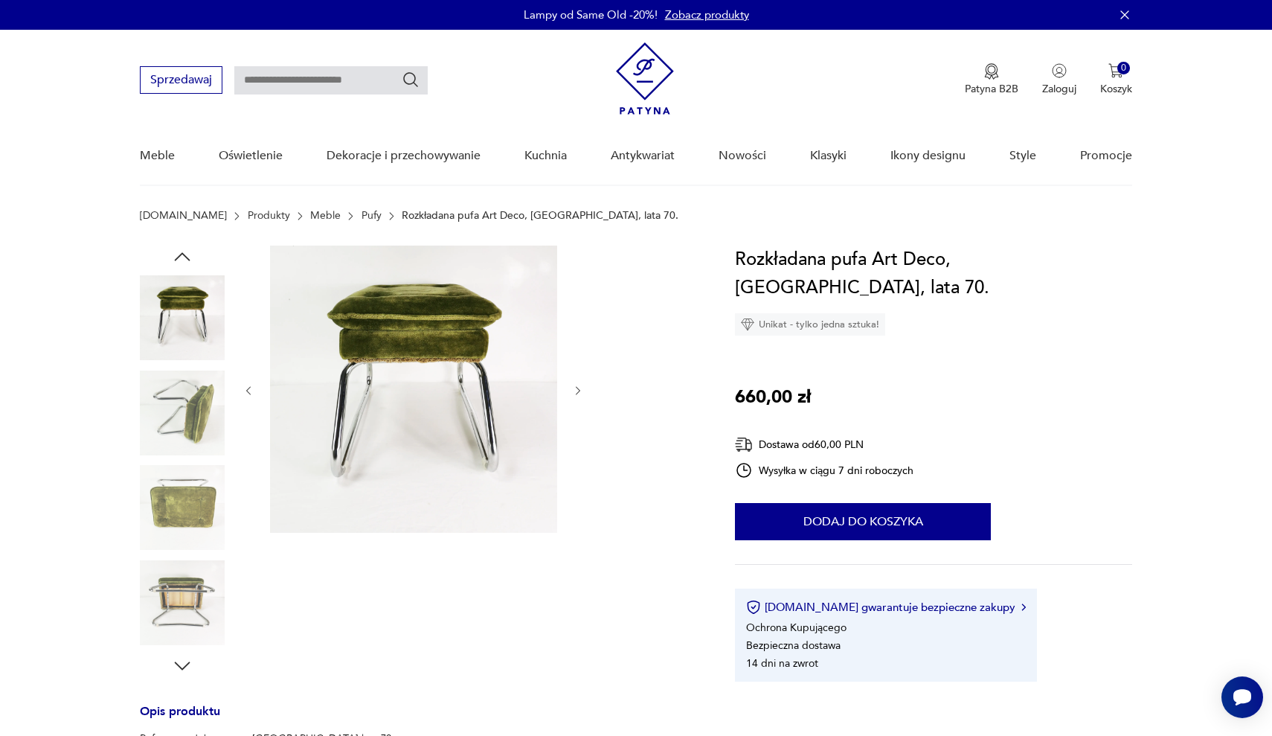
click at [579, 387] on icon "button" at bounding box center [578, 391] width 13 height 13
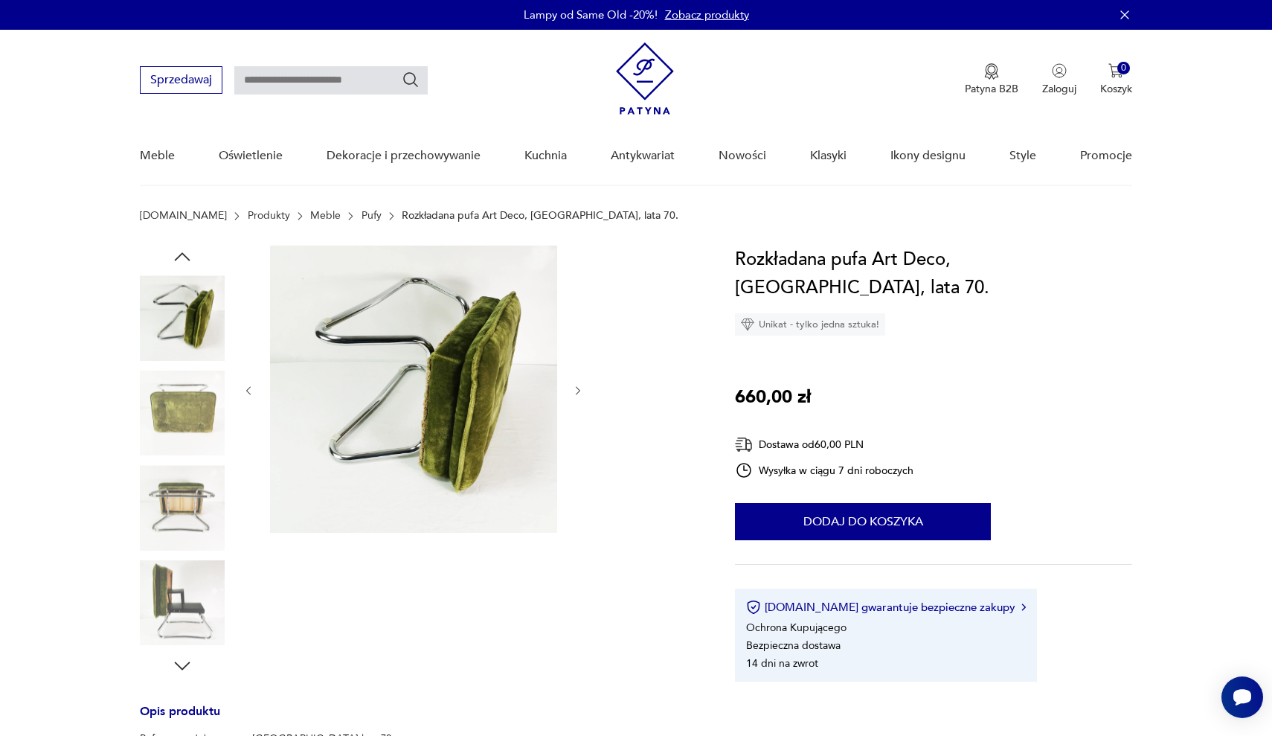
click at [579, 387] on icon "button" at bounding box center [578, 391] width 13 height 13
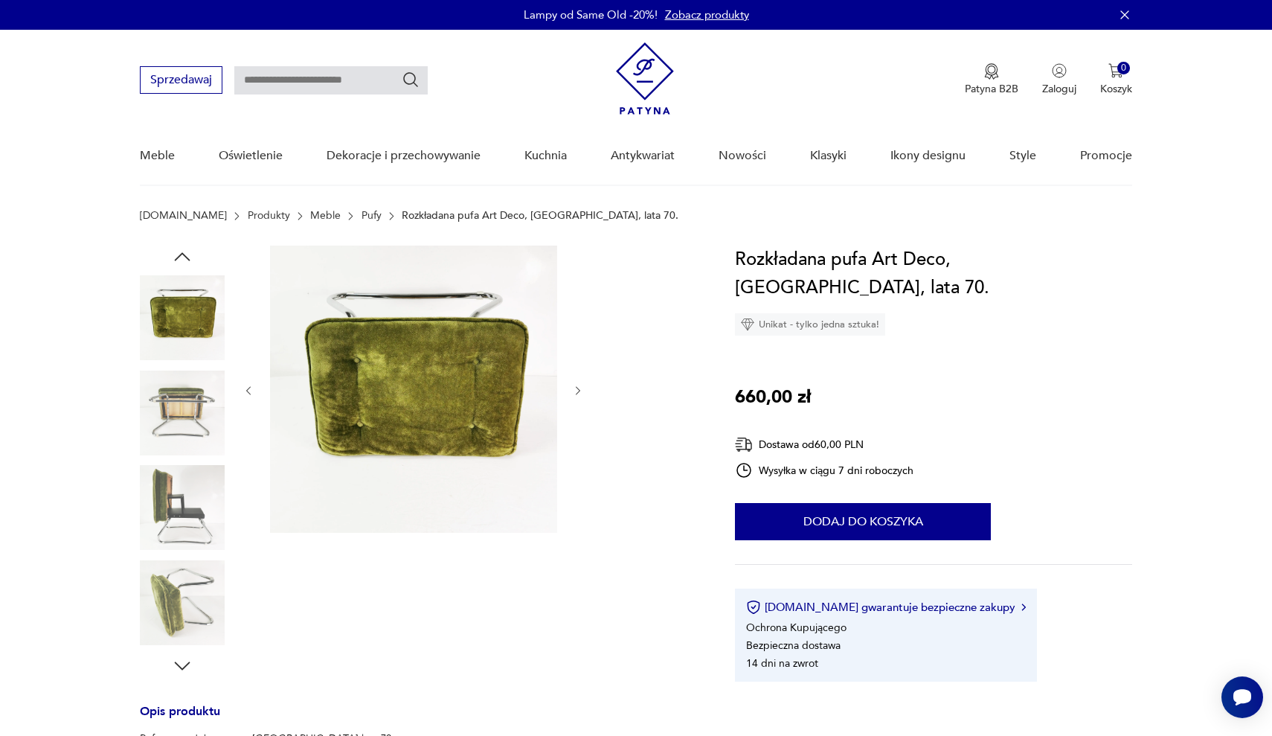
click at [579, 387] on icon "button" at bounding box center [578, 391] width 13 height 13
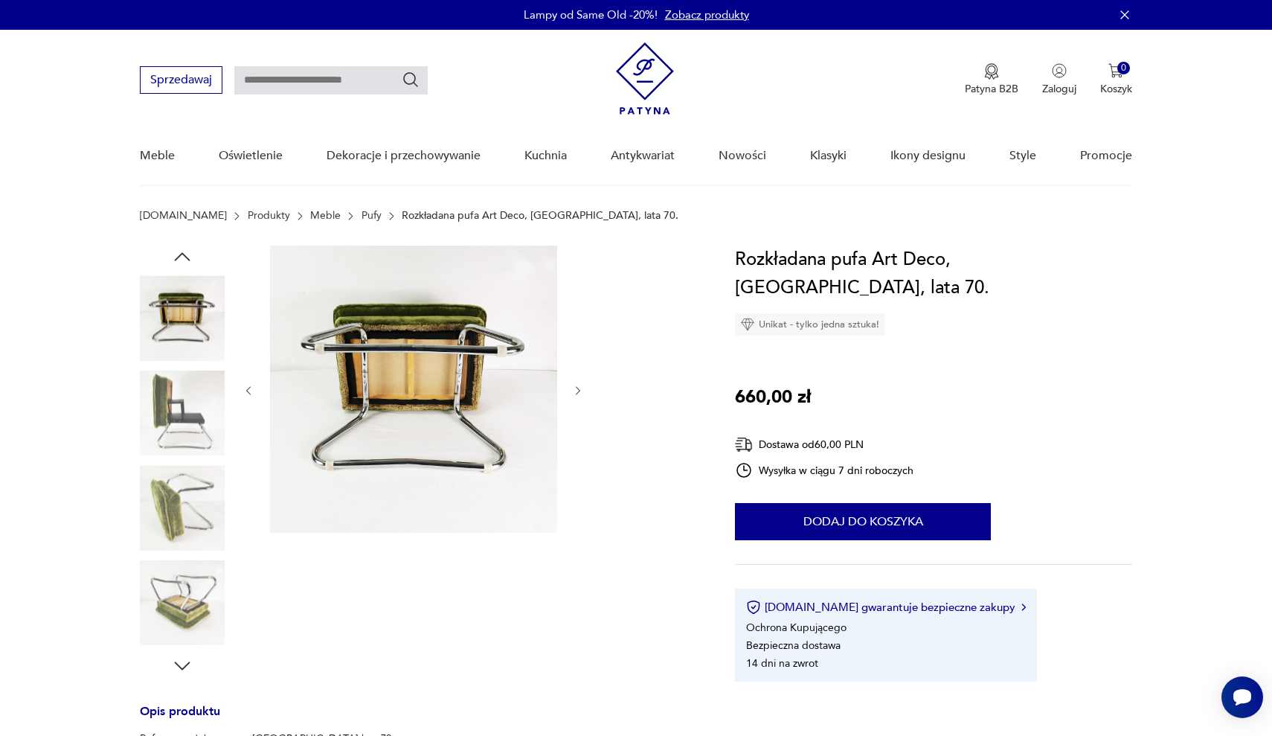
click at [579, 387] on icon "button" at bounding box center [578, 391] width 13 height 13
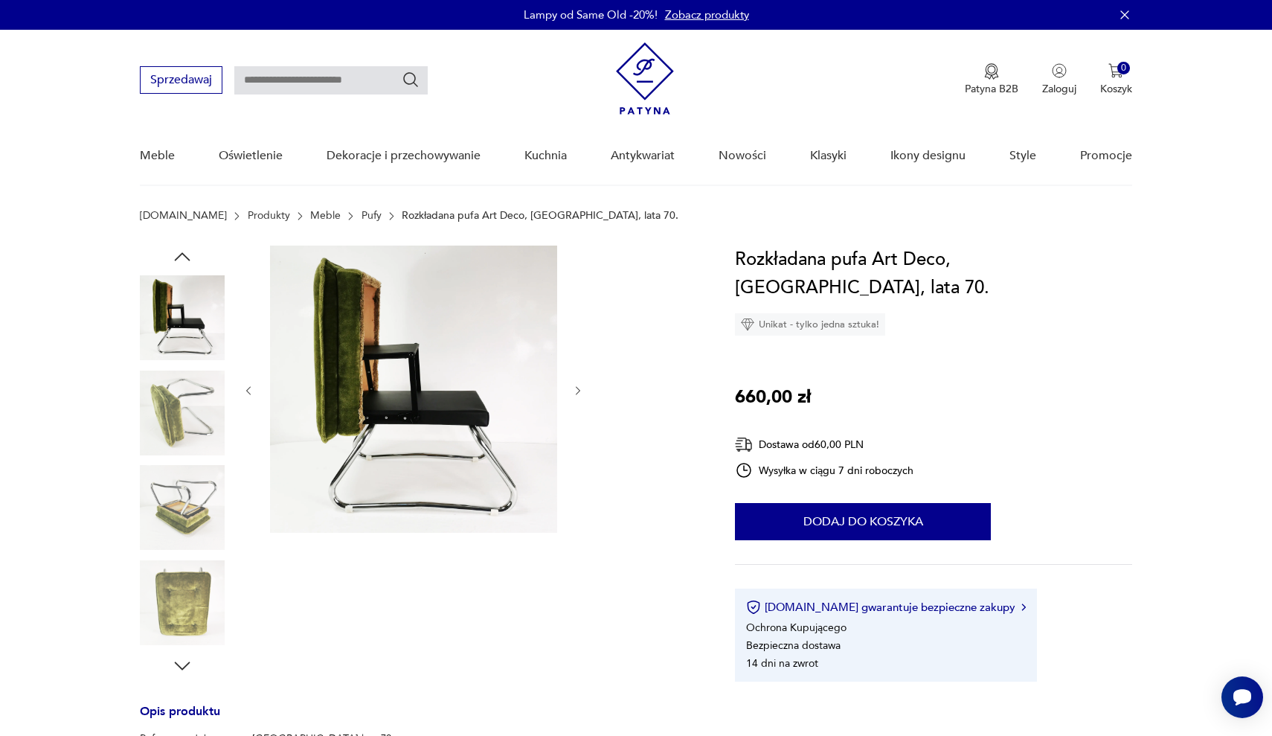
click at [579, 387] on icon "button" at bounding box center [578, 391] width 13 height 13
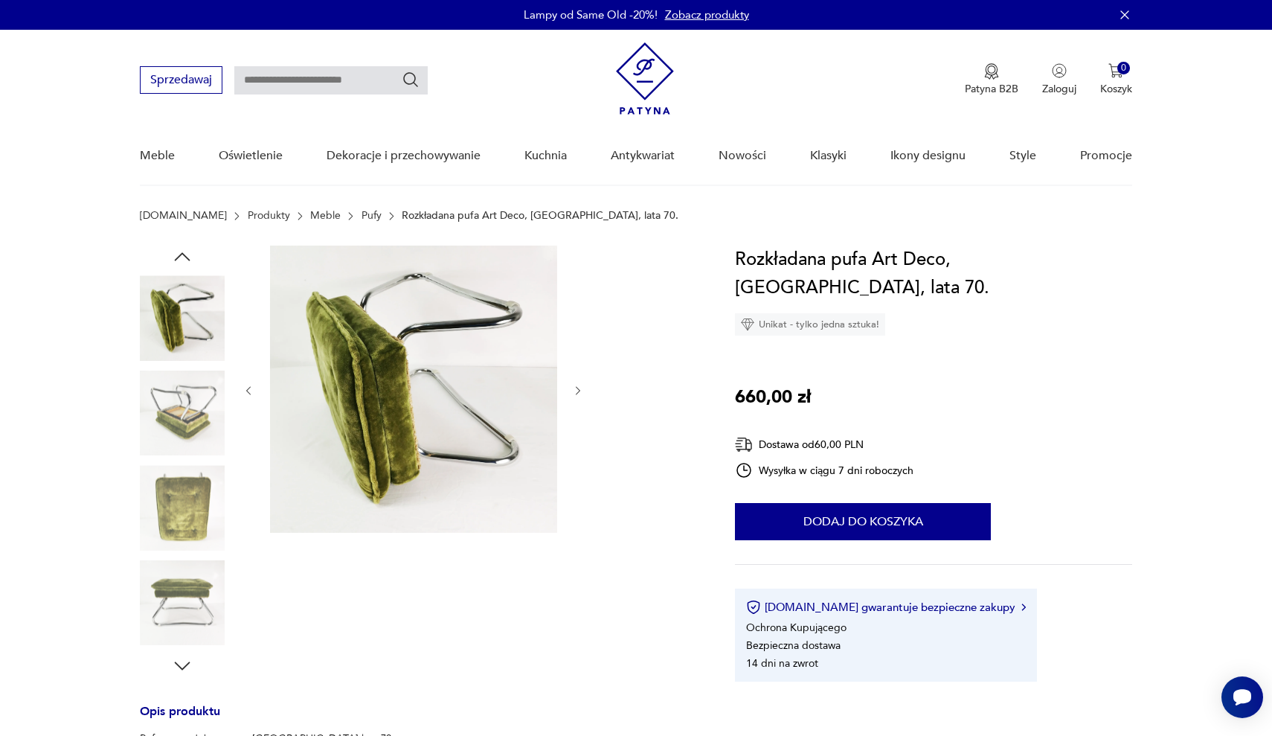
click at [249, 387] on icon "button" at bounding box center [248, 391] width 13 height 13
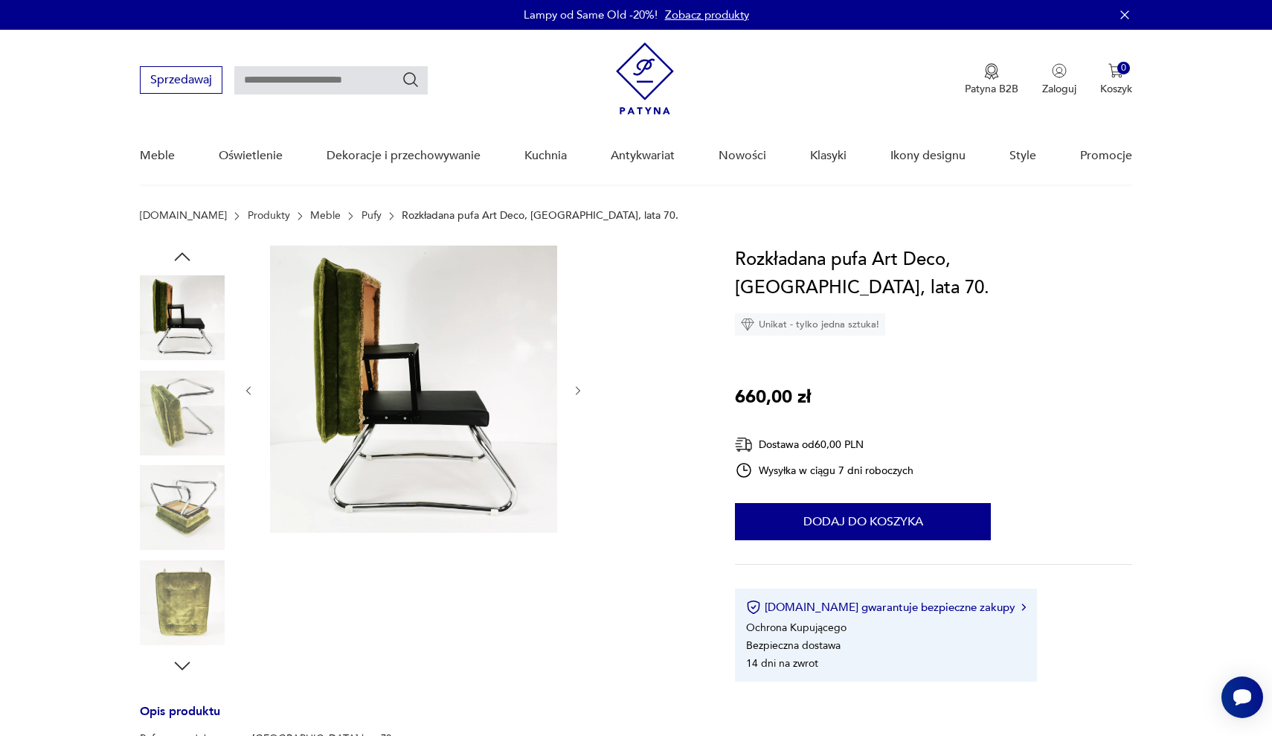
click at [576, 390] on icon "button" at bounding box center [578, 391] width 13 height 13
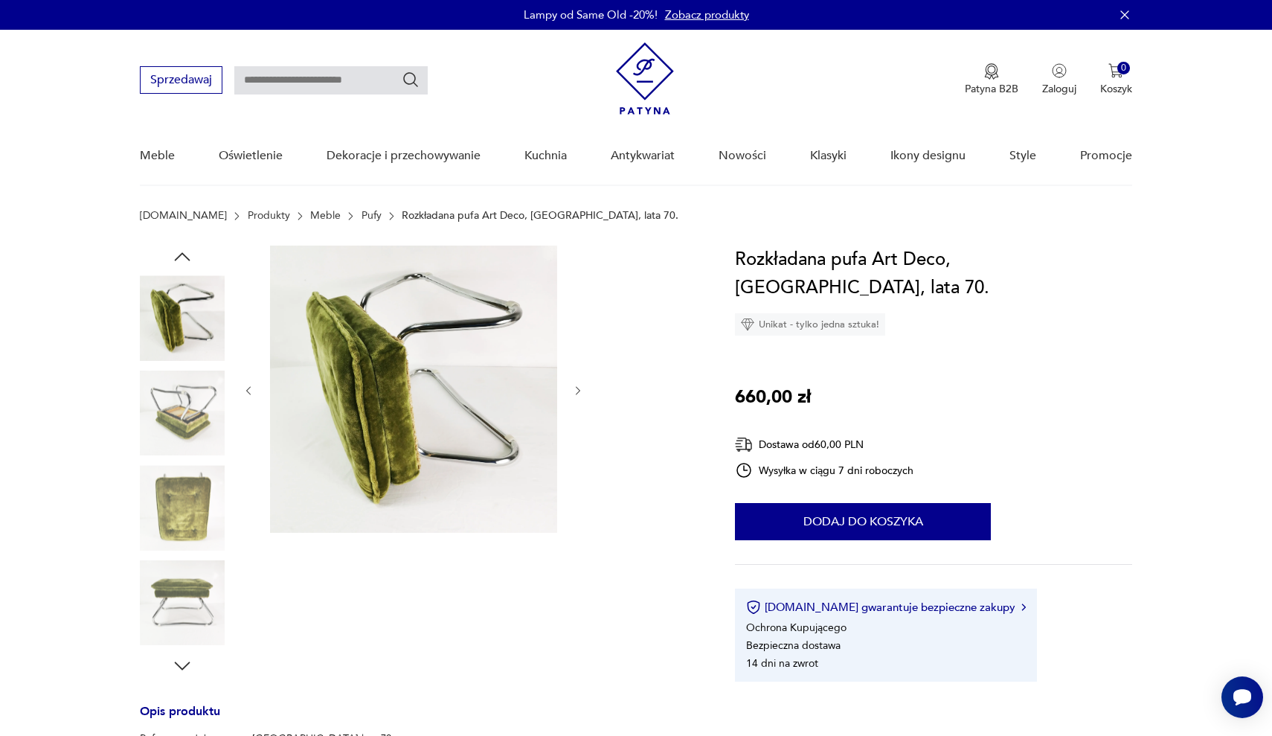
click at [576, 390] on icon "button" at bounding box center [578, 391] width 13 height 13
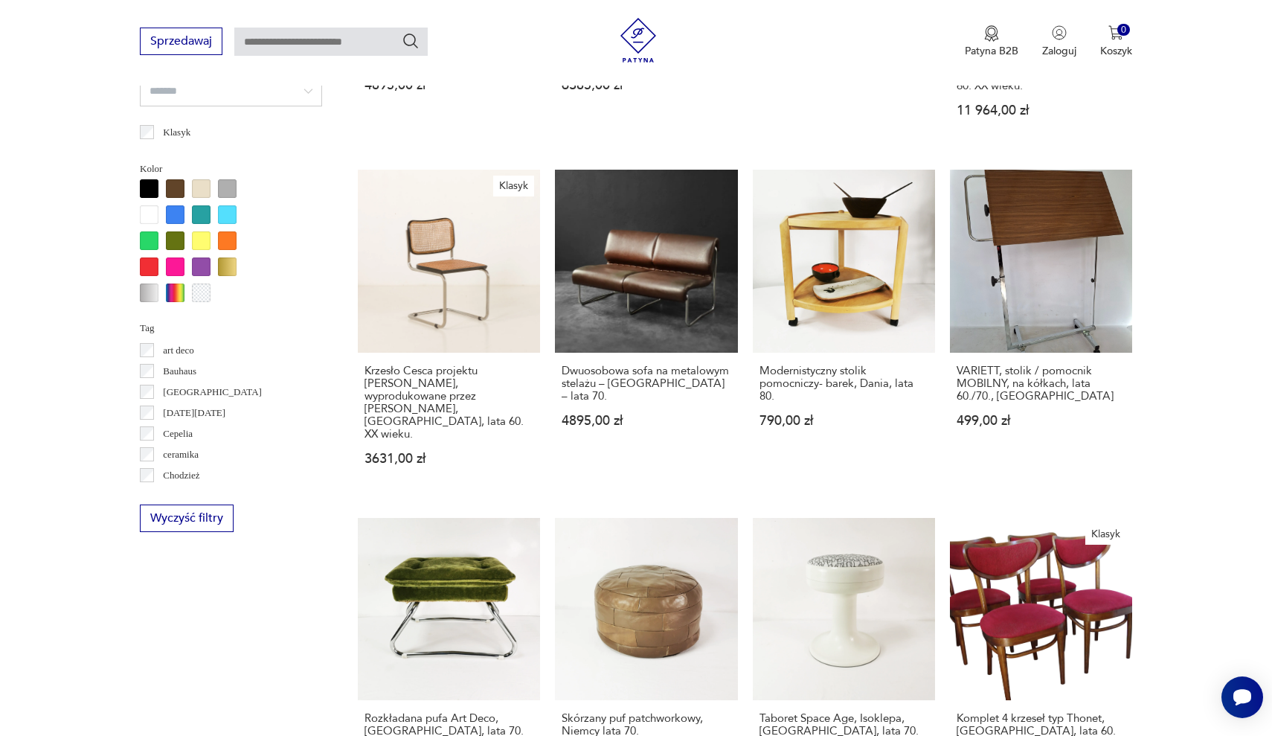
scroll to position [1166, 0]
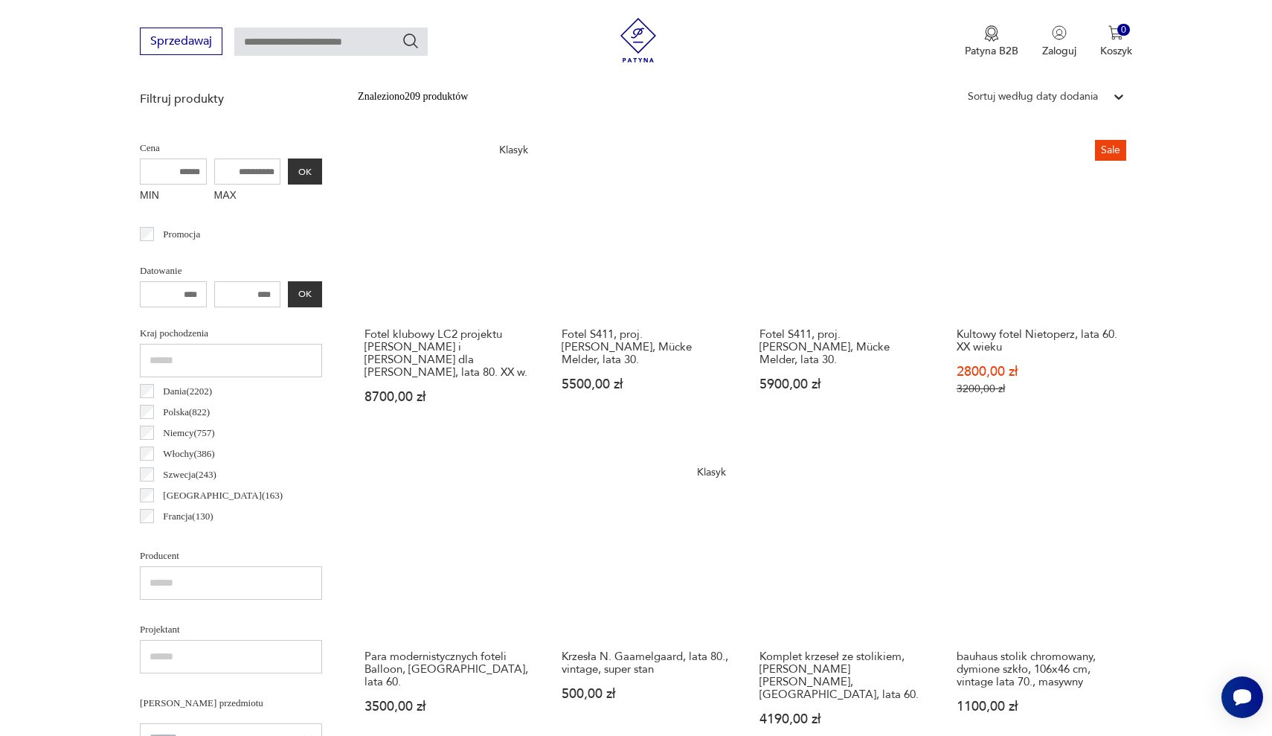
scroll to position [497, 0]
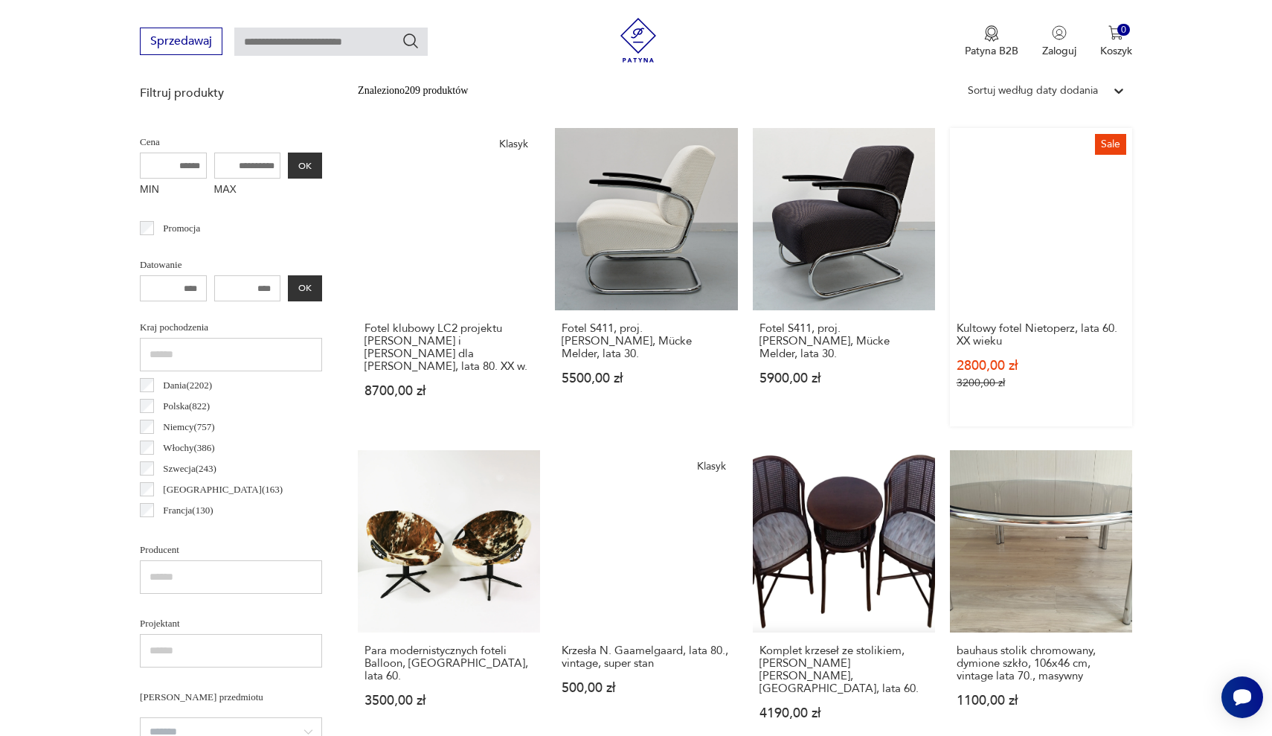
click at [950, 210] on link "Sale Kultowy fotel Nietoperz, lata 60. XX wieku 2800,00 zł 3200,00 zł" at bounding box center [1041, 277] width 182 height 298
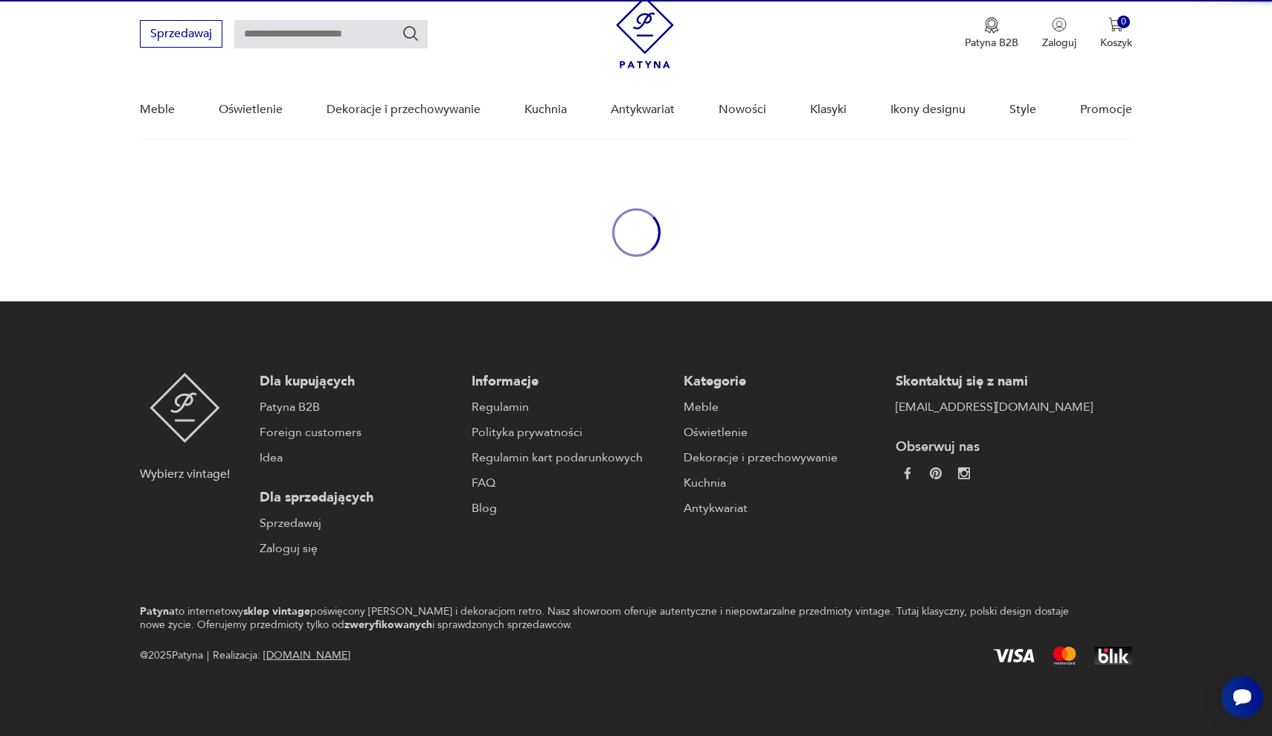
scroll to position [46, 0]
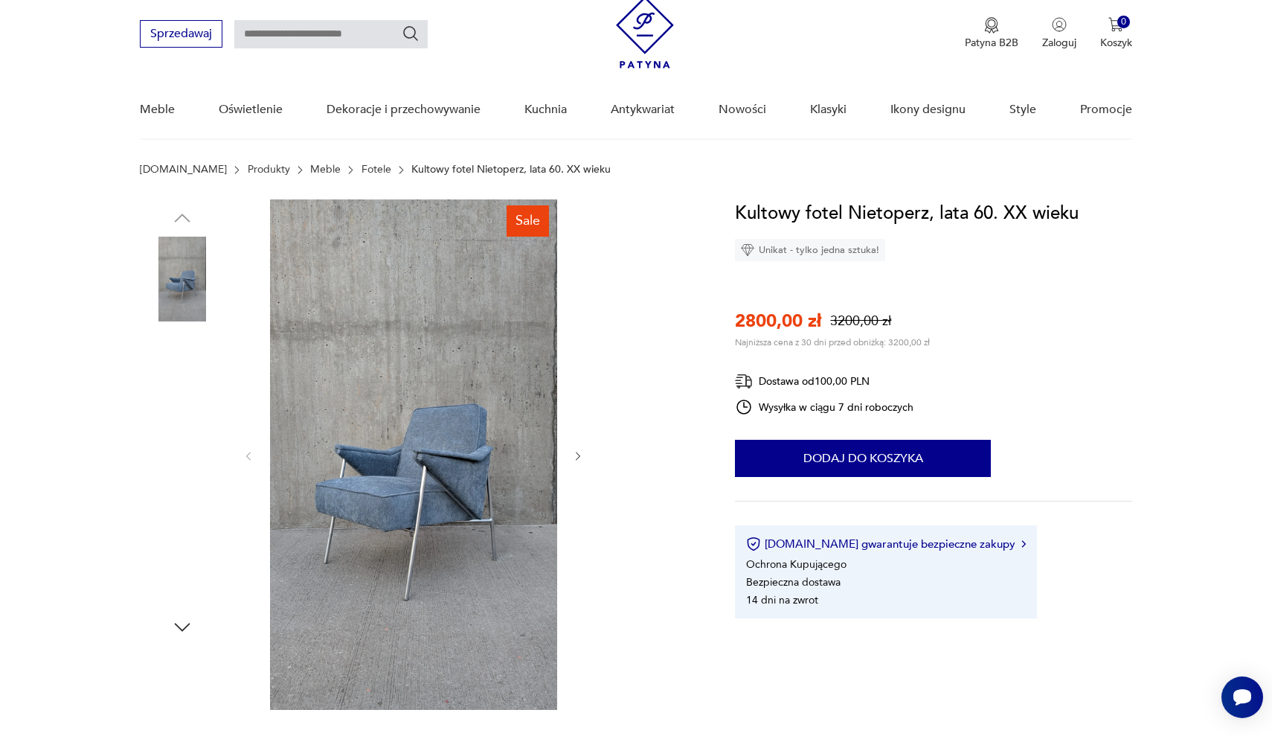
click at [585, 454] on div "Sale" at bounding box center [419, 455] width 559 height 513
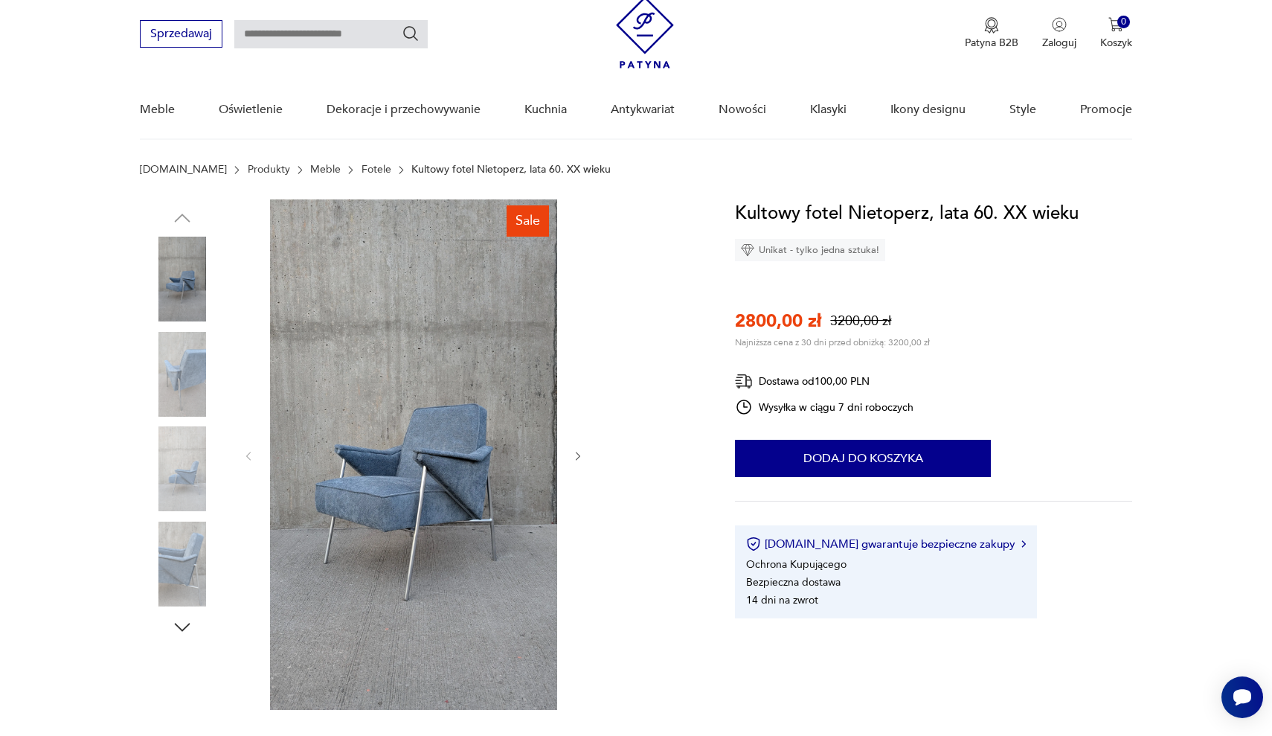
click at [581, 454] on icon "button" at bounding box center [578, 456] width 13 height 13
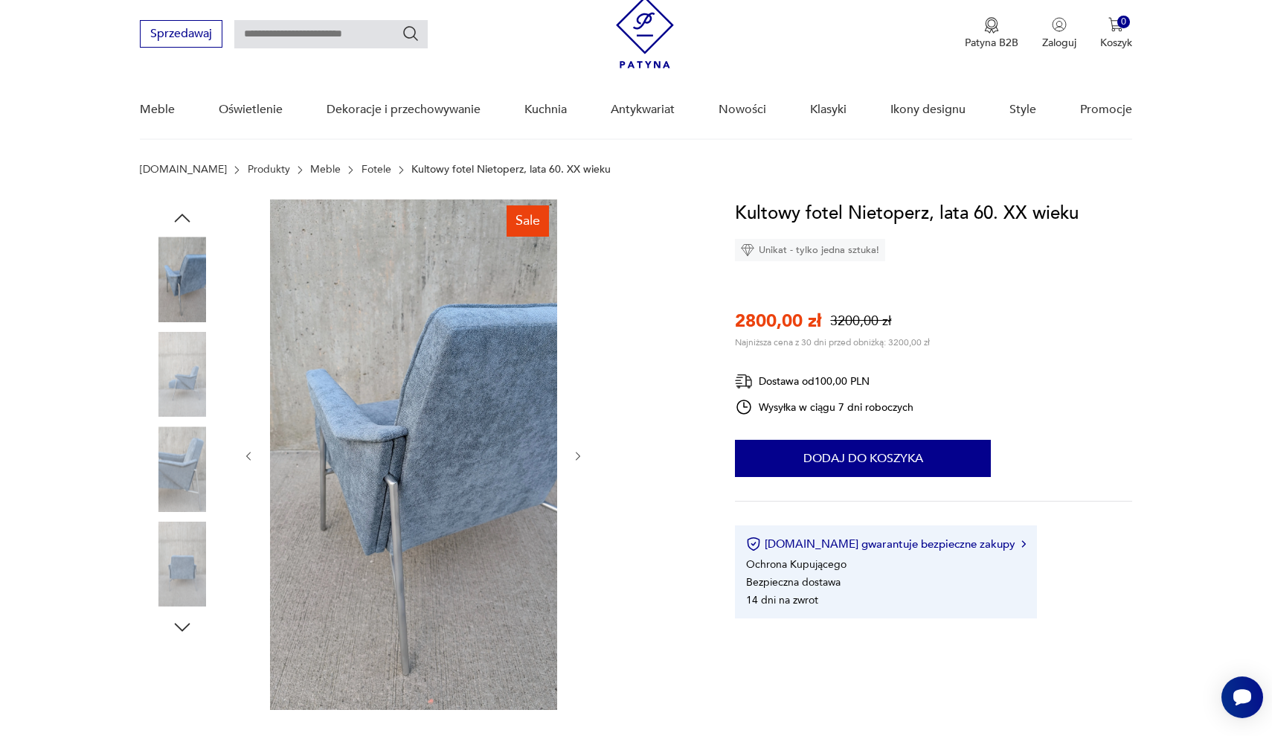
click at [581, 454] on icon "button" at bounding box center [578, 456] width 13 height 13
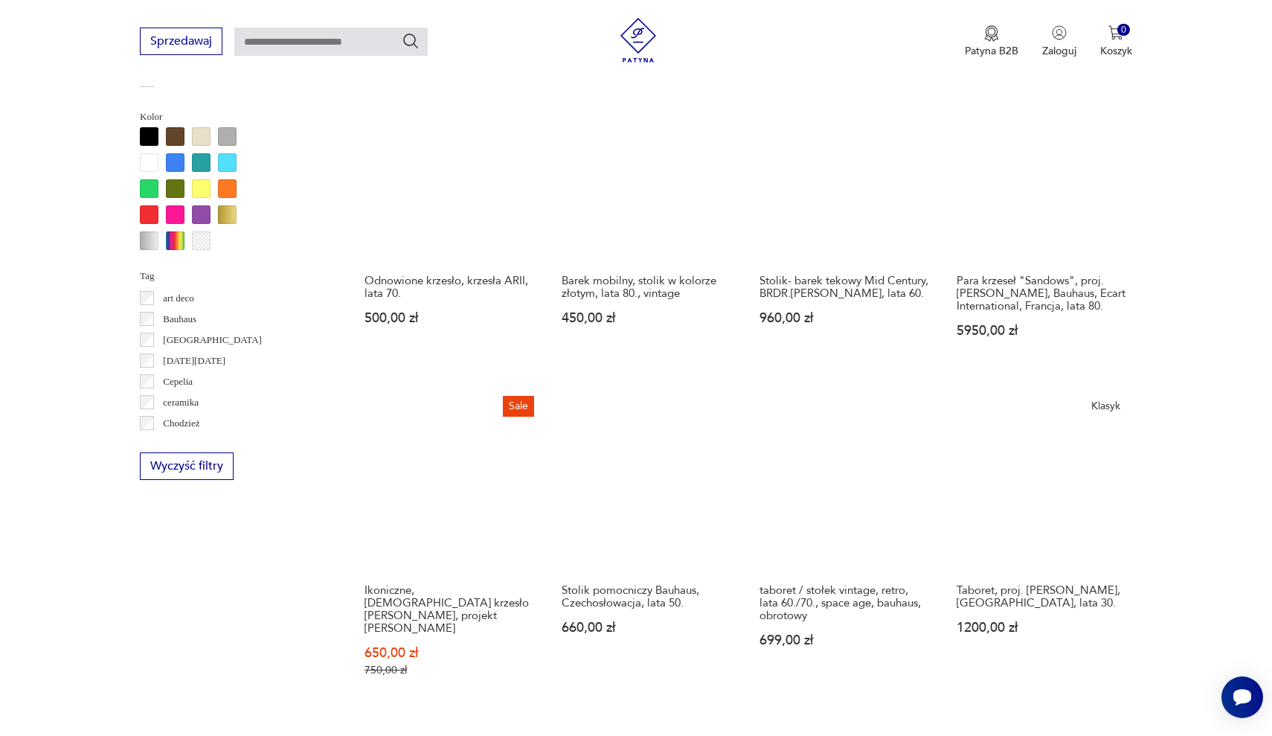
scroll to position [1220, 0]
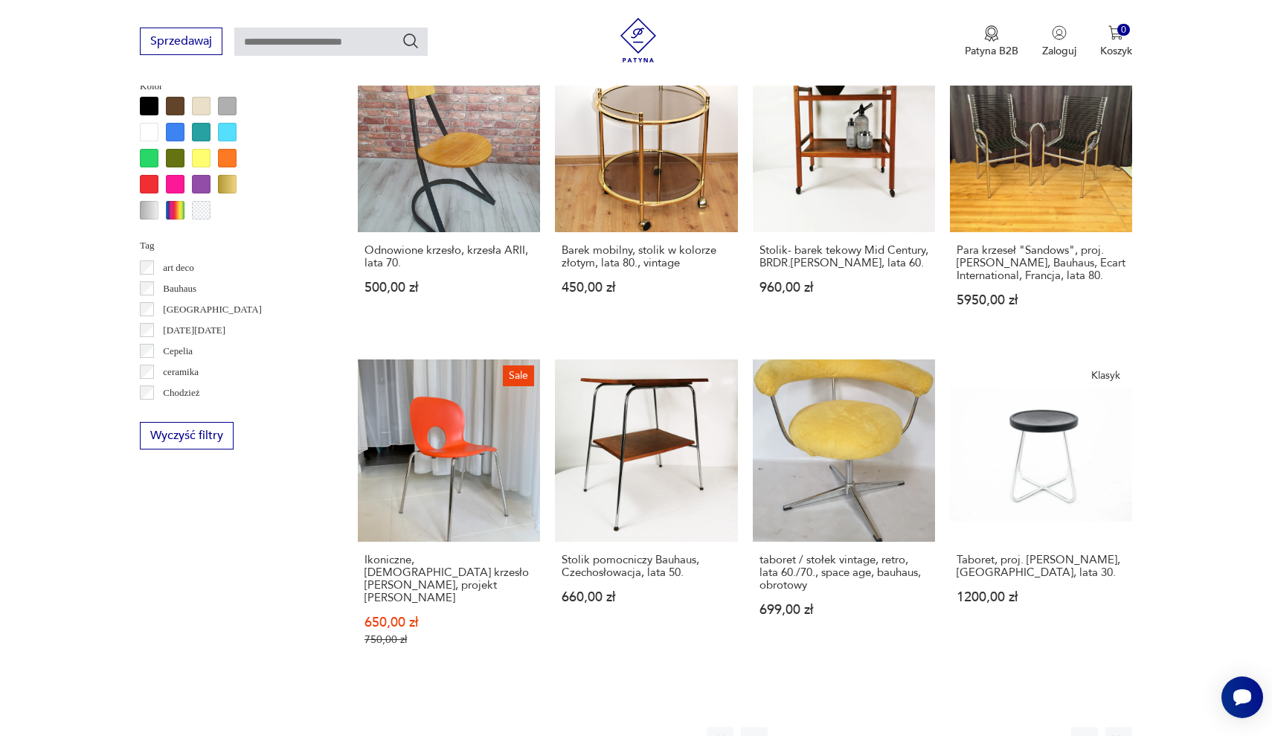
click at [893, 727] on button "4" at bounding box center [891, 740] width 27 height 27
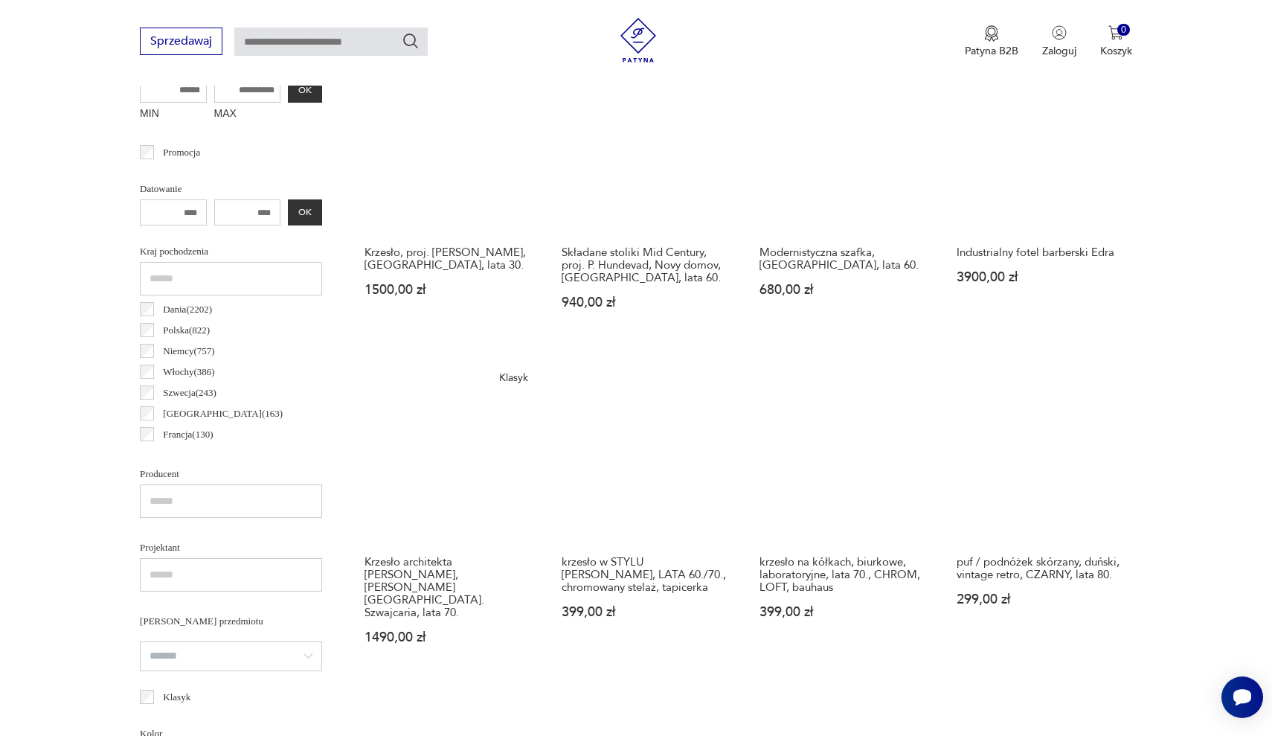
scroll to position [576, 0]
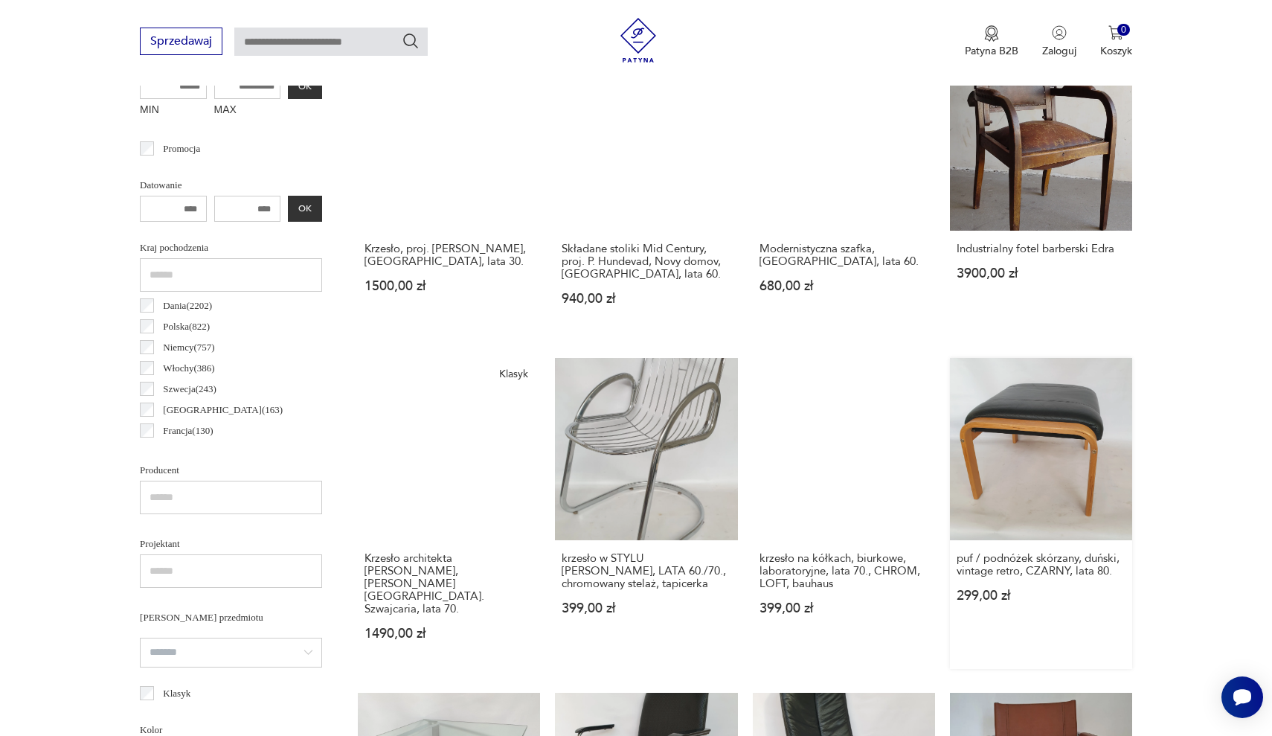
click at [950, 401] on link "puf / podnóżek skórzany, duński, vintage retro, CZARNY, lata 80. 299,00 zł" at bounding box center [1041, 513] width 182 height 311
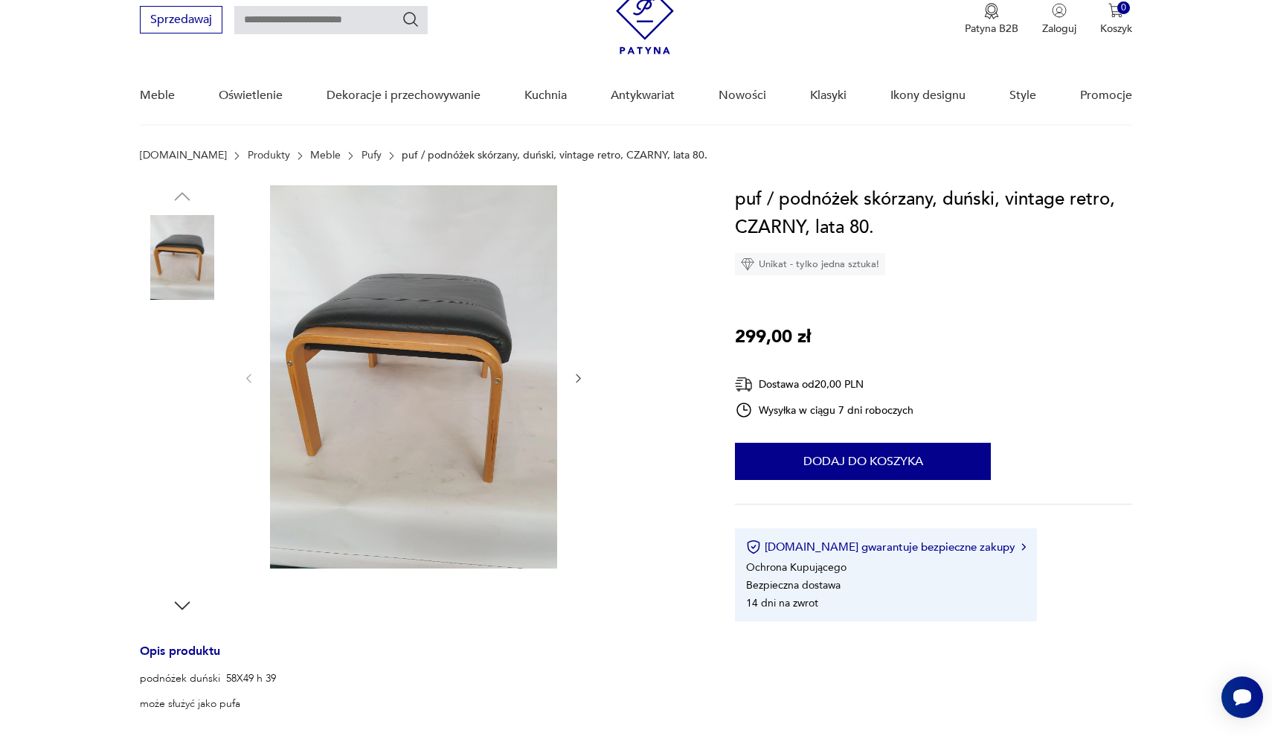
scroll to position [83, 0]
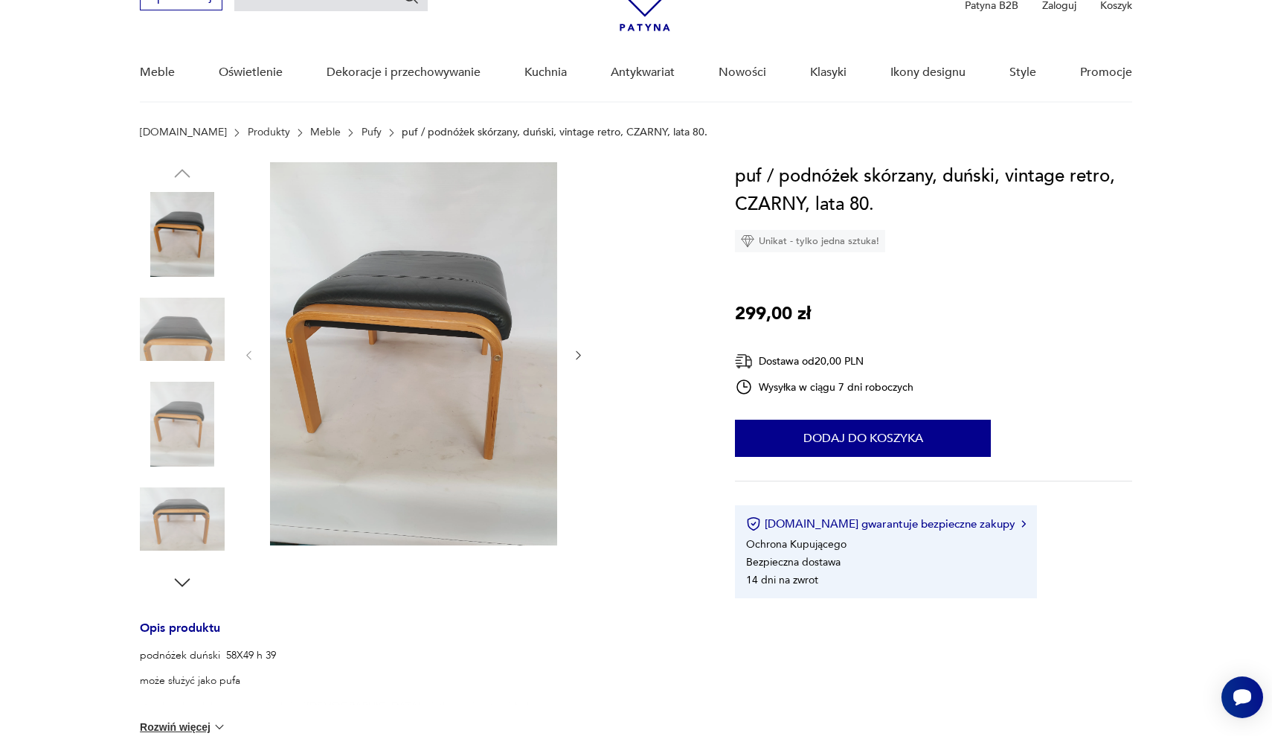
click at [578, 355] on icon "button" at bounding box center [578, 355] width 13 height 13
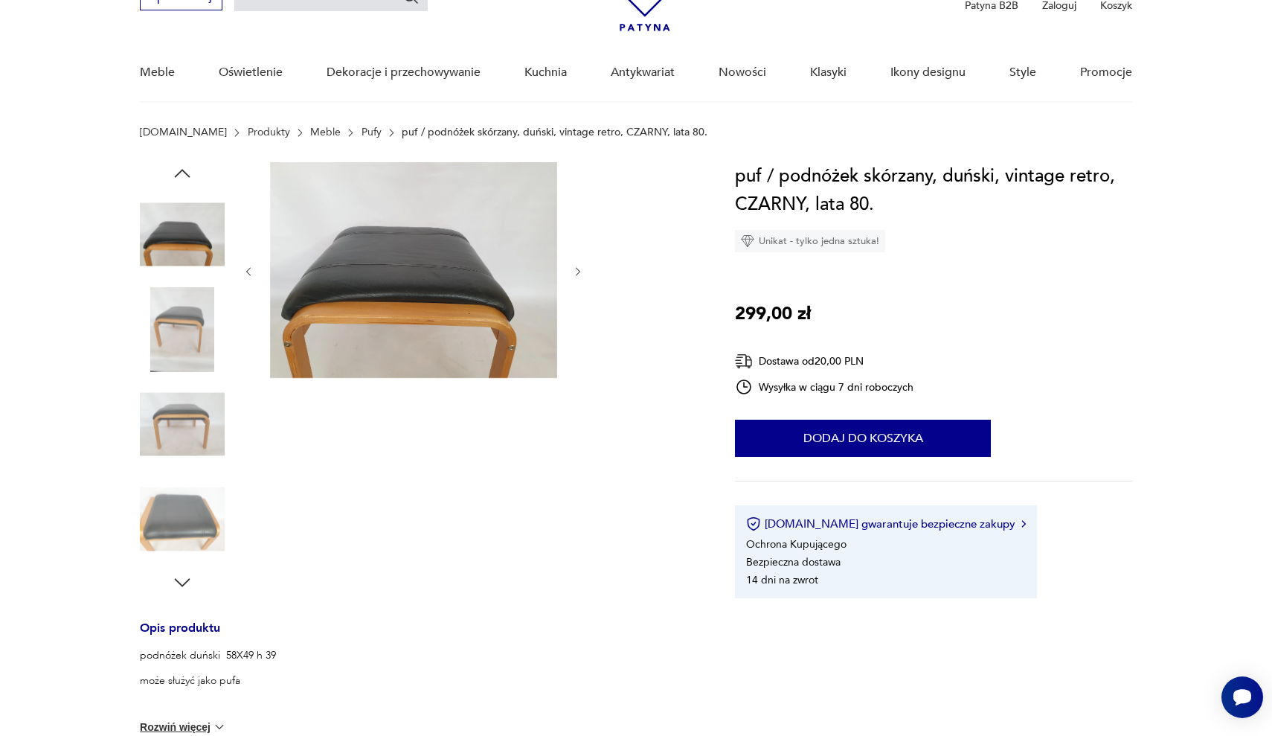
click at [578, 355] on div at bounding box center [413, 271] width 342 height 219
click at [579, 272] on icon "button" at bounding box center [578, 272] width 13 height 13
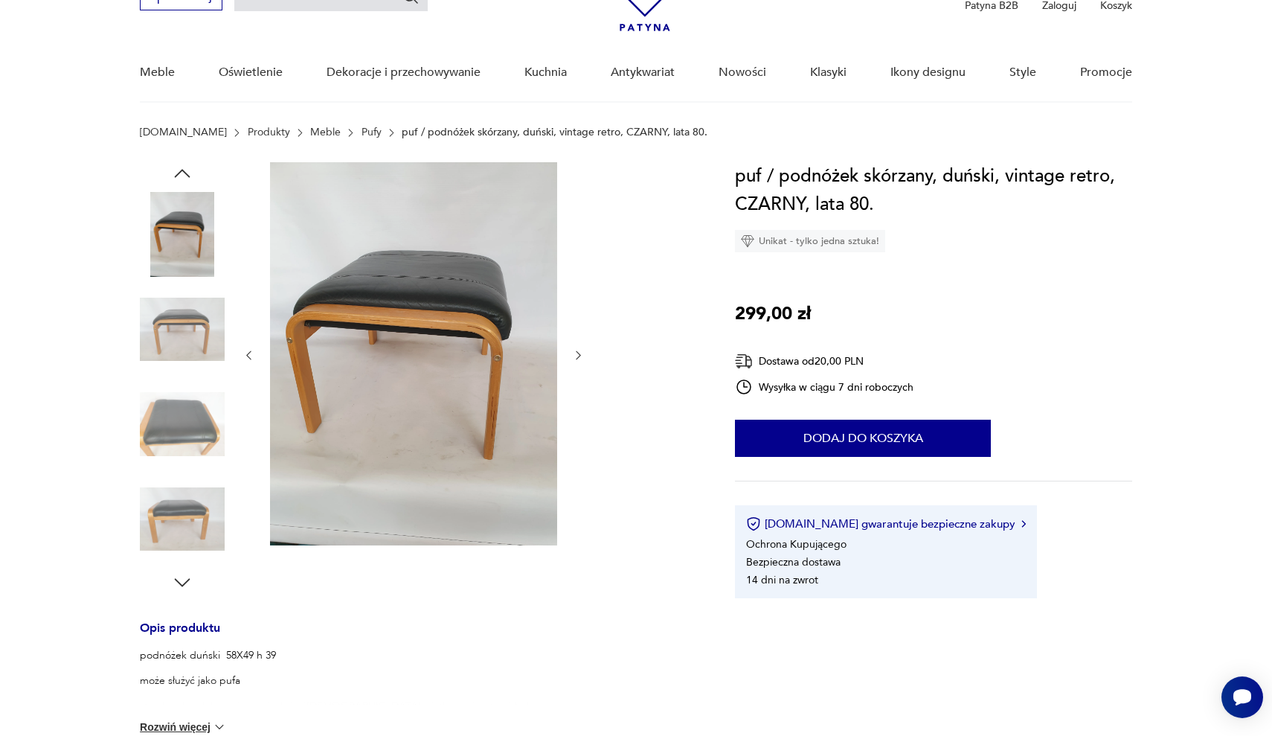
click at [579, 272] on div at bounding box center [413, 355] width 342 height 386
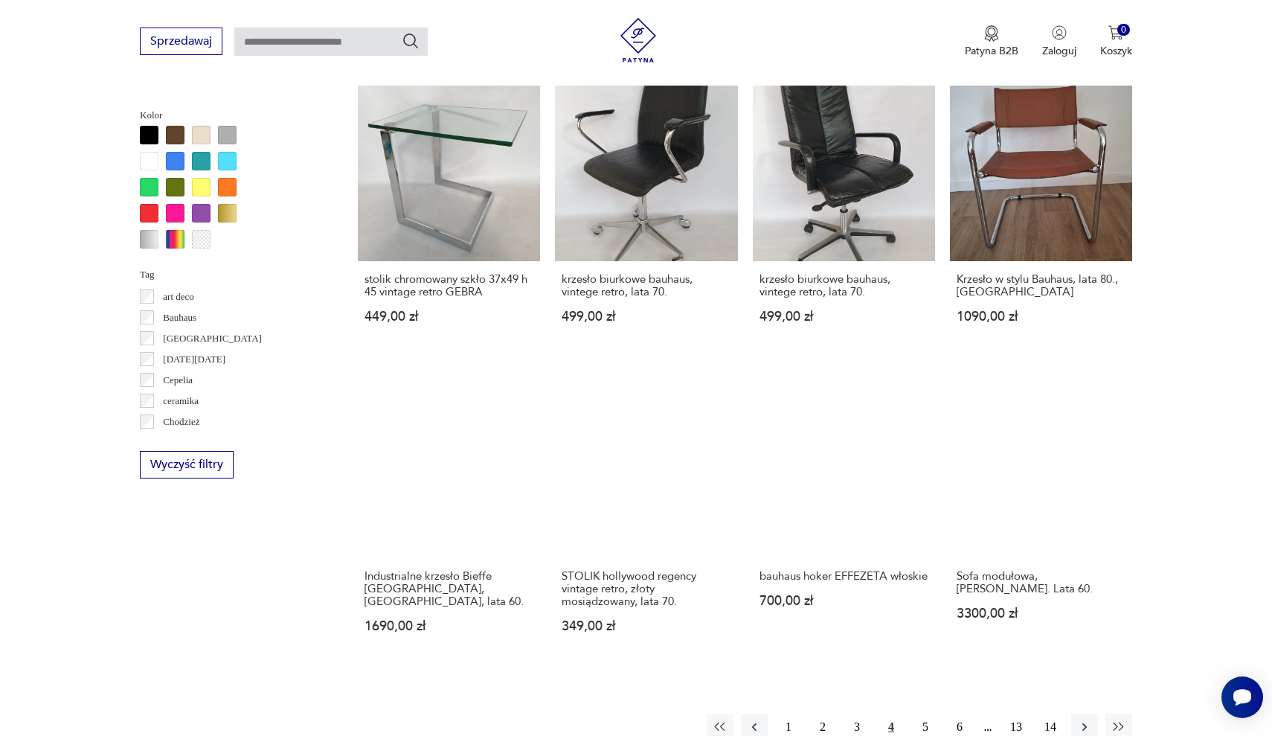
scroll to position [1262, 0]
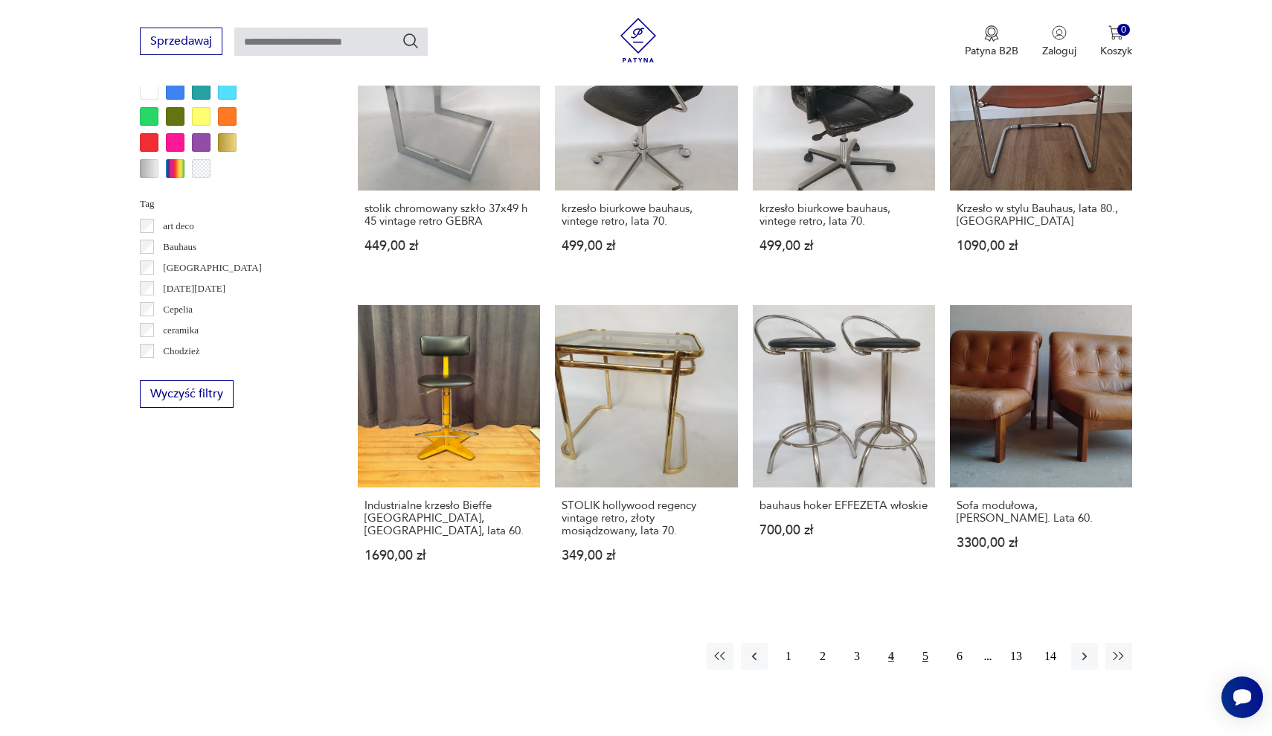
click at [928, 643] on button "5" at bounding box center [925, 656] width 27 height 27
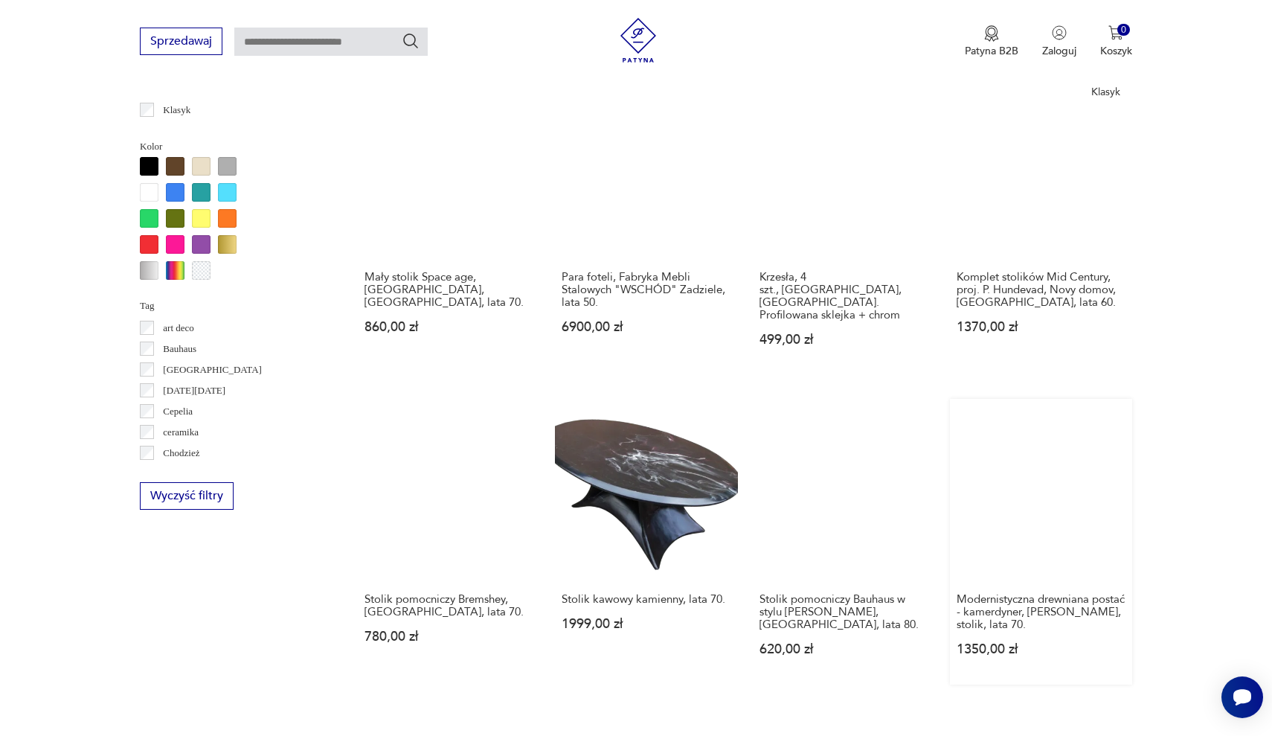
scroll to position [1166, 0]
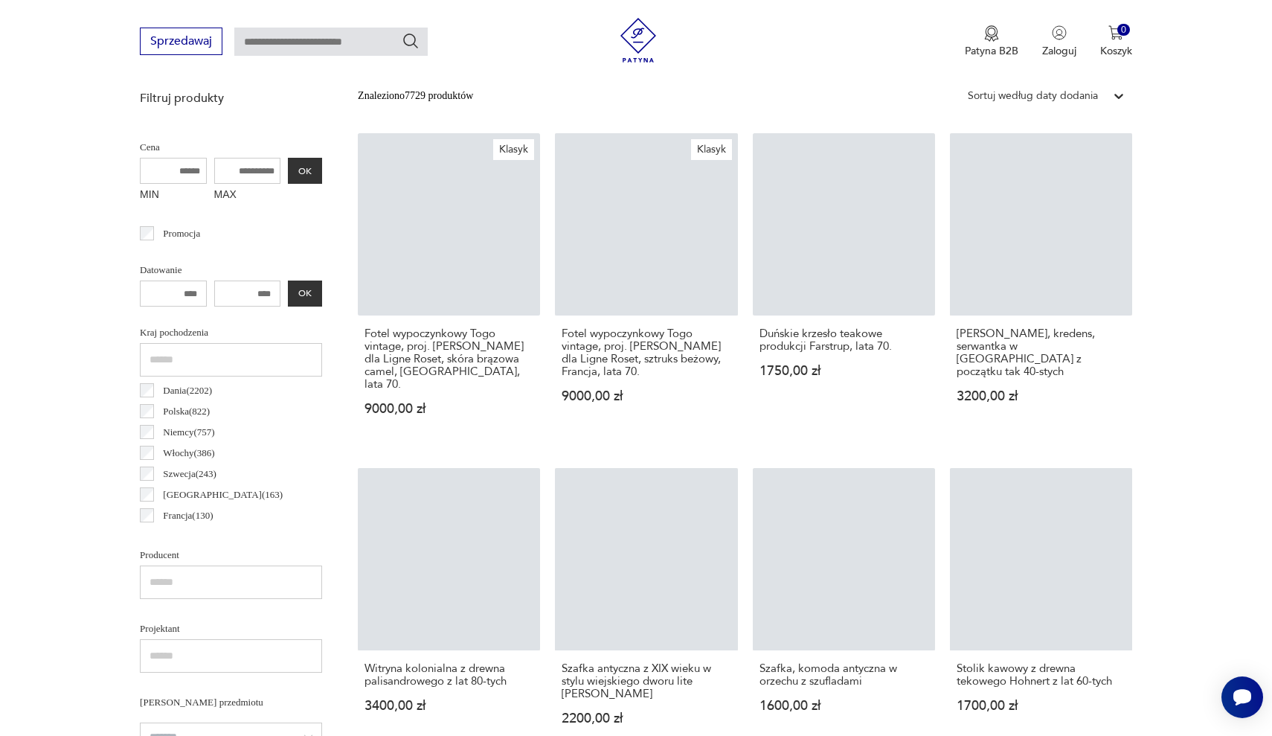
scroll to position [986, 0]
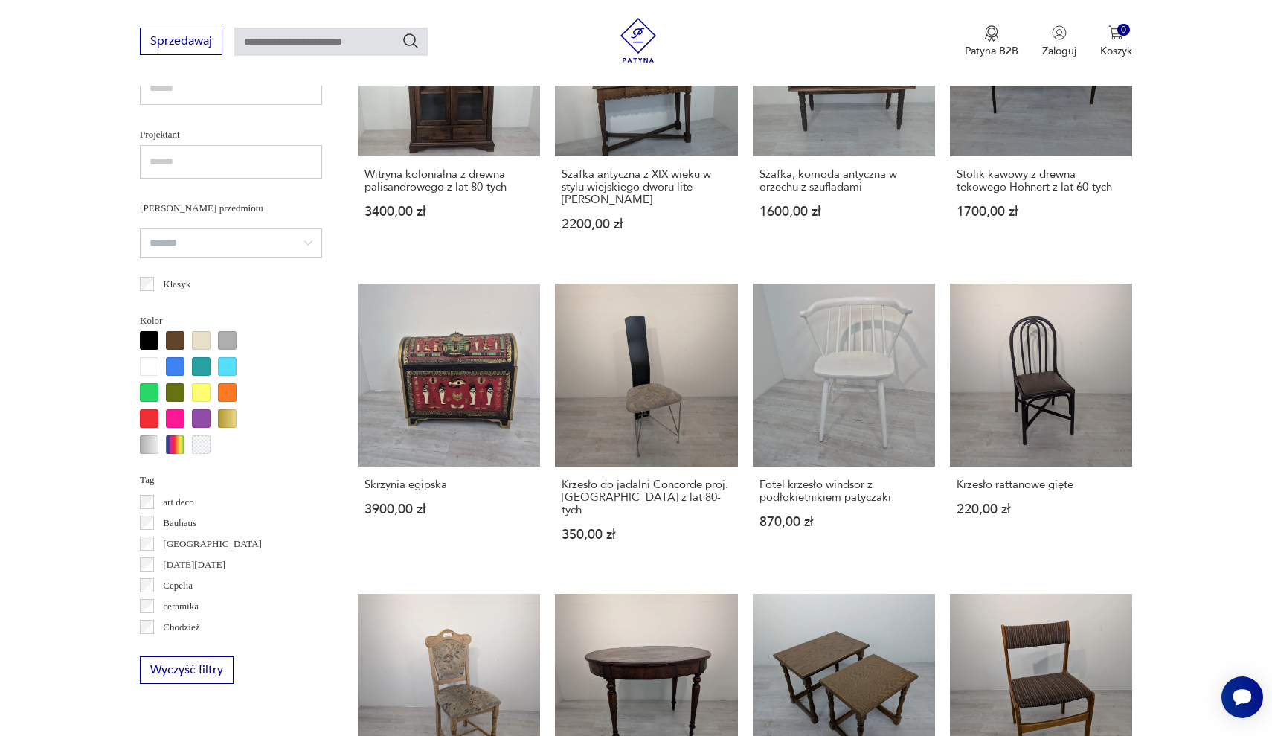
scroll to position [351, 0]
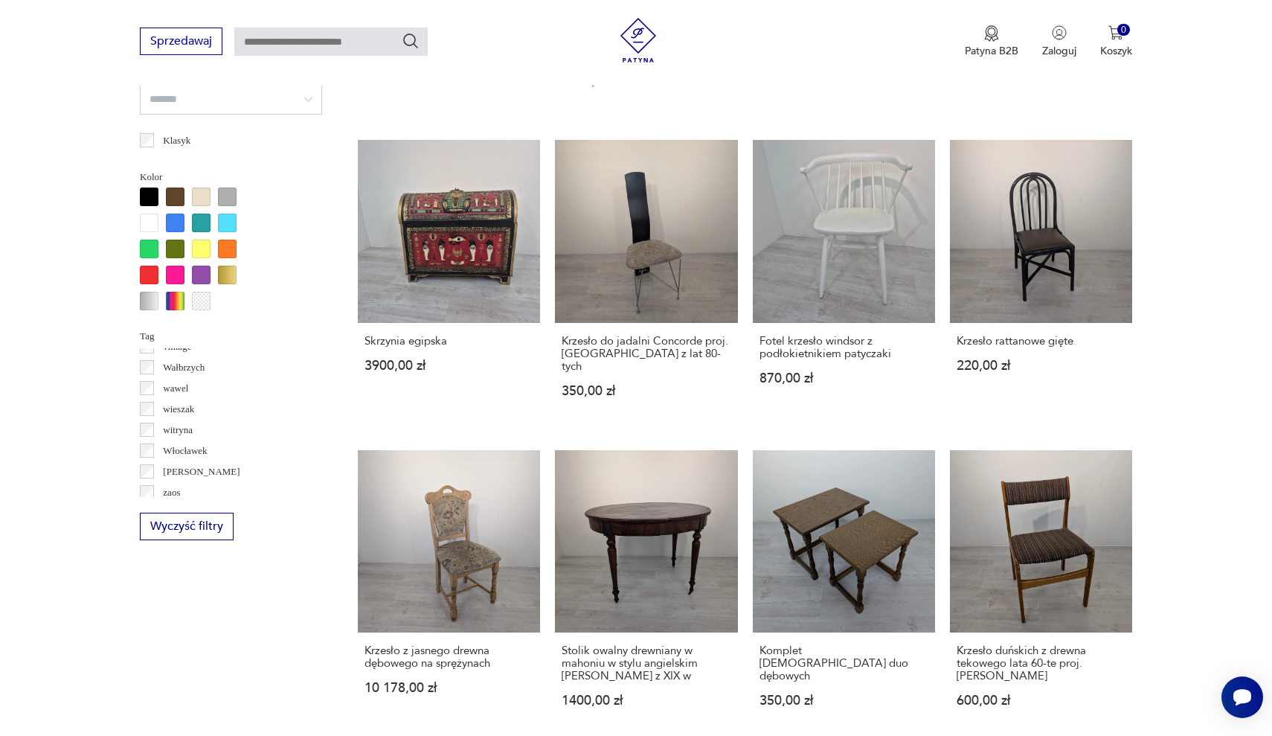
scroll to position [1330, 0]
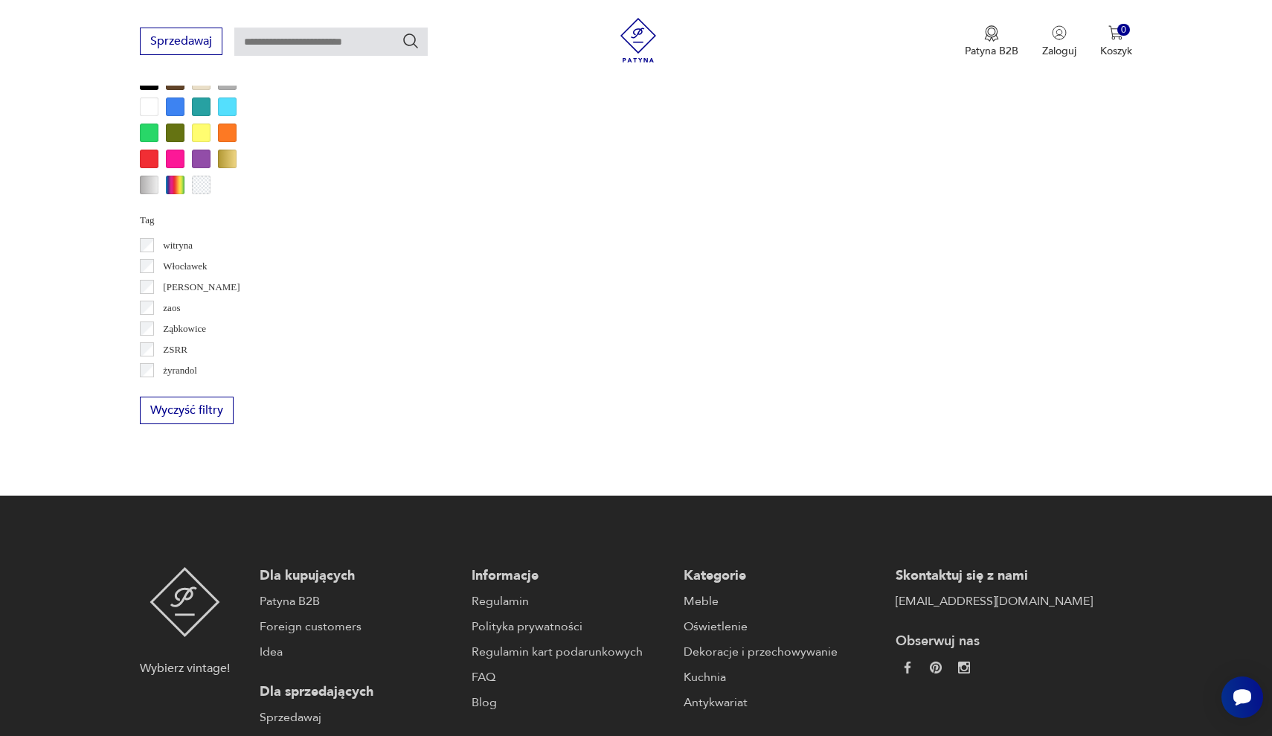
scroll to position [1218, 0]
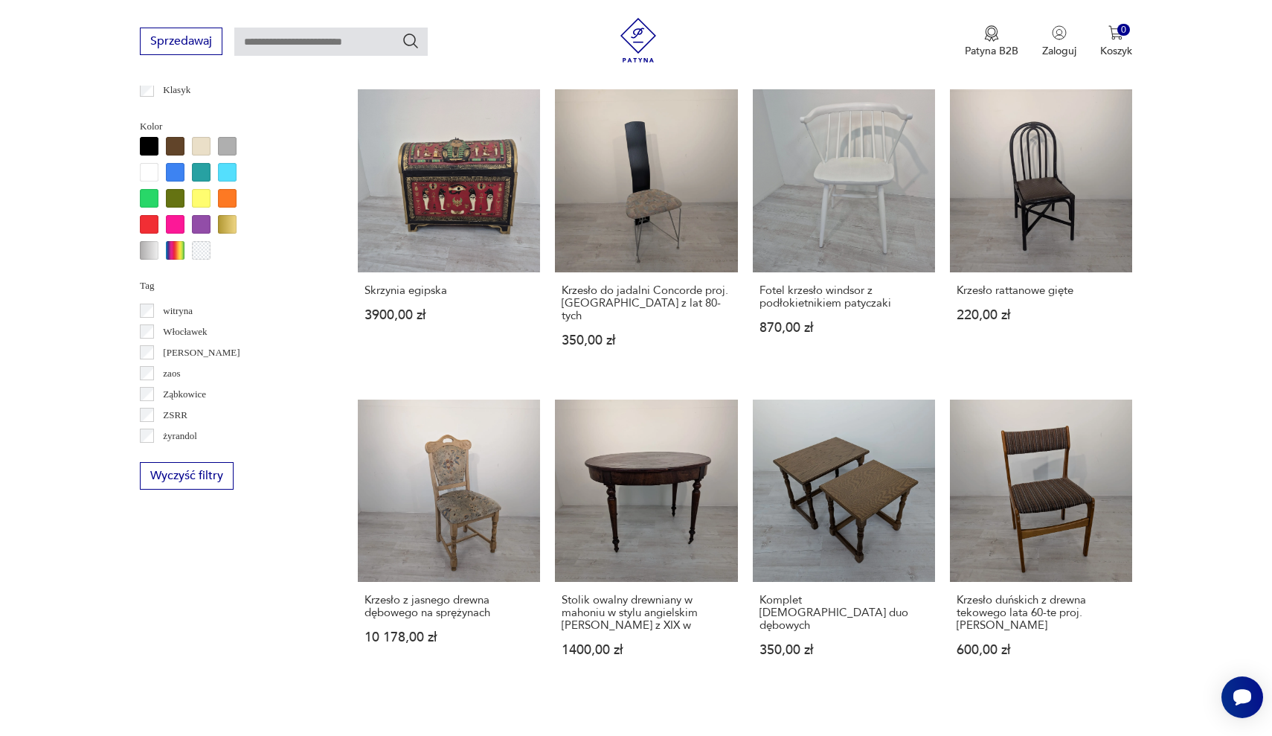
scroll to position [1201, 0]
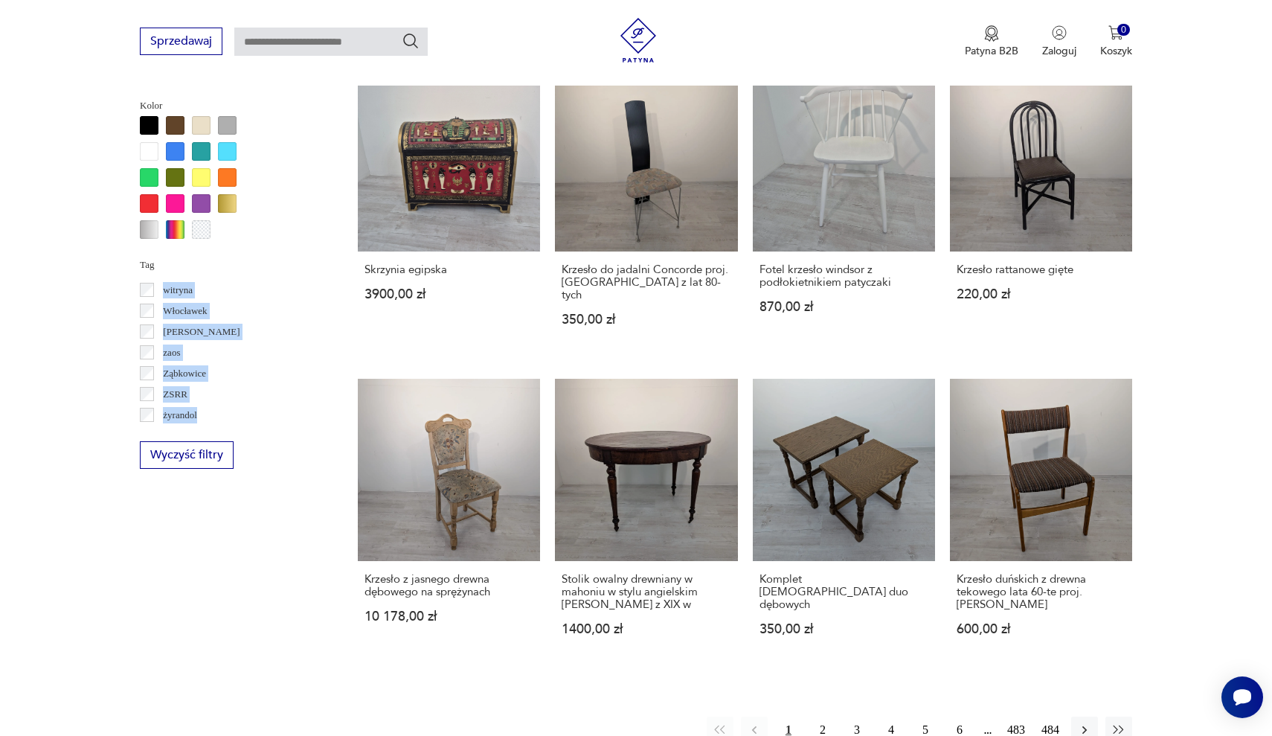
drag, startPoint x: 284, startPoint y: 412, endPoint x: 284, endPoint y: 278, distance: 133.9
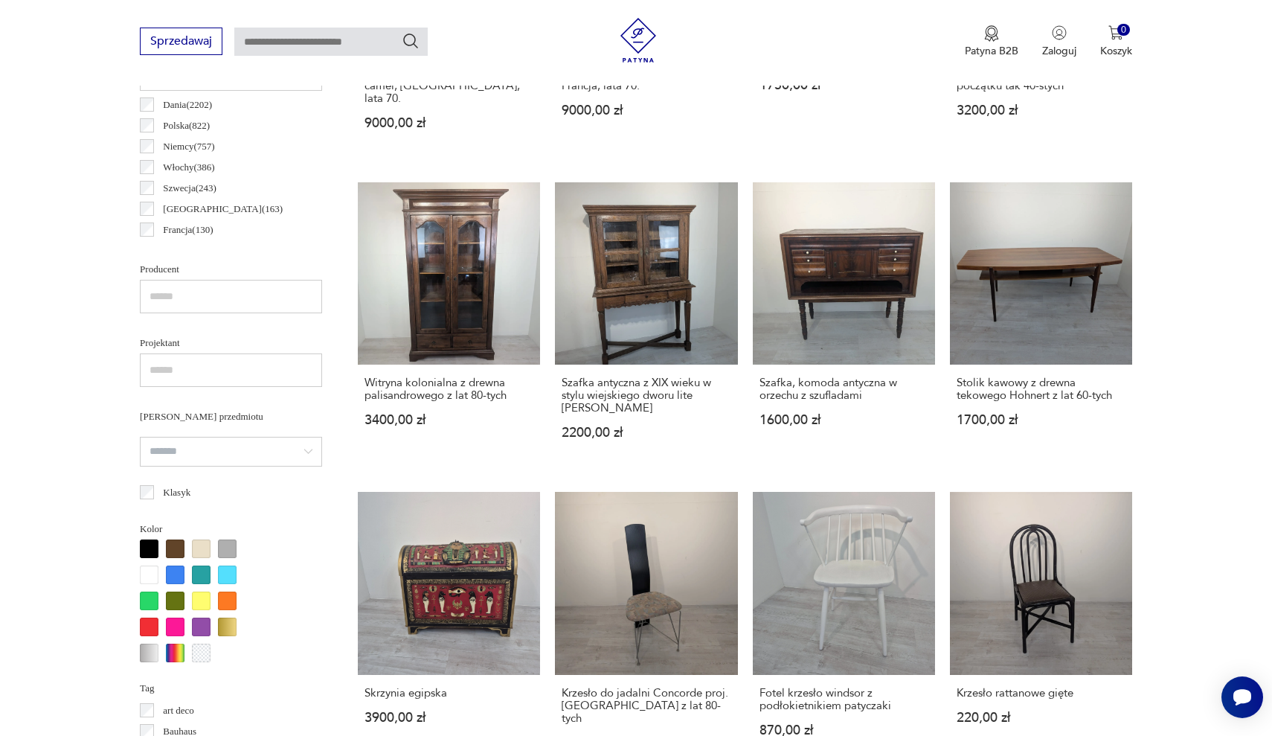
scroll to position [905, 0]
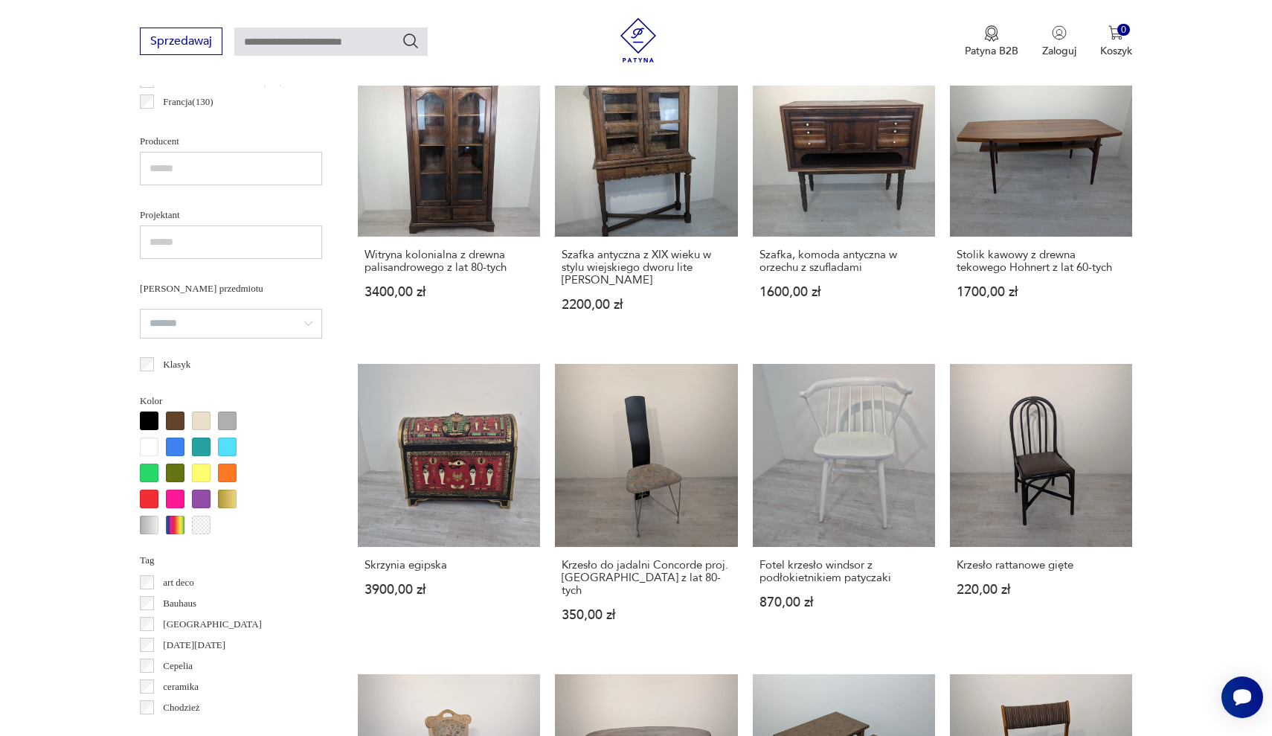
click at [103, 530] on section "Filtruj produkty Cena MIN MAX OK Promocja Datowanie OK Kraj pochodzenia Dania (…" at bounding box center [636, 389] width 1272 height 1441
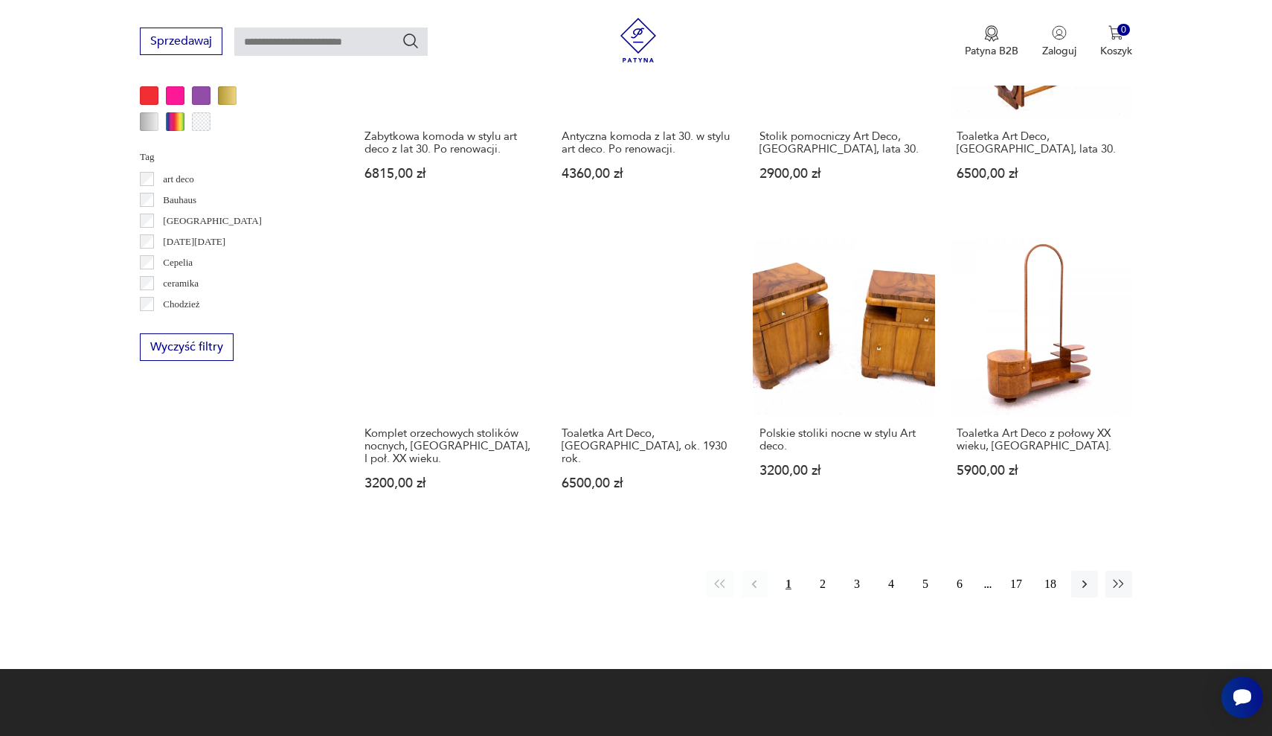
scroll to position [1331, 0]
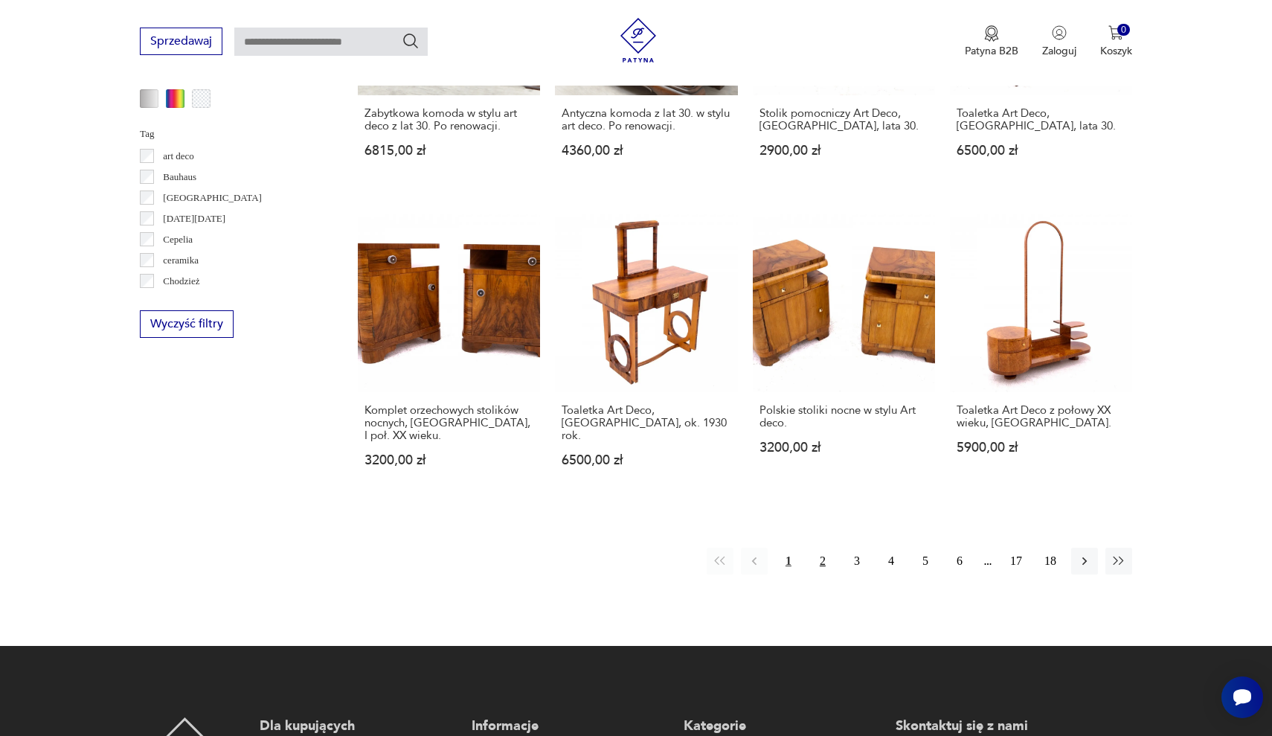
click at [824, 547] on button "2" at bounding box center [822, 560] width 27 height 27
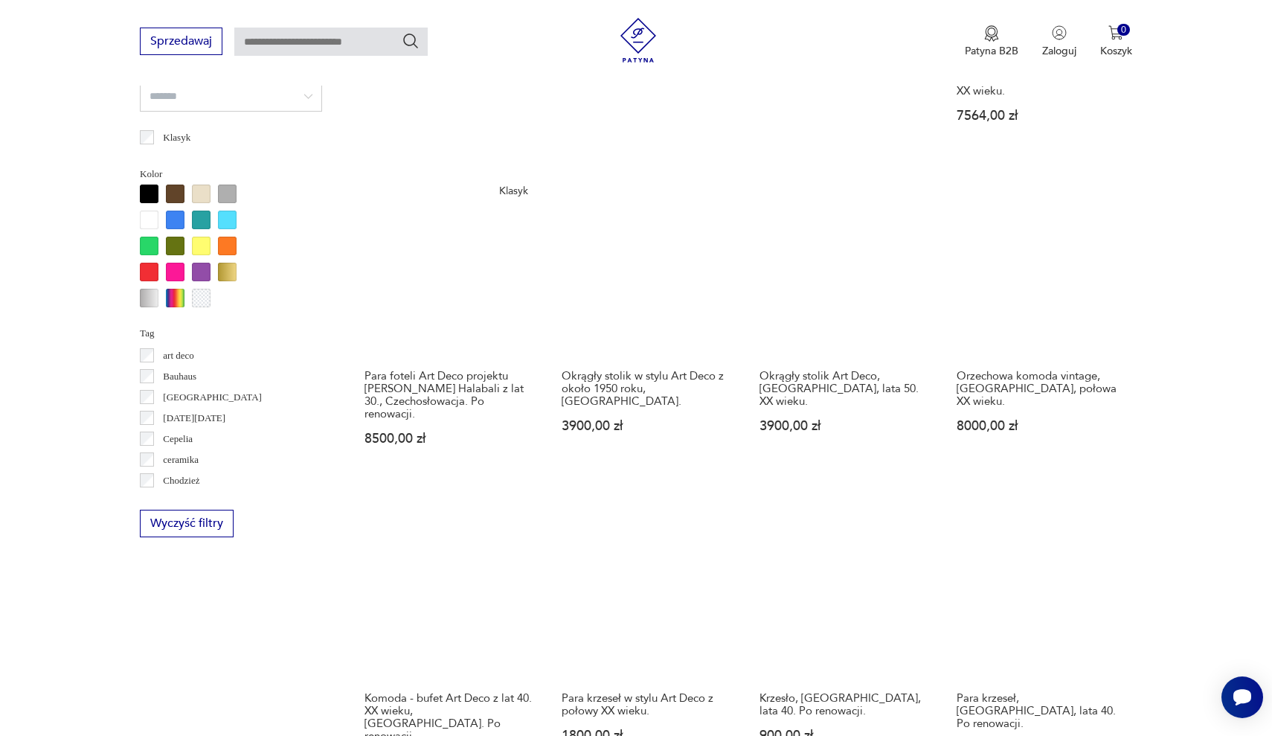
scroll to position [1136, 0]
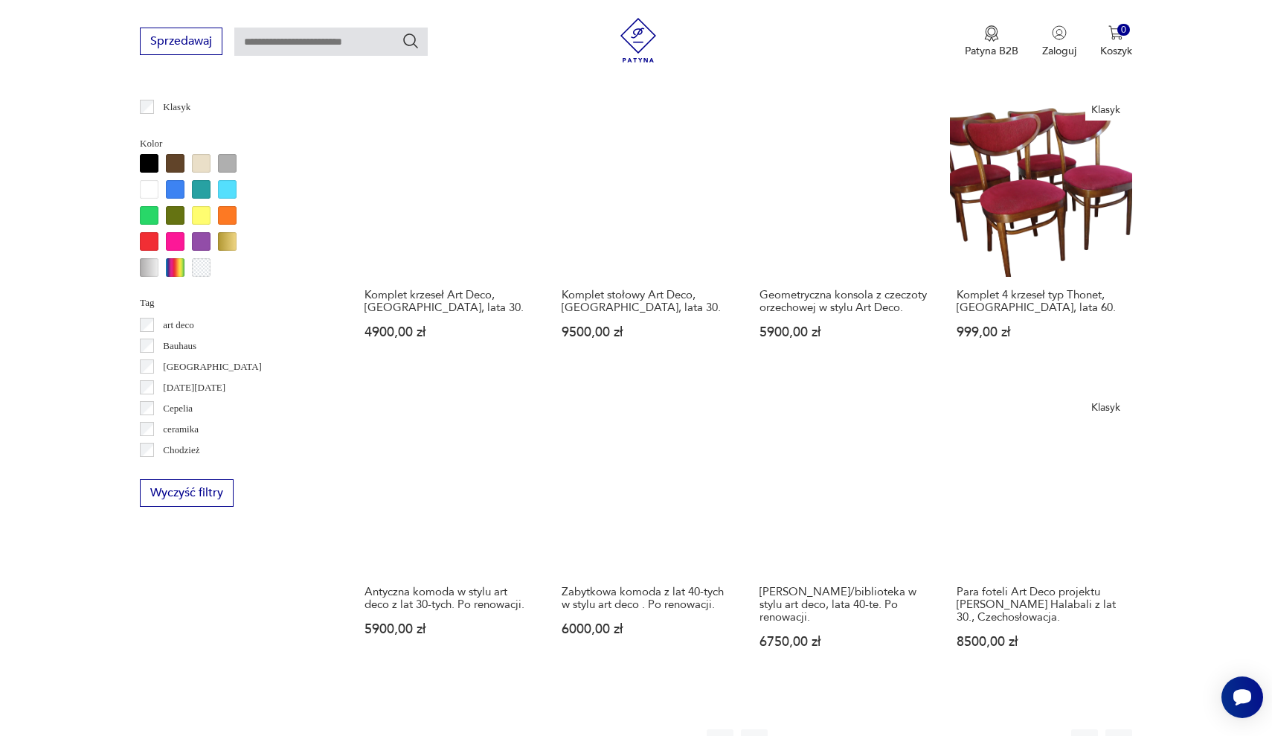
scroll to position [1181, 0]
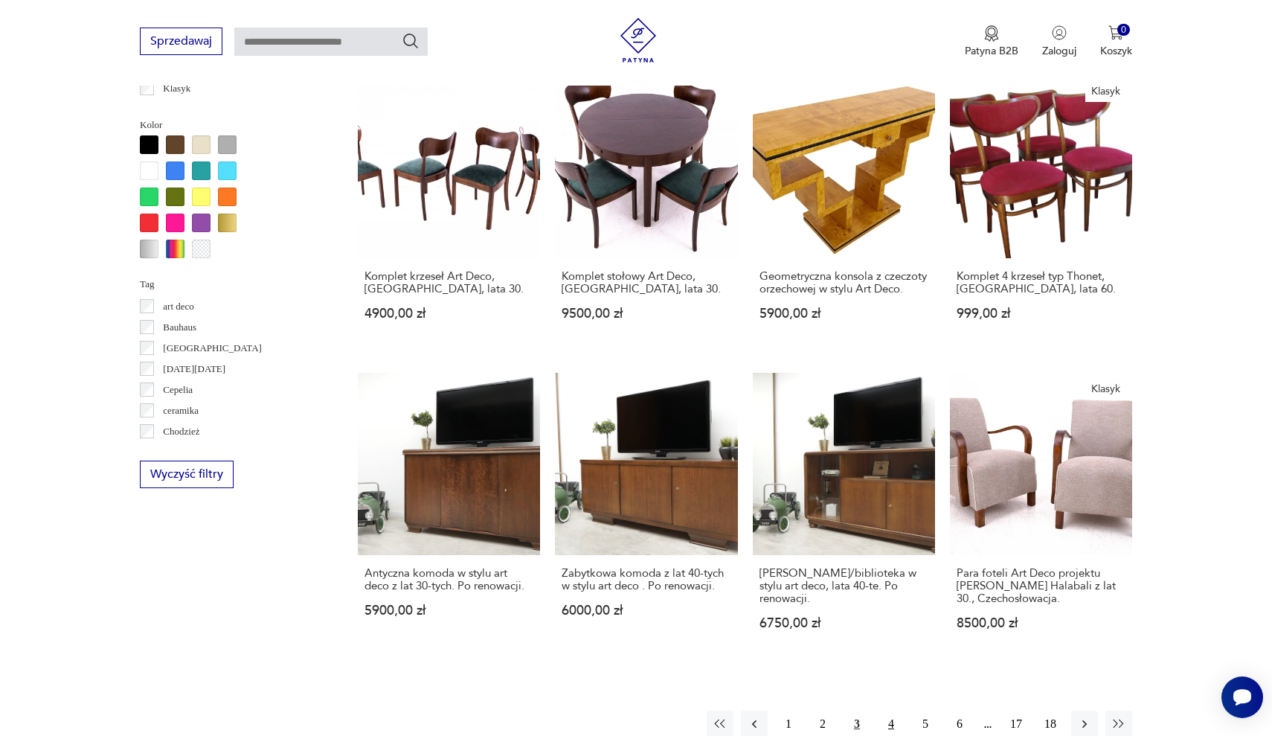
click at [894, 710] on button "4" at bounding box center [891, 723] width 27 height 27
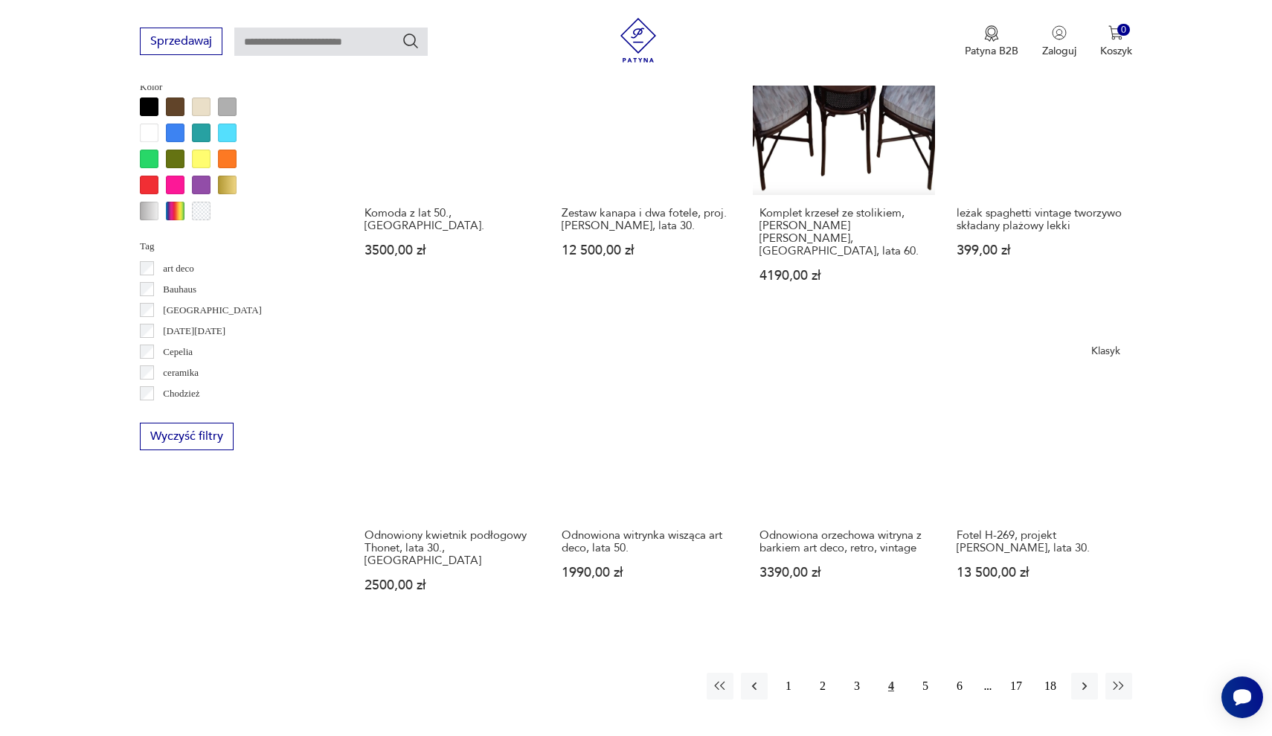
scroll to position [1233, 0]
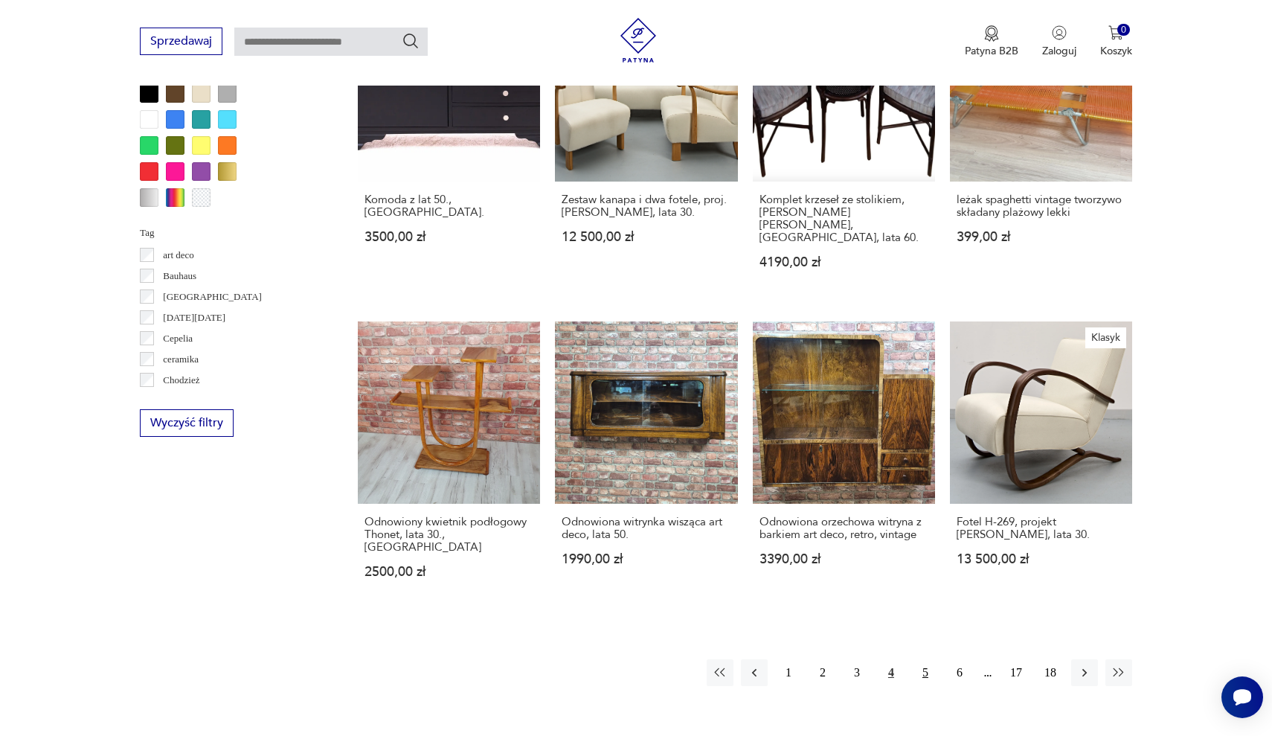
click at [925, 659] on button "5" at bounding box center [925, 672] width 27 height 27
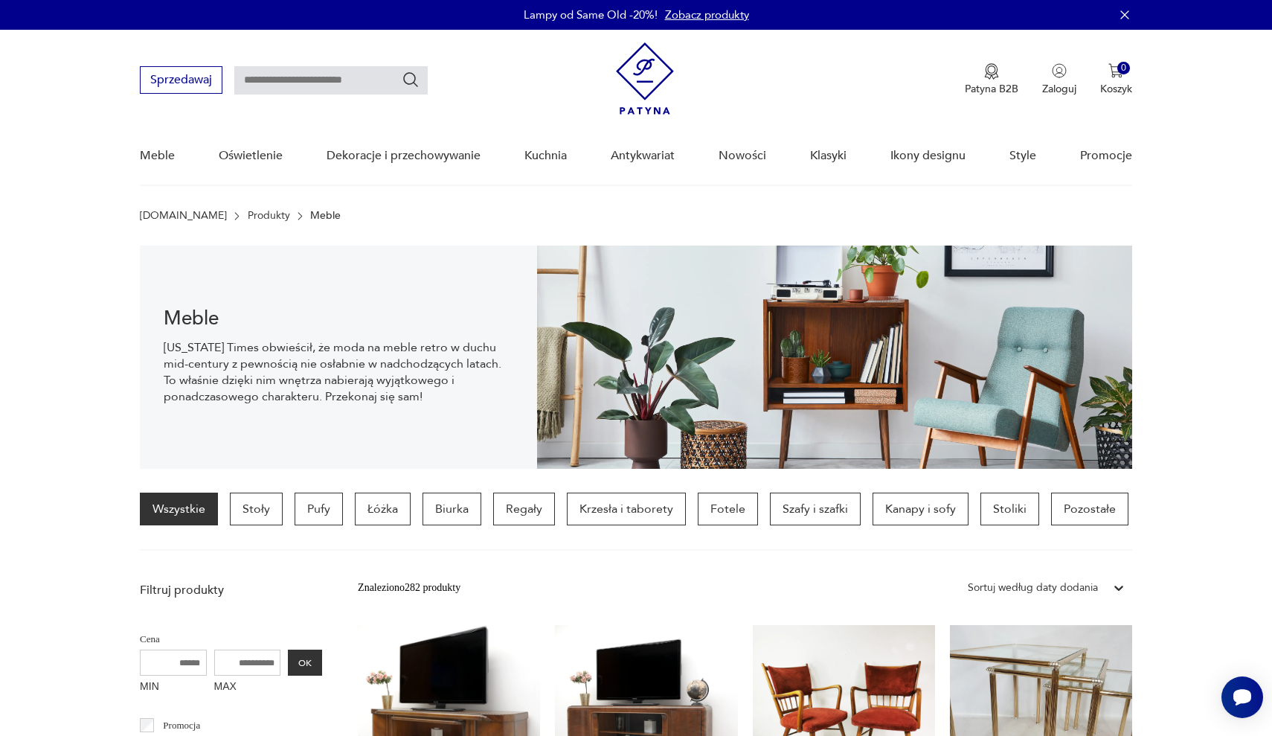
click at [356, 85] on input "text" at bounding box center [330, 80] width 193 height 28
type input "******"
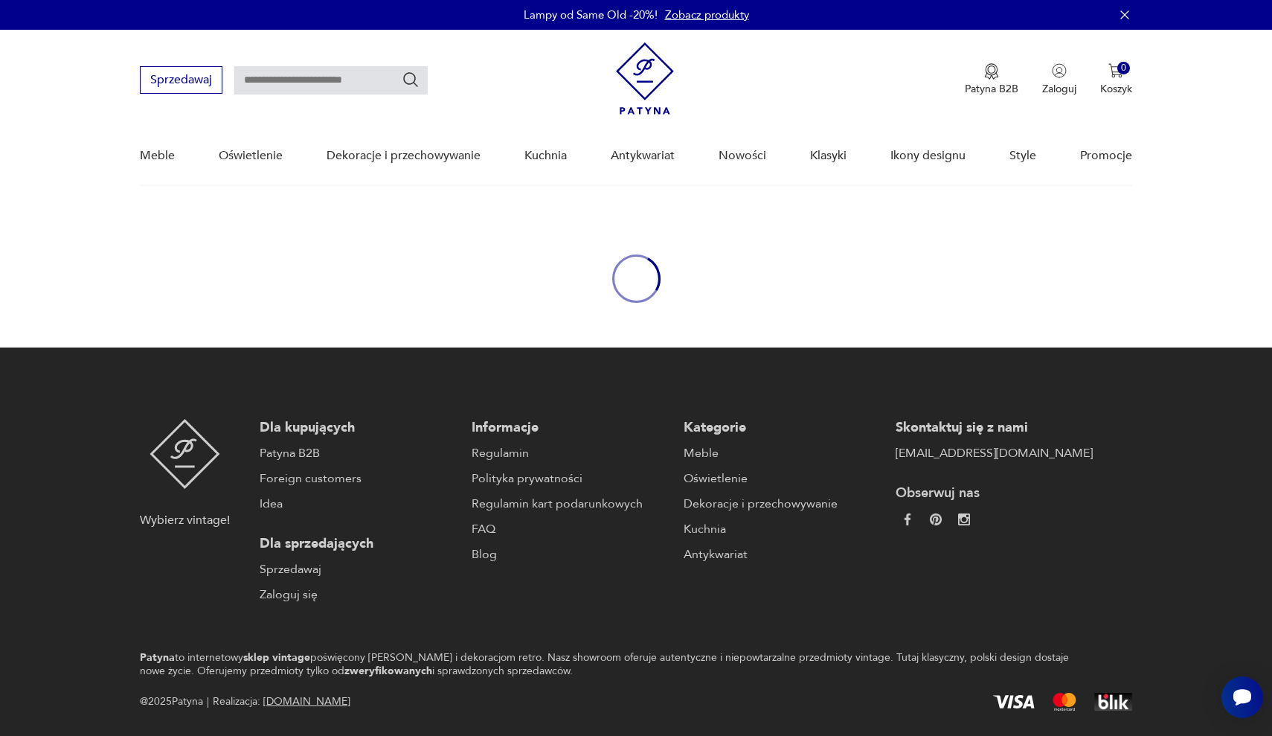
type input "******"
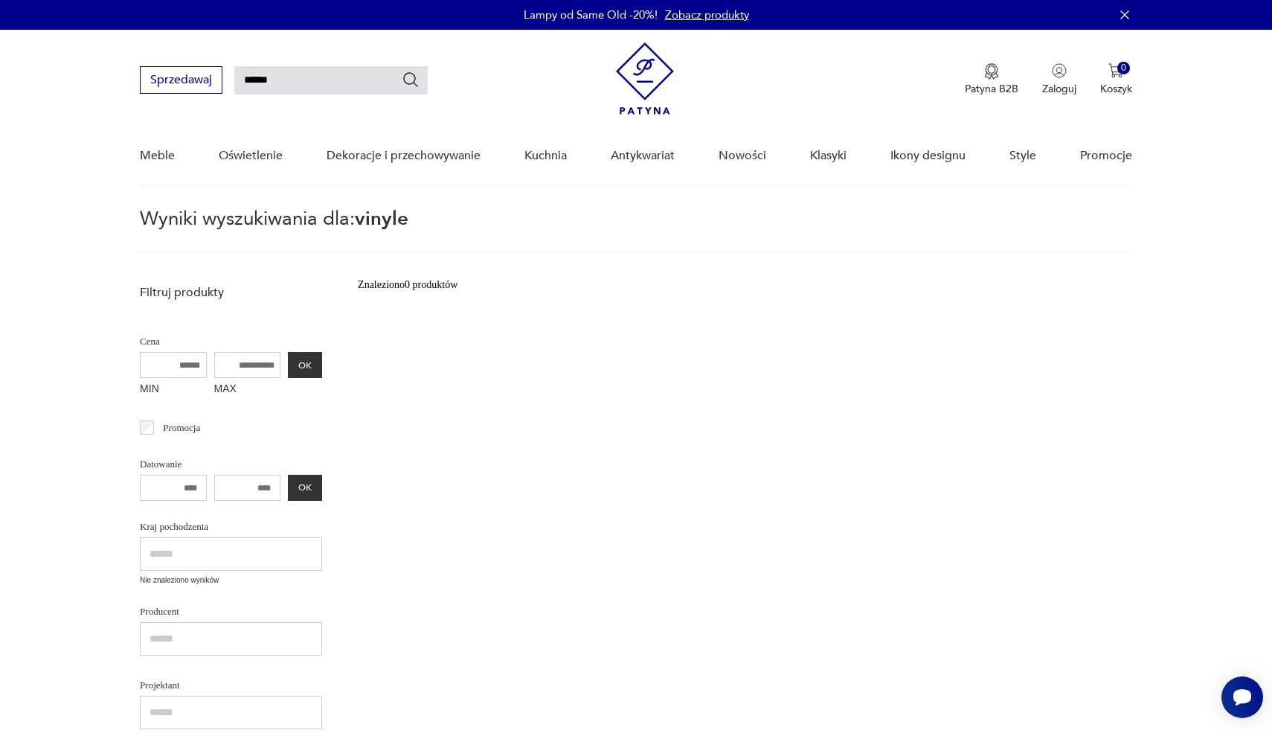
drag, startPoint x: 308, startPoint y: 79, endPoint x: 222, endPoint y: 54, distance: 89.2
click at [223, 71] on div "Sprzedawaj ******" at bounding box center [284, 80] width 288 height 28
type input "********"
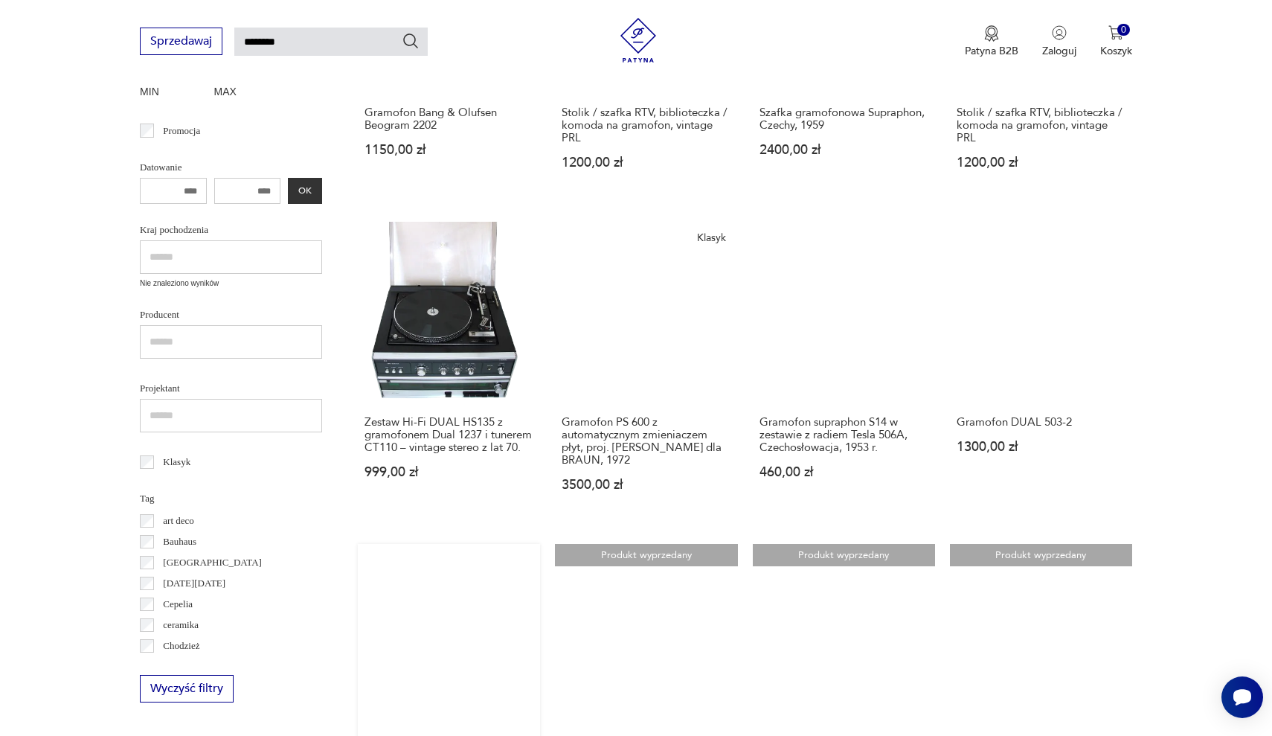
scroll to position [423, 0]
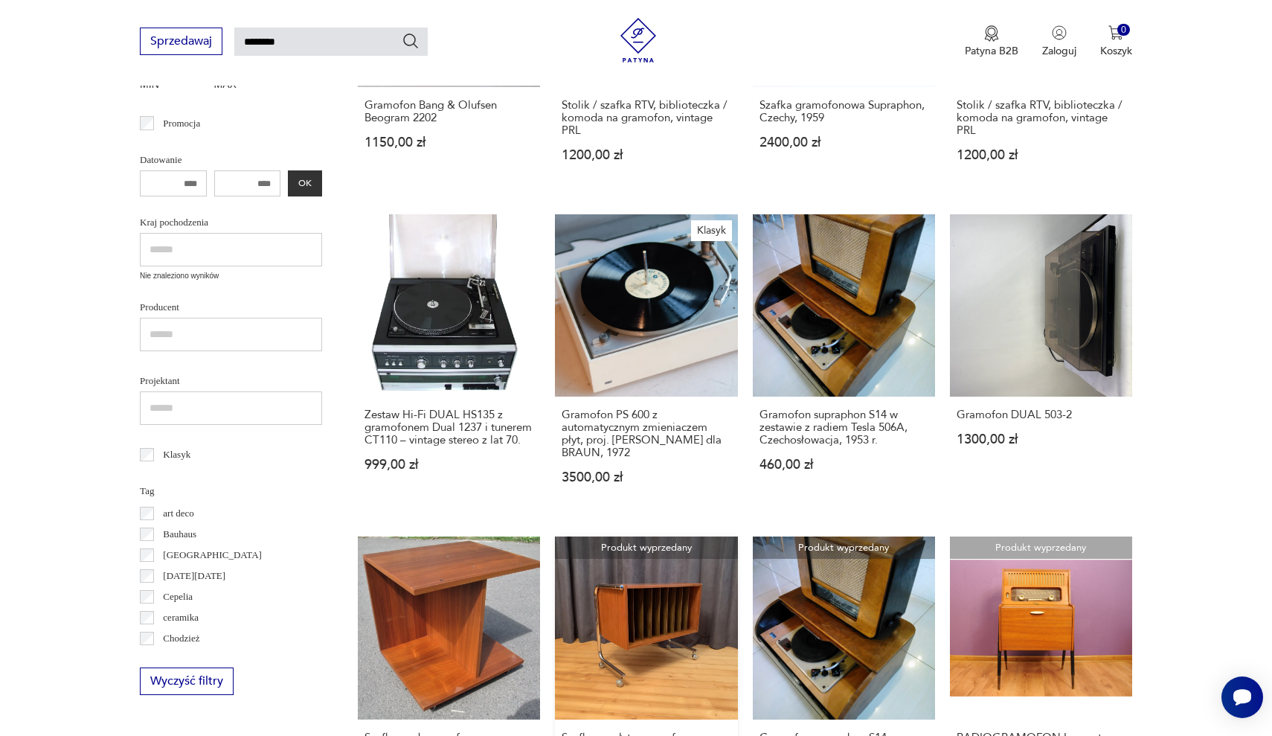
click at [737, 536] on link "Produkt wyprzedany Szafka na płyty gramofonowe, Szwajcaria, lata 70. 3750,00 zł" at bounding box center [646, 679] width 182 height 286
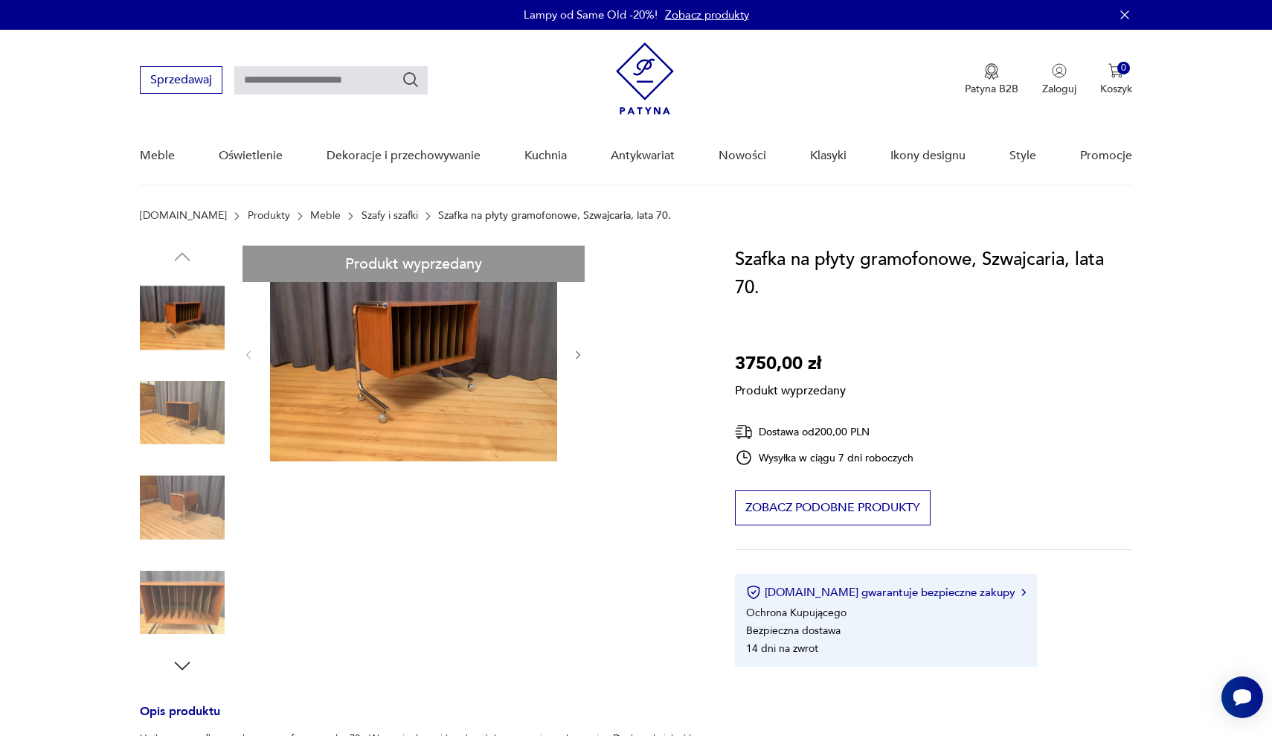
click at [582, 356] on div "Produkt wyprzedany Opis produktu Unikatowa szafka na płyty gramofonowe z lat 70…" at bounding box center [419, 687] width 559 height 885
click at [176, 407] on div "Produkt wyprzedany Opis produktu Unikatowa szafka na płyty gramofonowe z lat 70…" at bounding box center [419, 687] width 559 height 885
click at [182, 495] on div "Produkt wyprzedany Opis produktu Unikatowa szafka na płyty gramofonowe z lat 70…" at bounding box center [419, 687] width 559 height 885
type input "********"
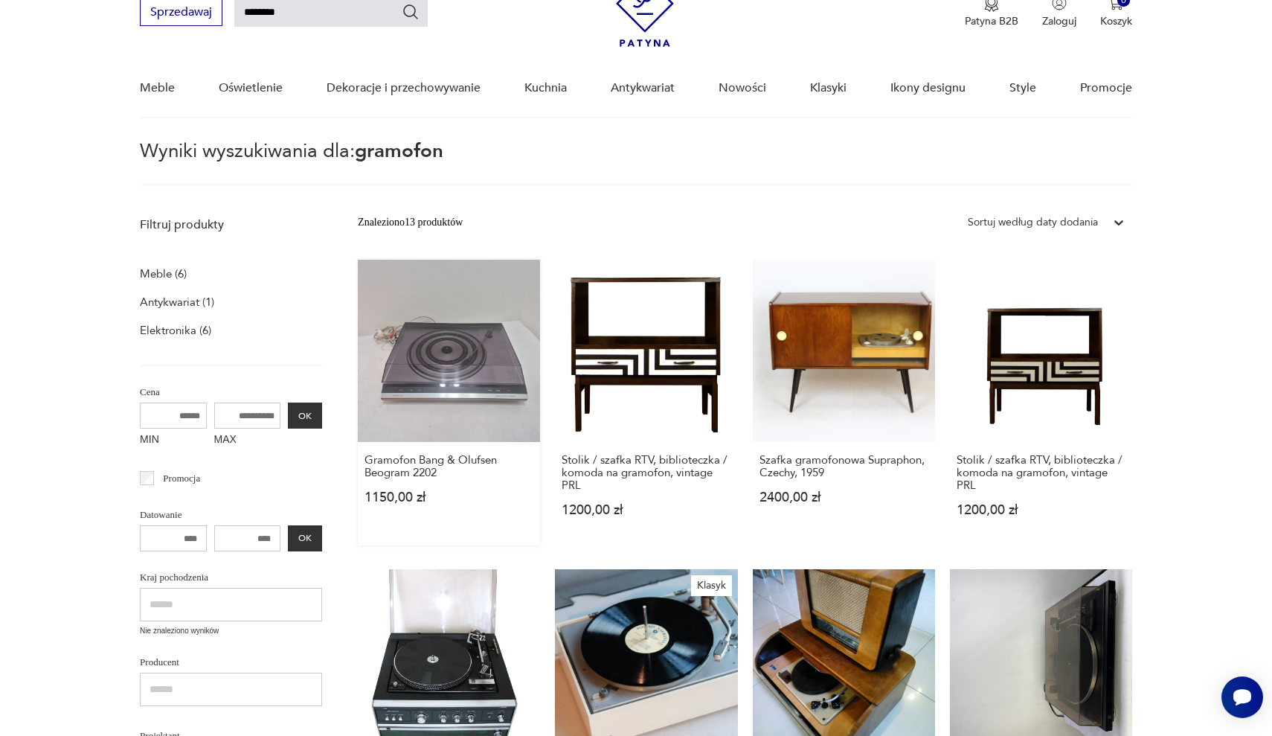
scroll to position [67, 0]
